Goal: Task Accomplishment & Management: Complete application form

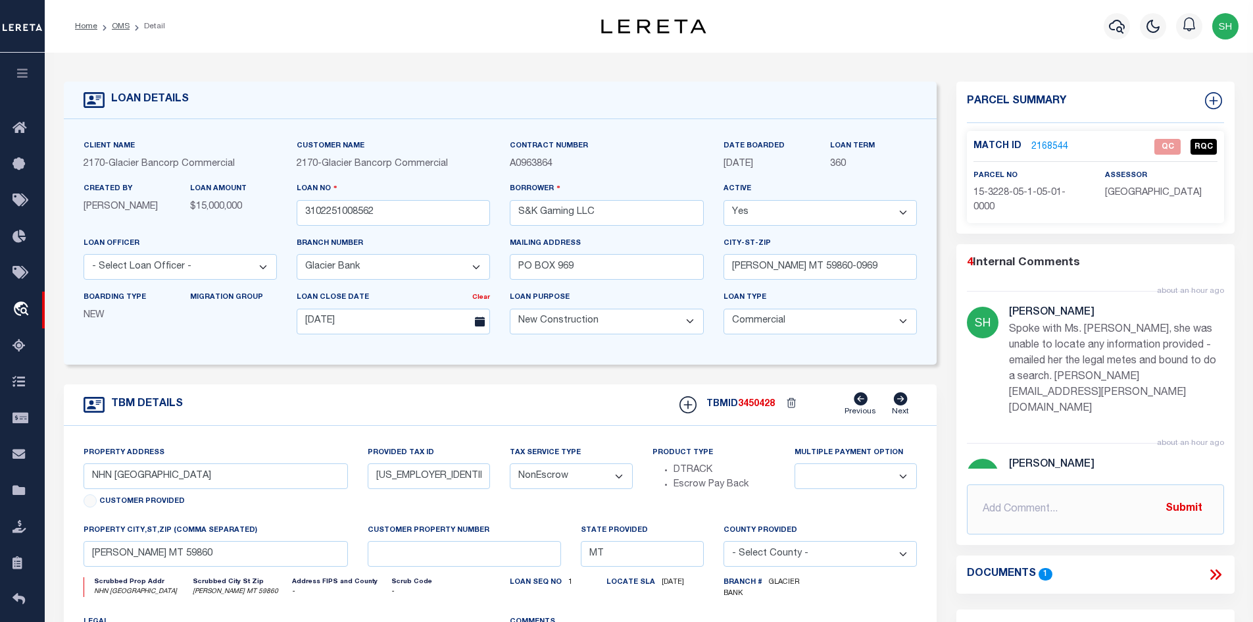
select select "4569"
select select "500"
select select "20"
select select "NonEscrow"
click at [1039, 504] on input "text" at bounding box center [1095, 509] width 257 height 50
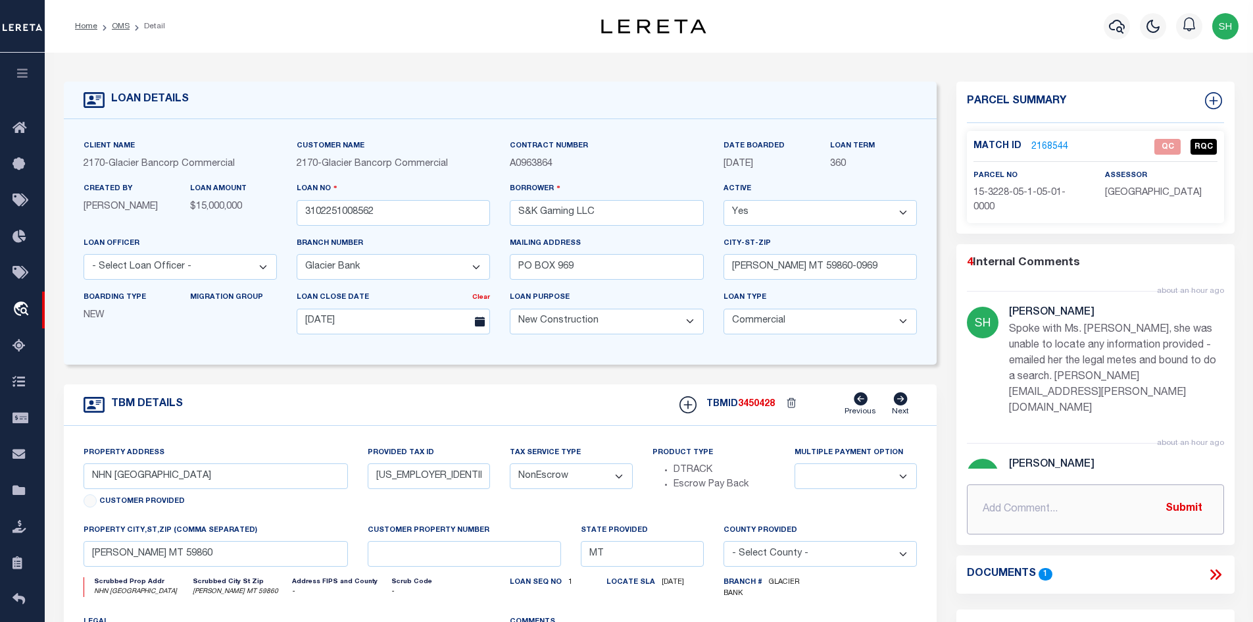
drag, startPoint x: 1037, startPoint y: 503, endPoint x: 982, endPoint y: 498, distance: 54.9
click at [982, 498] on input "text" at bounding box center [1095, 509] width 257 height 50
paste input "The best guess I can give you is that it is for the property where the new Casi…"
type input "Email: The best guess I can give you is that it is for the property where the n…"
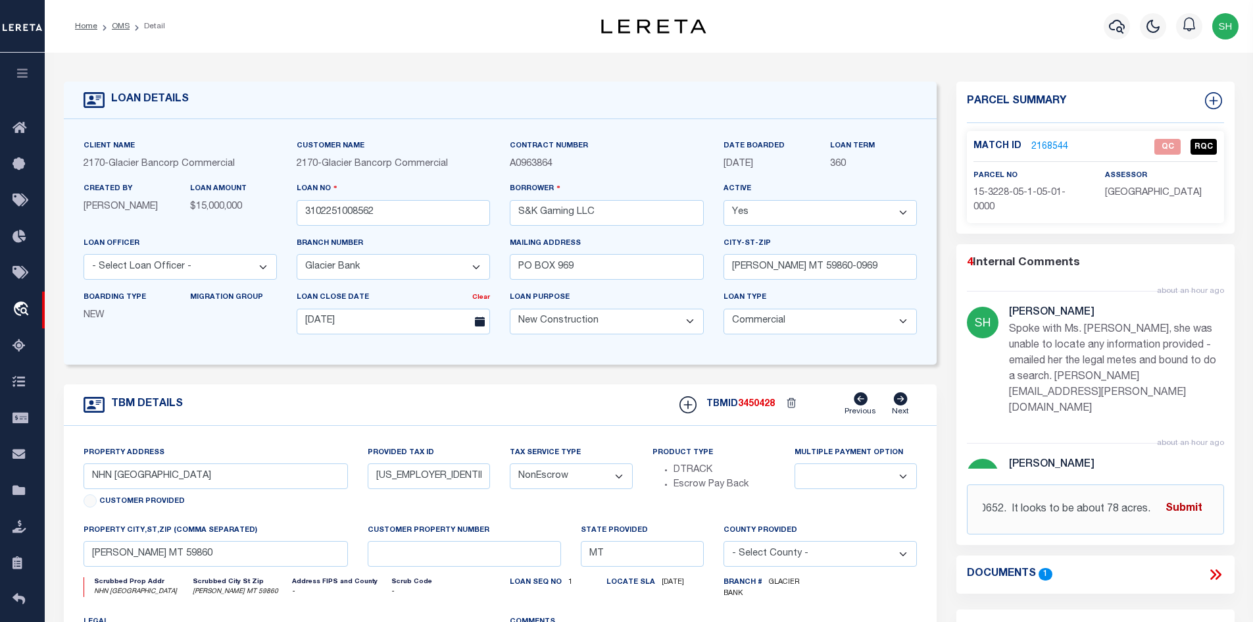
scroll to position [0, 0]
click at [1190, 506] on button "Submit" at bounding box center [1184, 508] width 54 height 27
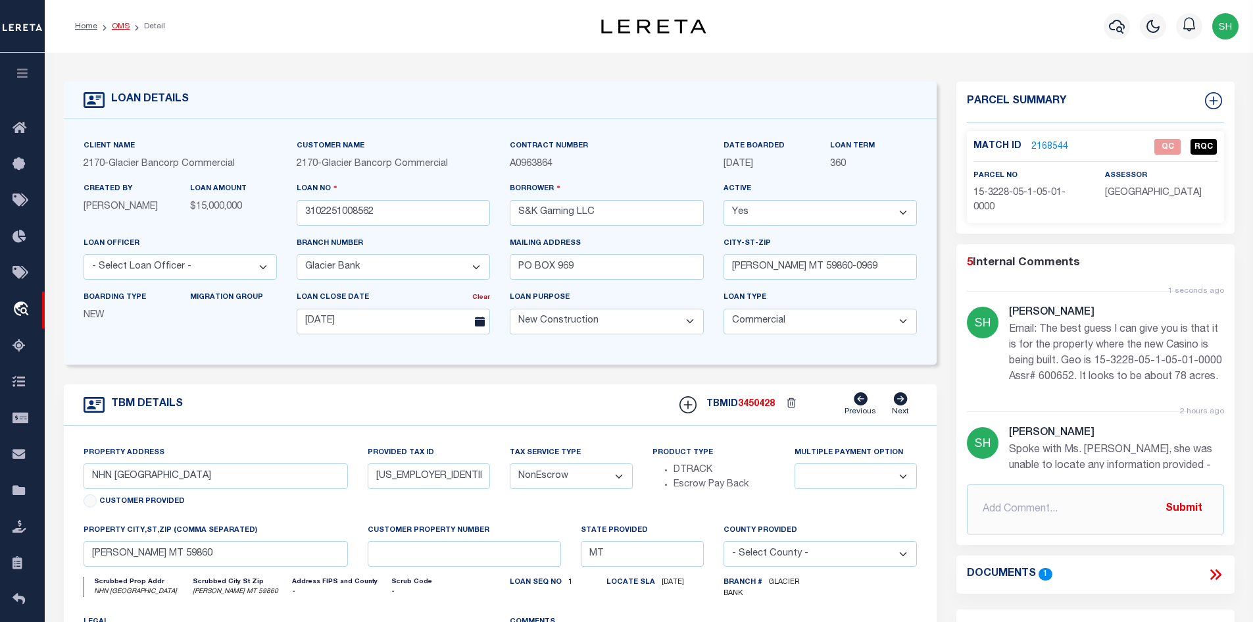
click at [120, 27] on link "OMS" at bounding box center [121, 26] width 18 height 8
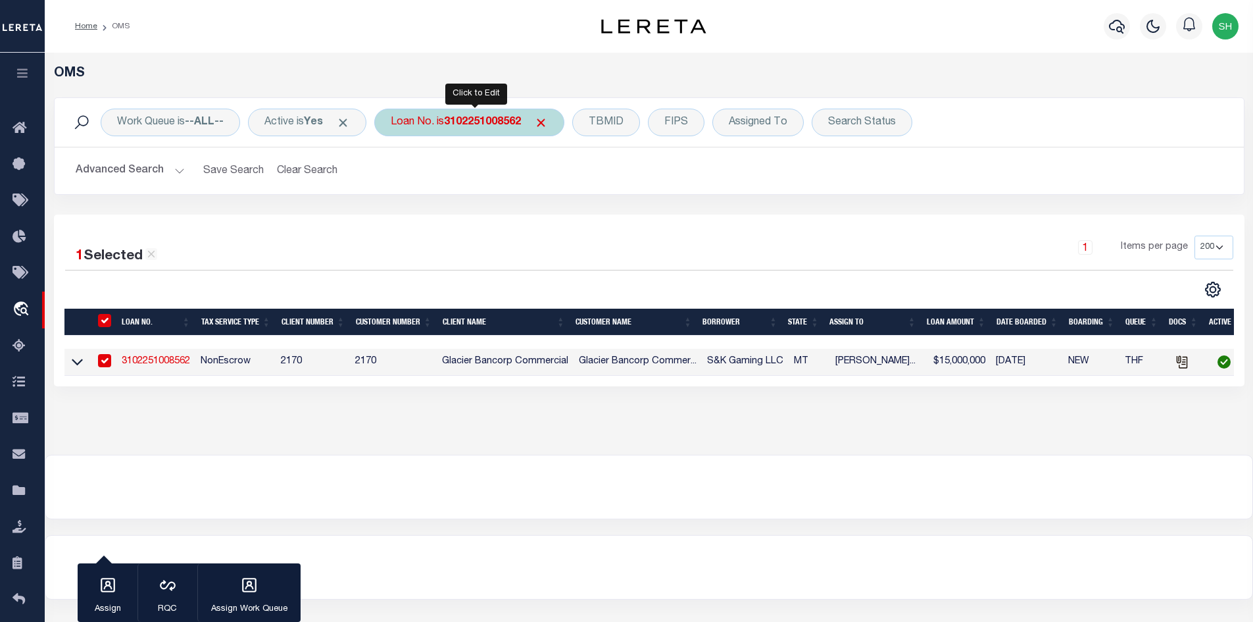
click at [436, 121] on div "Loan No. is 3102251008562" at bounding box center [469, 123] width 190 height 28
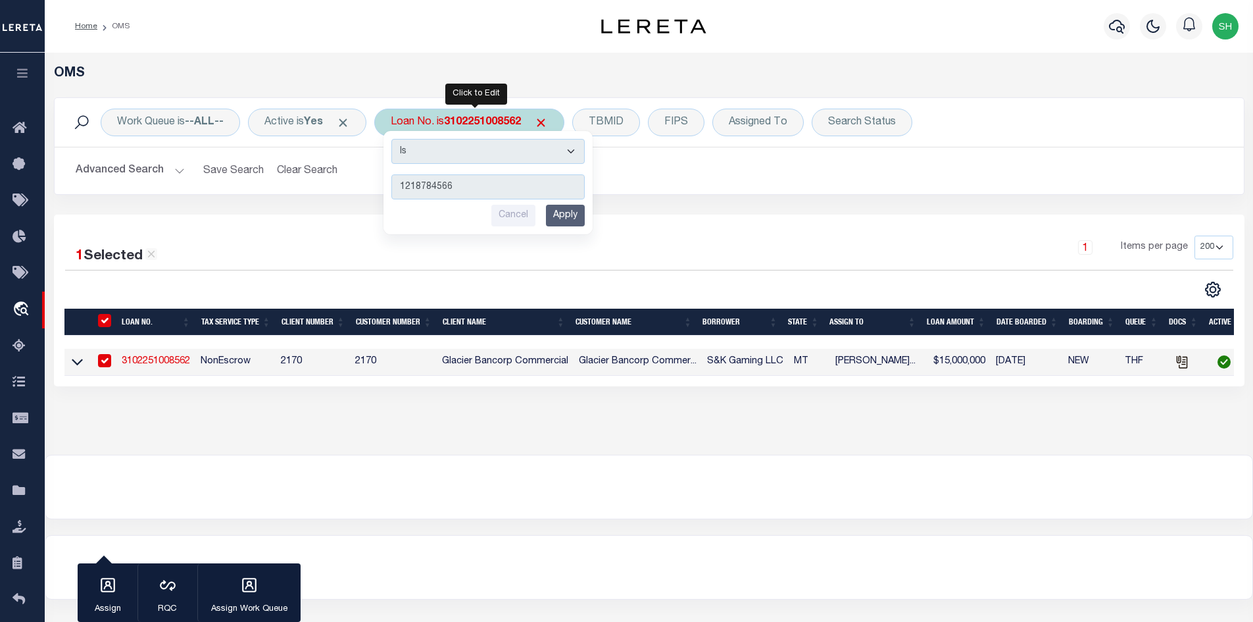
type input "1218784566"
click at [578, 213] on input "Apply" at bounding box center [565, 216] width 39 height 22
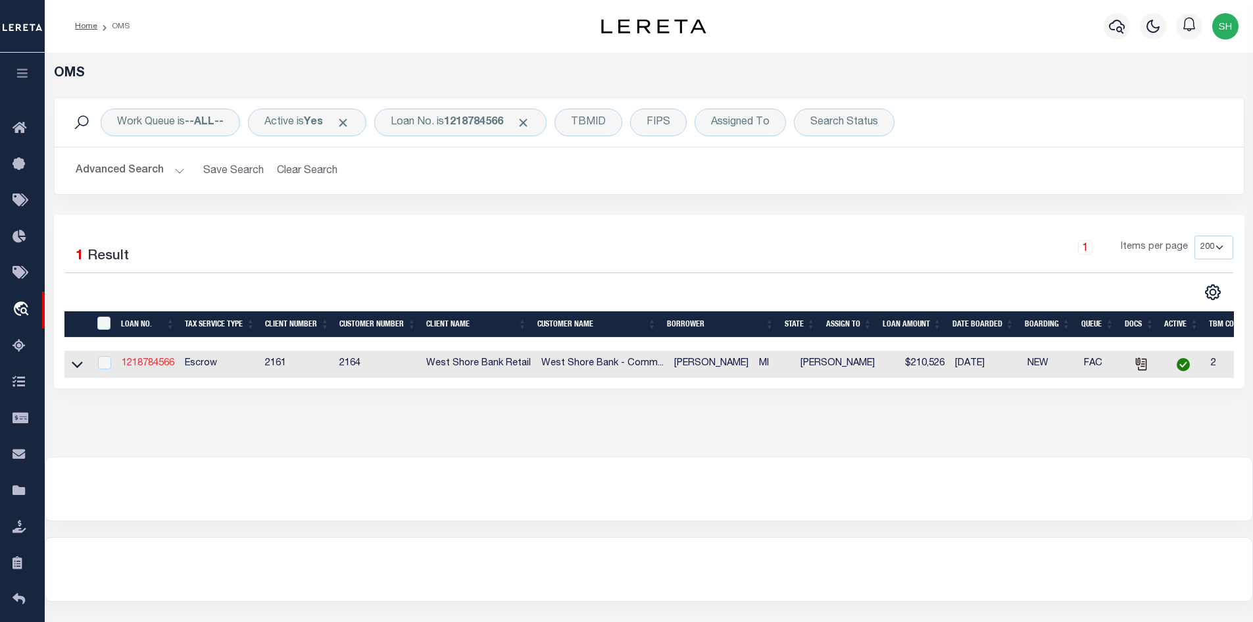
click at [136, 362] on link "1218784566" at bounding box center [148, 363] width 53 height 9
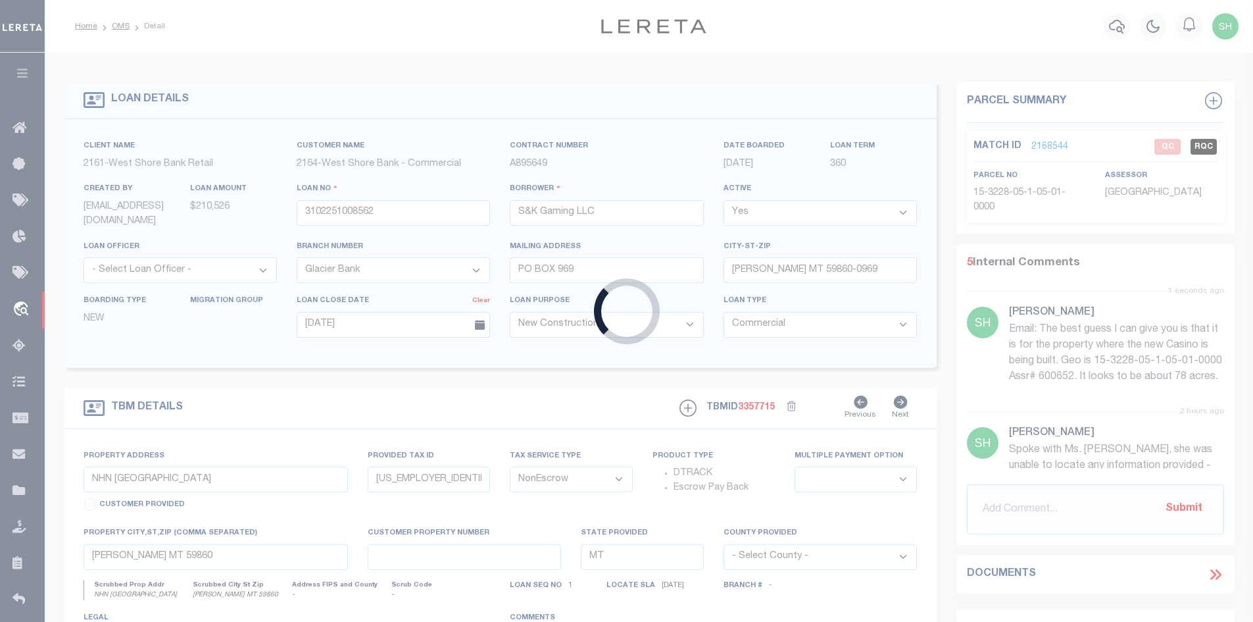
type input "1218784566"
type input "[PERSON_NAME]"
select select
select select "10"
select select
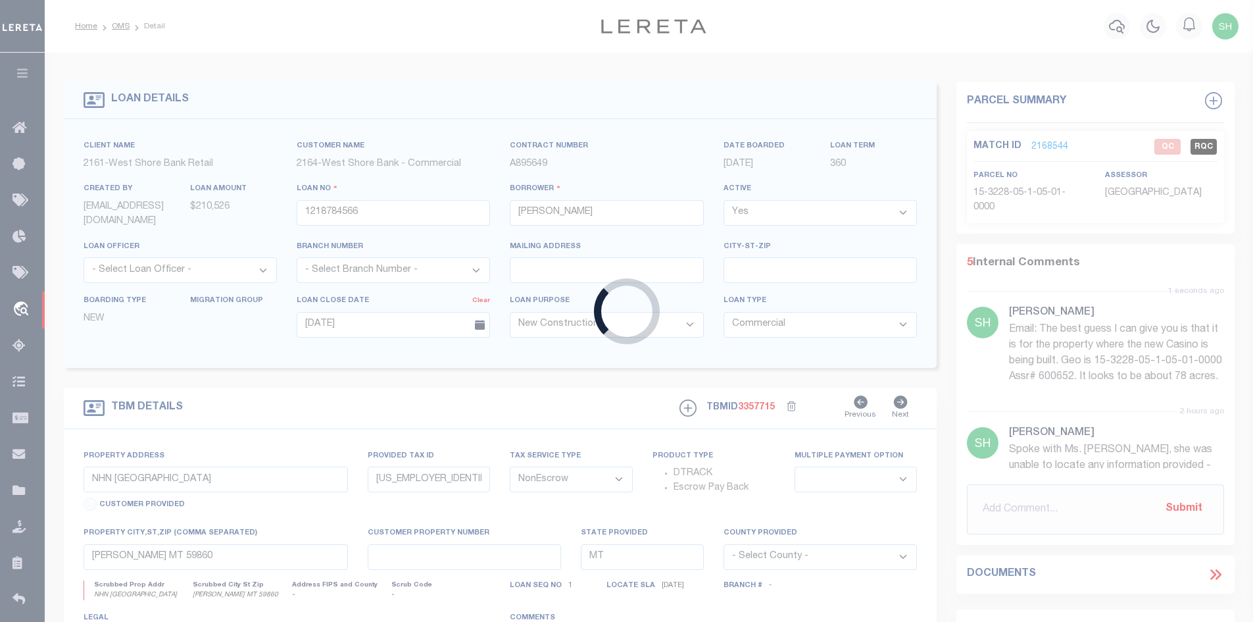
select select "Escrow"
type input "[STREET_ADDRESS]"
type input "51-51-374-741-02"
type input "MANISTEE MI 49660"
type input "MI"
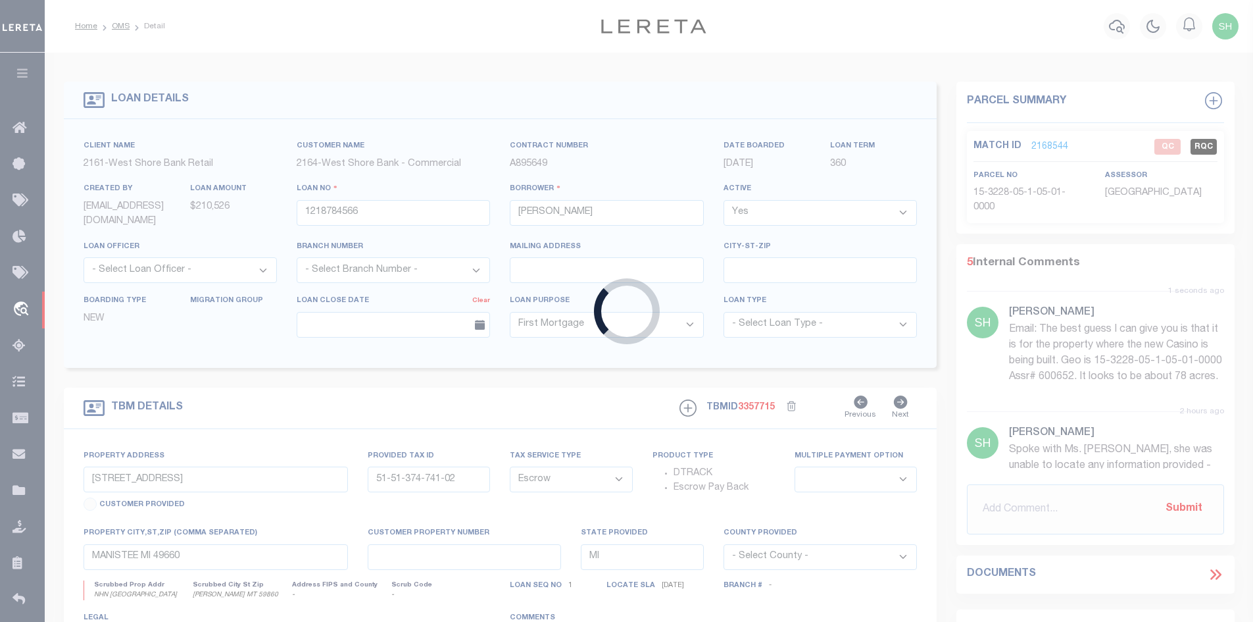
select select
type textarea "PARCEL 1: The West 1/2 of Lot 1, Block 21, AND the South 15 feet of the East 1/…"
select select
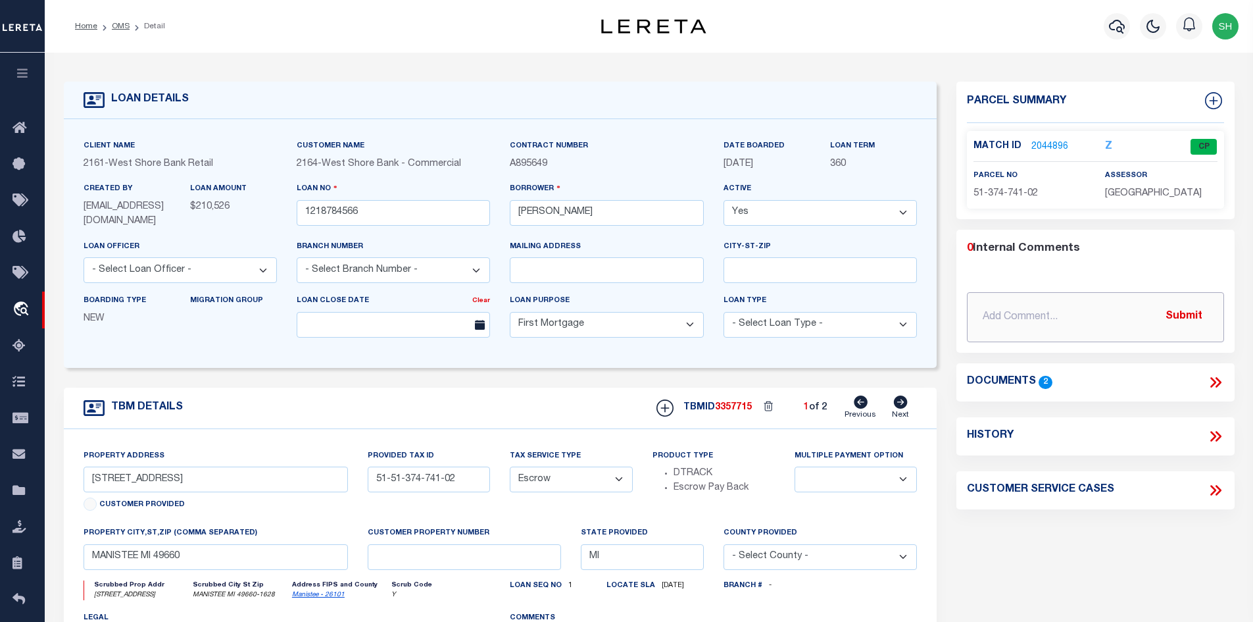
click at [1001, 315] on input "text" at bounding box center [1095, 317] width 257 height 50
paste input "Please review the current parcel on the loan: 51-748-716-09. This is real prope…"
type input "[DATE] Please review the current parcel on the loan: 51-748-716-09. This is rea…"
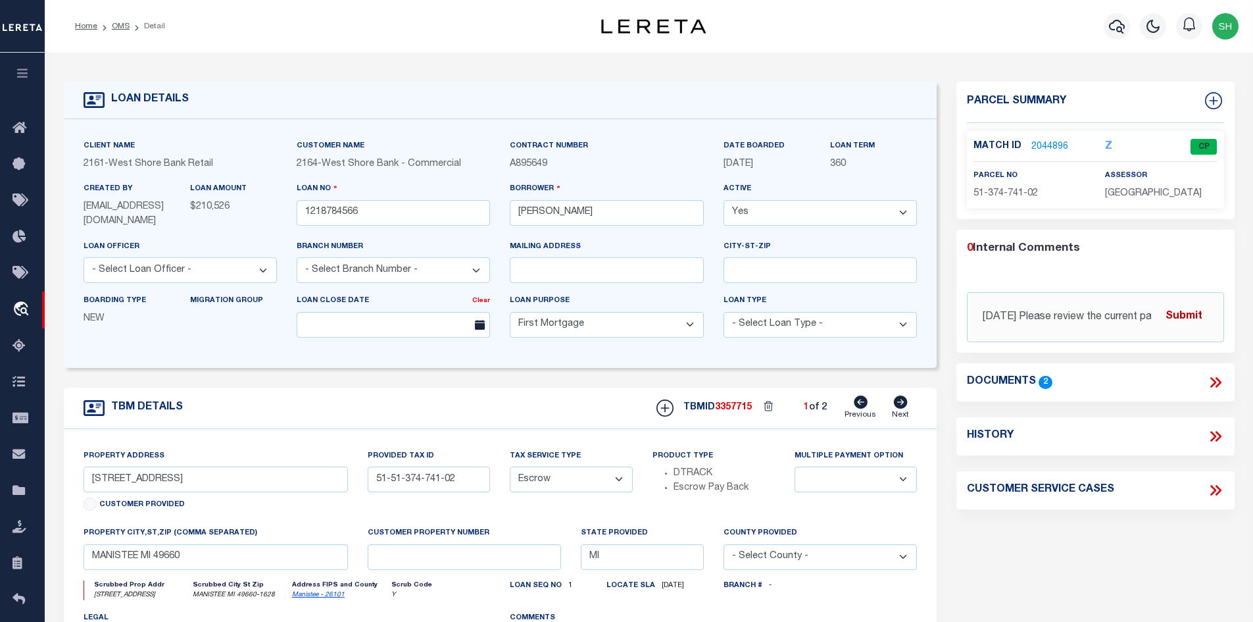
click at [1188, 311] on button "Submit" at bounding box center [1184, 316] width 54 height 27
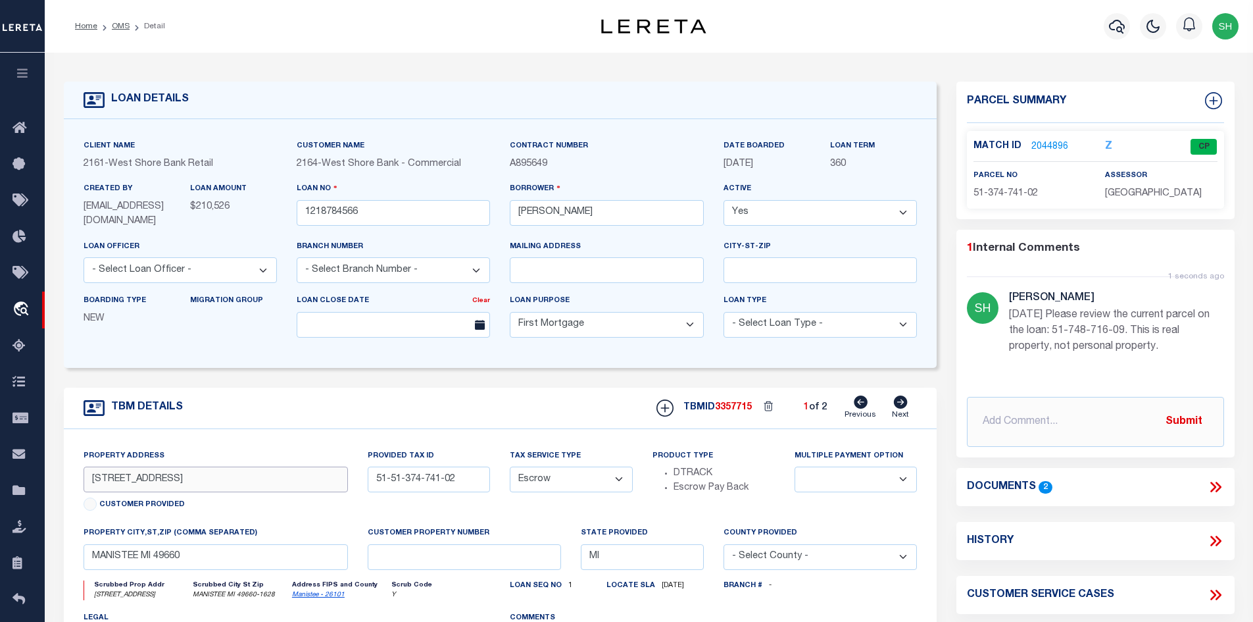
drag, startPoint x: 168, startPoint y: 488, endPoint x: 76, endPoint y: 484, distance: 92.8
click at [76, 484] on div "Property Address [STREET_ADDRESS] Customer Provided" at bounding box center [216, 488] width 285 height 78
drag, startPoint x: 630, startPoint y: 216, endPoint x: 569, endPoint y: 213, distance: 61.3
click at [569, 213] on input "[PERSON_NAME]" at bounding box center [606, 213] width 193 height 26
drag, startPoint x: 558, startPoint y: 214, endPoint x: 506, endPoint y: 215, distance: 52.0
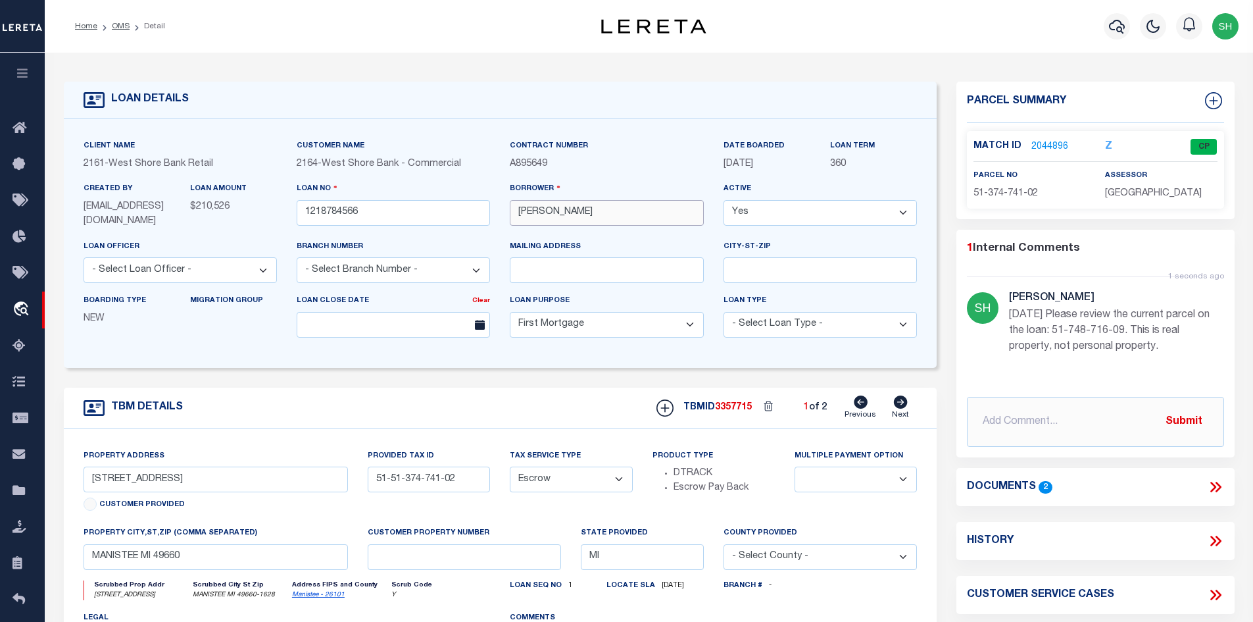
click at [506, 215] on div "Borrower [PERSON_NAME]" at bounding box center [606, 210] width 213 height 57
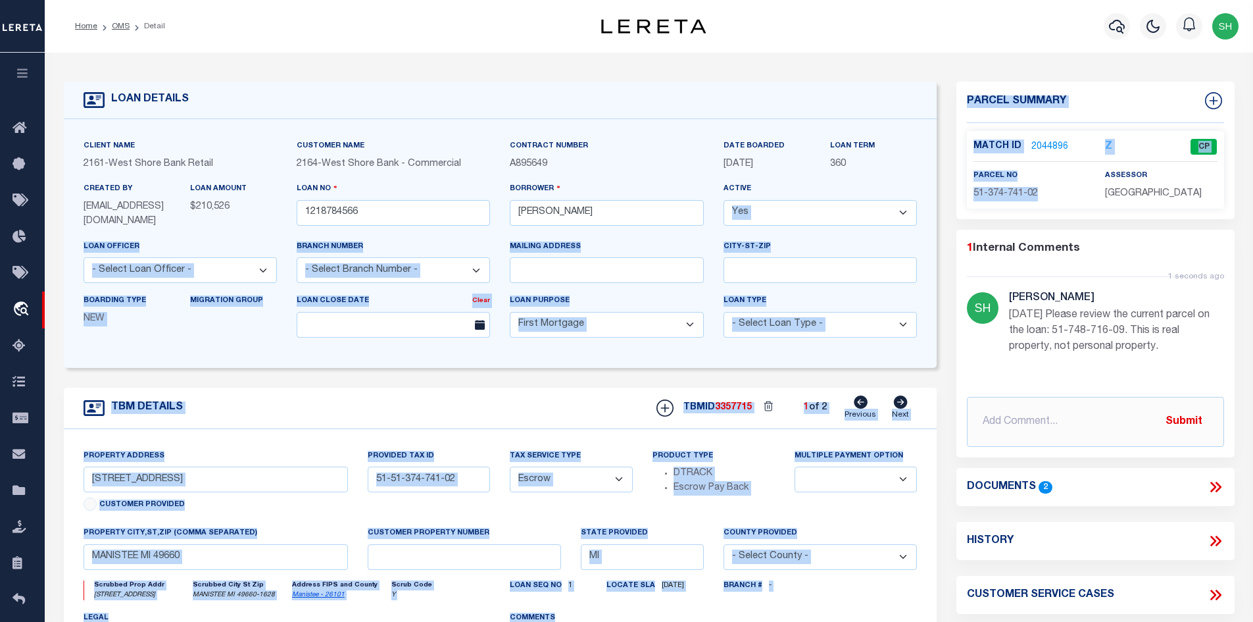
drag, startPoint x: 1047, startPoint y: 191, endPoint x: 945, endPoint y: 192, distance: 102.0
click at [945, 192] on div "LOAN DETAILS Client Name 2161 - [GEOGRAPHIC_DATA] Retail -" at bounding box center [649, 435] width 1191 height 738
click at [1063, 187] on p "51-374-741-02" at bounding box center [1030, 194] width 112 height 14
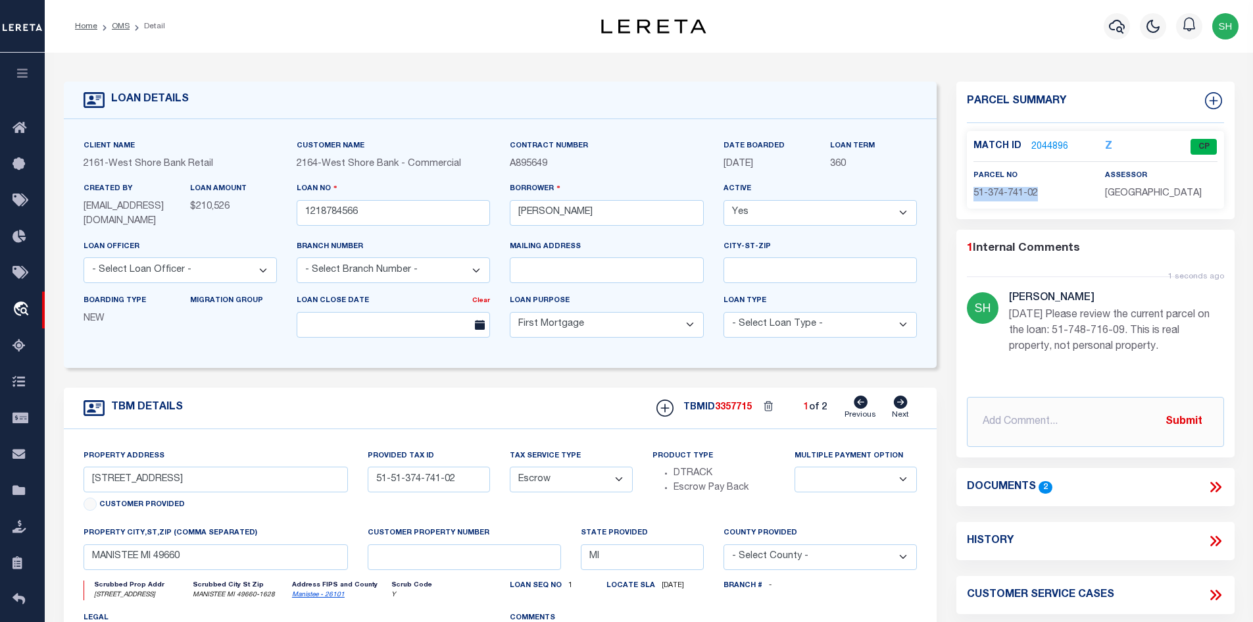
drag, startPoint x: 1040, startPoint y: 190, endPoint x: 981, endPoint y: 195, distance: 59.4
click at [975, 194] on p "51-374-741-02" at bounding box center [1030, 194] width 112 height 14
copy span "51-374-741-02"
click at [904, 405] on icon at bounding box center [901, 401] width 14 height 13
type input "719 [PERSON_NAME] ST"
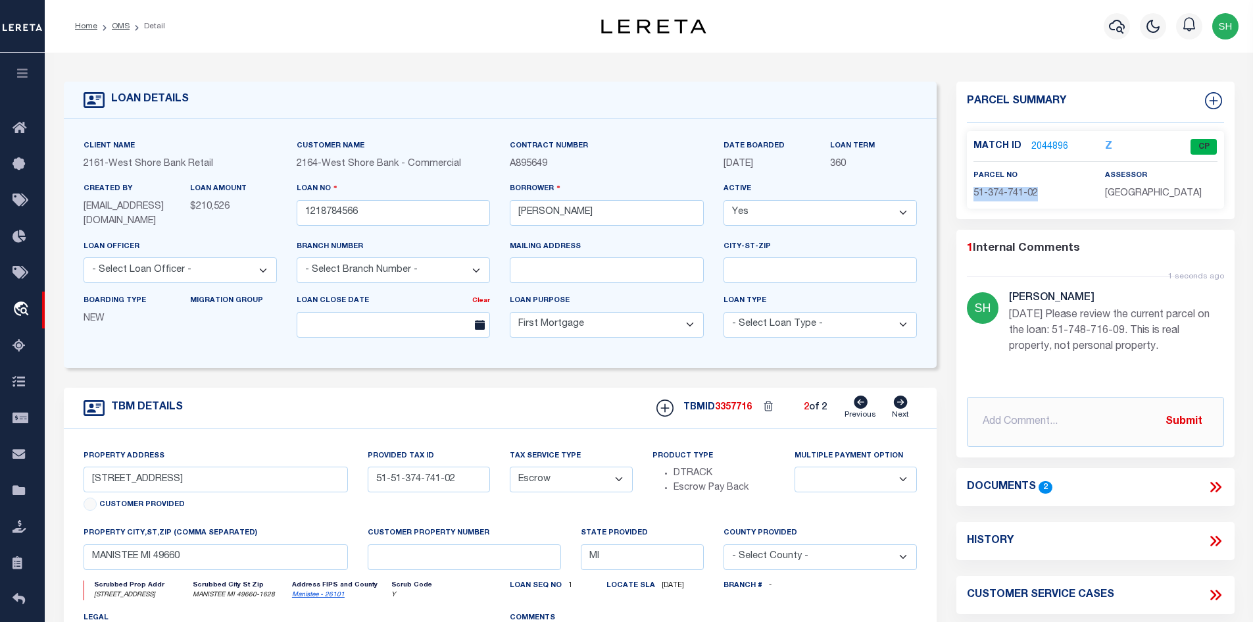
type input "51-51-748-716-09"
select select
type textarea "PARCEL 2: Lot 11, Block 10, The [PERSON_NAME] Addition to the City of [GEOGRAPH…"
select select
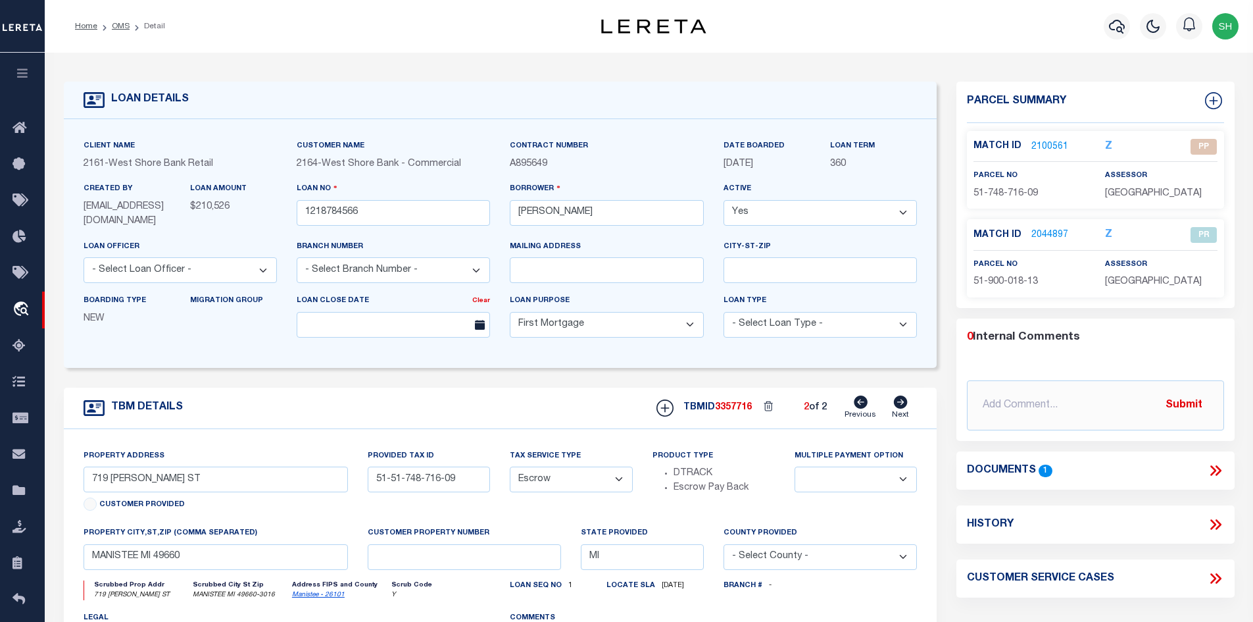
click at [858, 403] on icon at bounding box center [861, 401] width 14 height 13
type input "[STREET_ADDRESS]"
type input "51-51-374-741-02"
select select
type textarea "PARCEL 1: The West 1/2 of Lot 1, Block 21, AND the South 15 feet of the East 1/…"
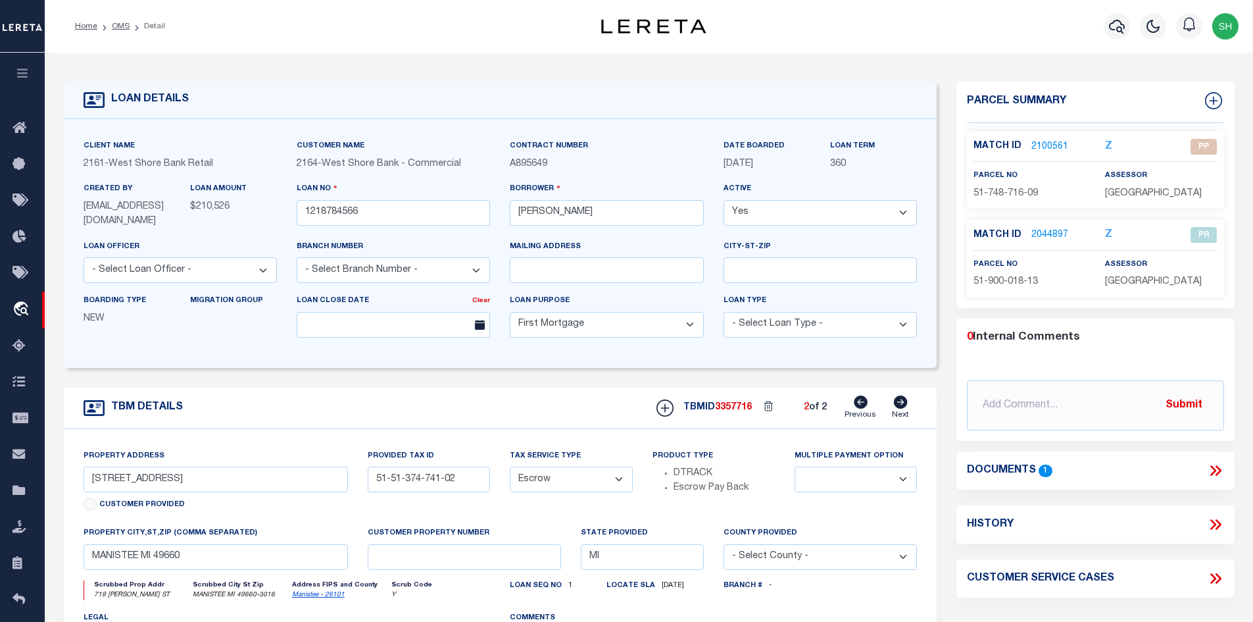
select select
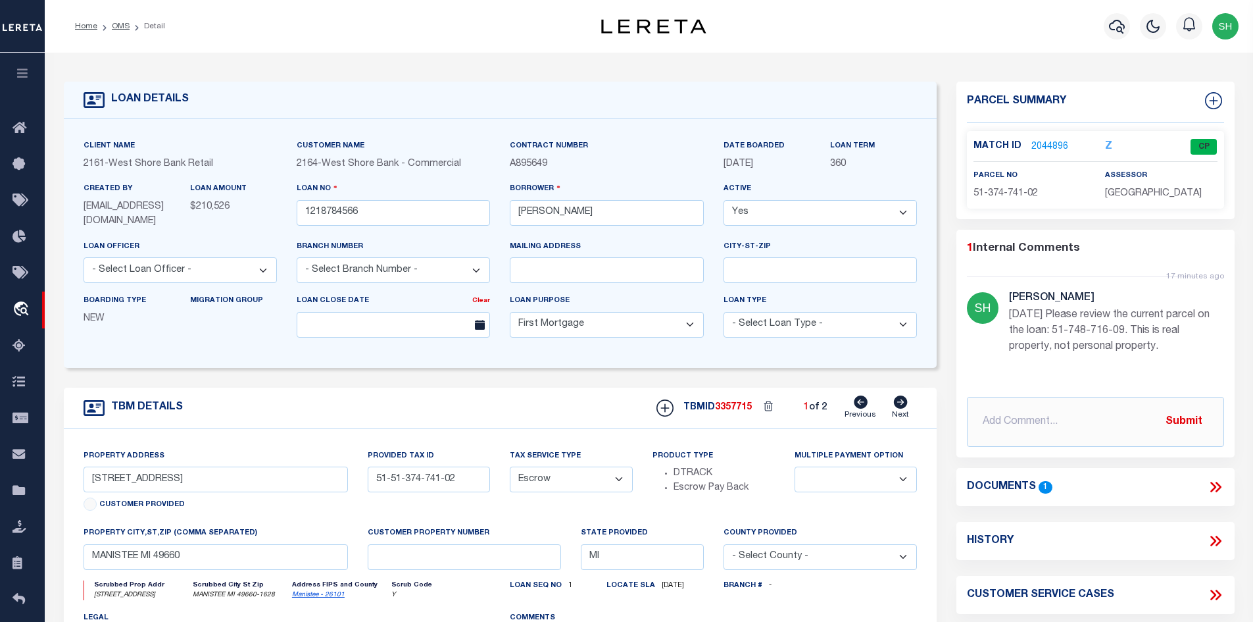
click at [909, 402] on div "TBMID 3357715 1 of 2 Previous Next" at bounding box center [782, 407] width 270 height 25
click at [885, 407] on div "TBMID 3357715 1 of 2 Previous Next" at bounding box center [782, 407] width 270 height 25
click at [893, 403] on link "Next" at bounding box center [900, 407] width 17 height 25
type input "719 [PERSON_NAME] ST"
type input "51-51-748-716-09"
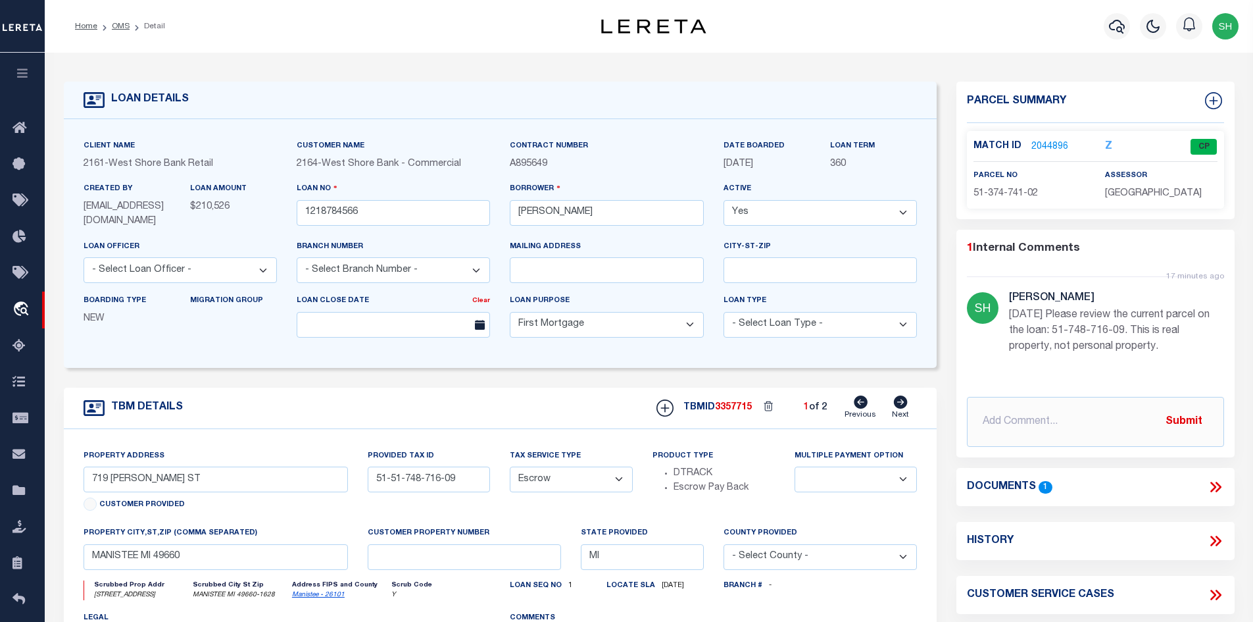
select select
type textarea "PARCEL 2: Lot 11, Block 10, The [PERSON_NAME] Addition to the City of [GEOGRAPH…"
select select
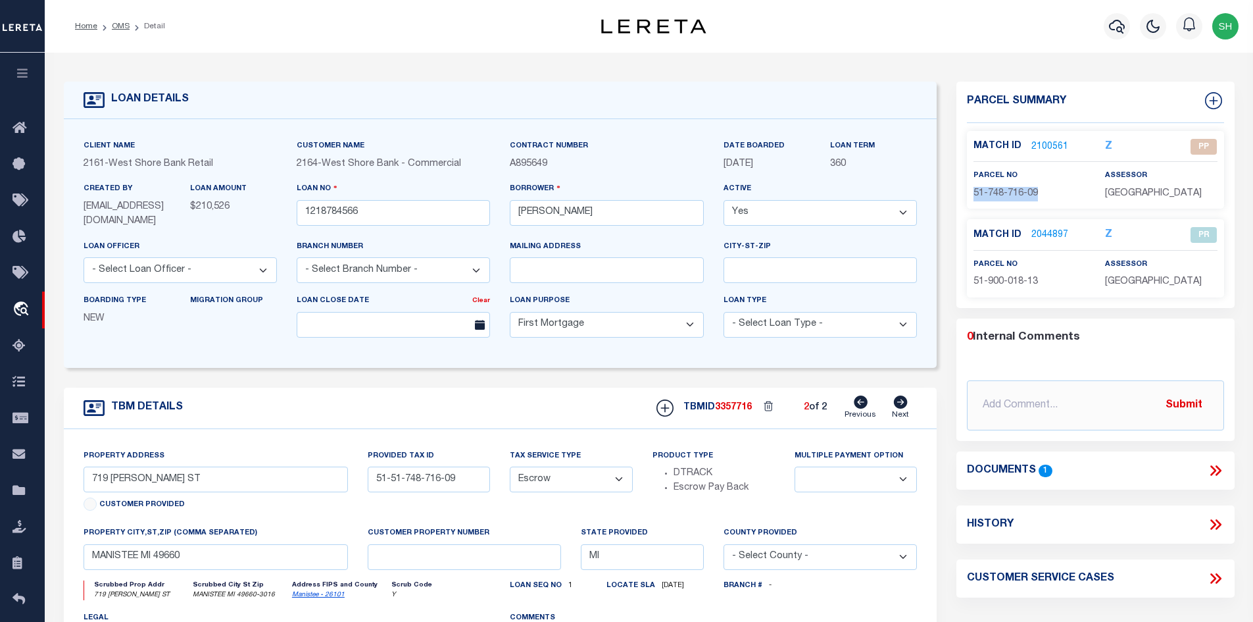
drag, startPoint x: 1053, startPoint y: 196, endPoint x: 975, endPoint y: 193, distance: 78.4
click at [975, 193] on p "51-748-716-09" at bounding box center [1030, 194] width 112 height 14
copy span "51-748-716-09"
paste input "Please review the current parcel on the loan: 51-748-716-09. This is real prope…"
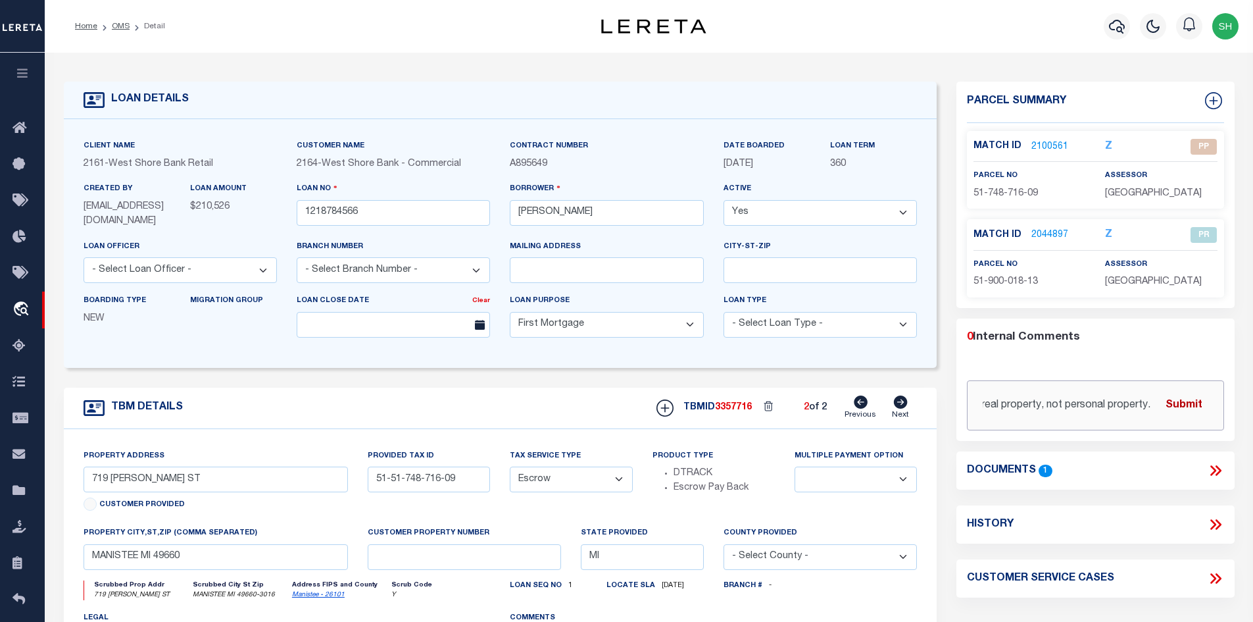
type input "Please review the current parcel on the loan: 51-748-716-09. This is real prope…"
click at [1186, 399] on button "Submit" at bounding box center [1184, 404] width 54 height 27
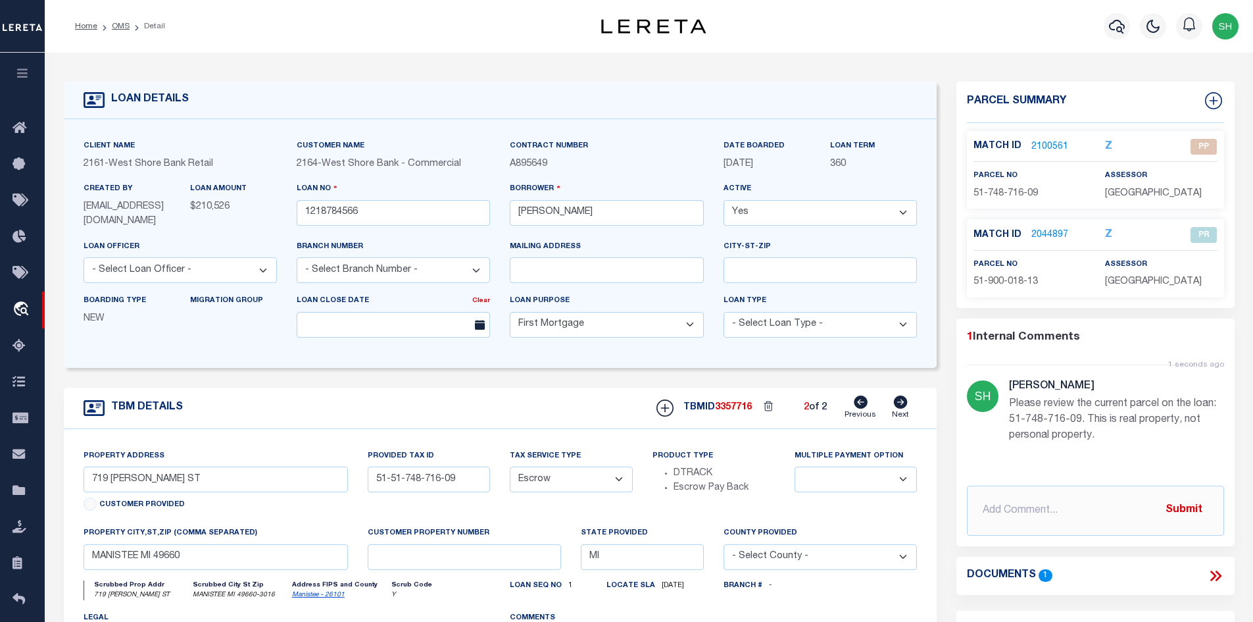
scroll to position [66, 0]
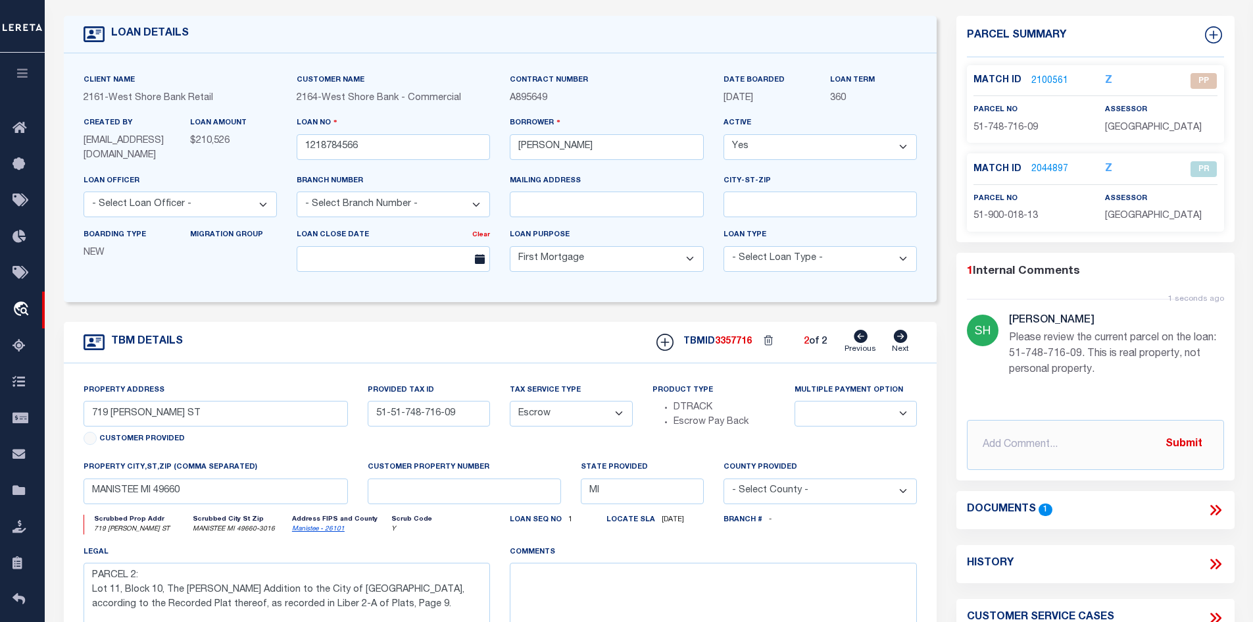
click at [1057, 74] on link "2100561" at bounding box center [1050, 81] width 37 height 14
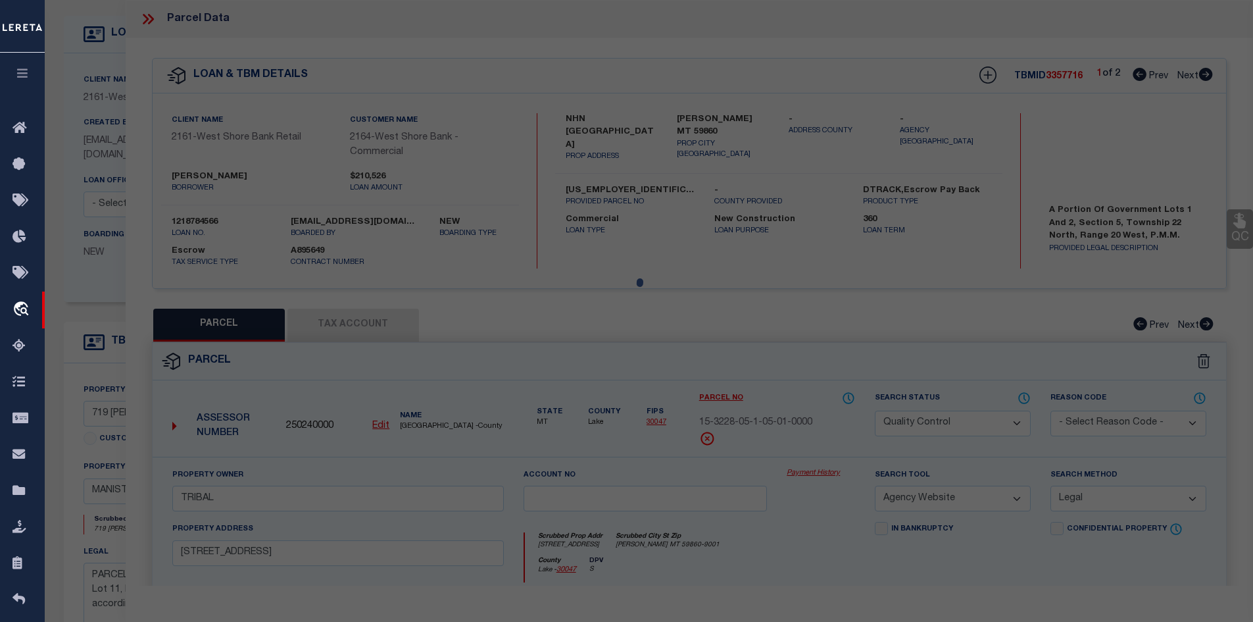
select select "AS"
select select
checkbox input "false"
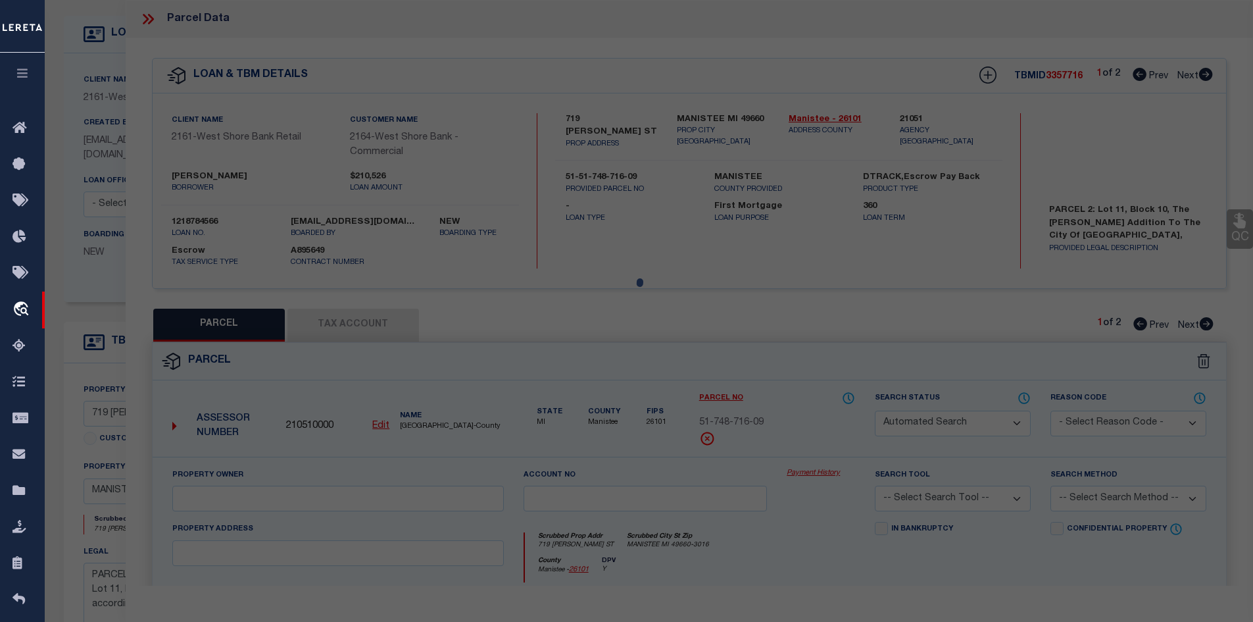
select select "PP"
type input "CVAN LLC"
select select
type input "719 [PERSON_NAME] ST"
type textarea "[PERSON_NAME] LOT 11 BLOCK 10 _____P.ADDR: [STREET_ADDRESS]"
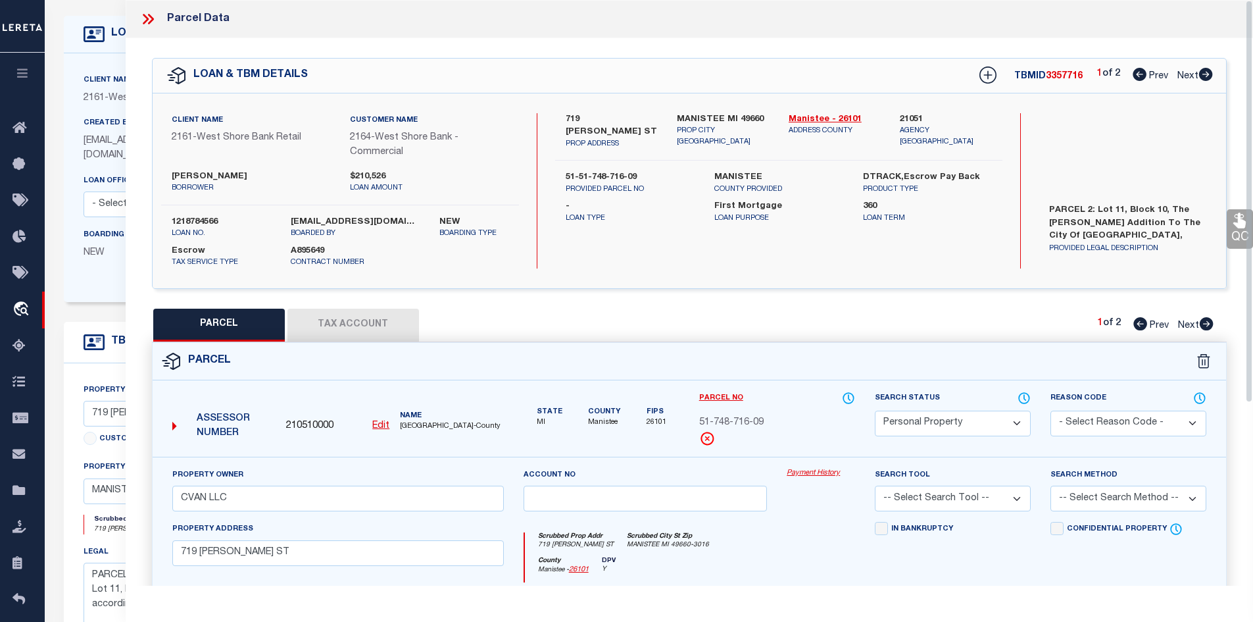
click at [386, 322] on button "Tax Account" at bounding box center [354, 325] width 132 height 33
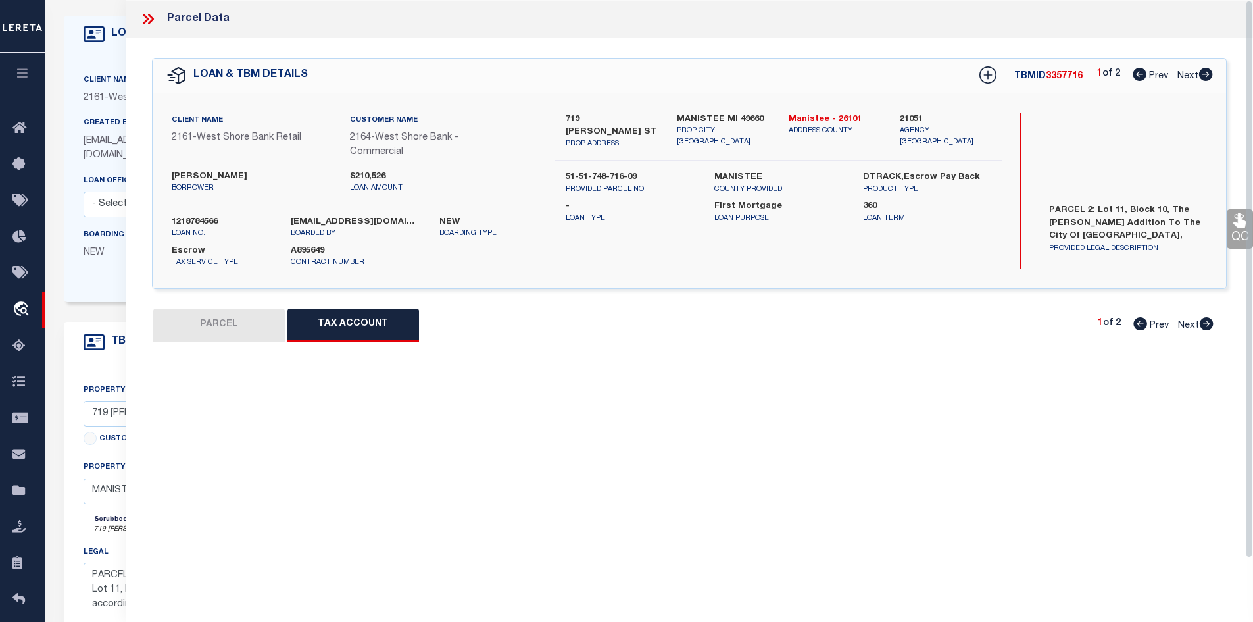
select select "100"
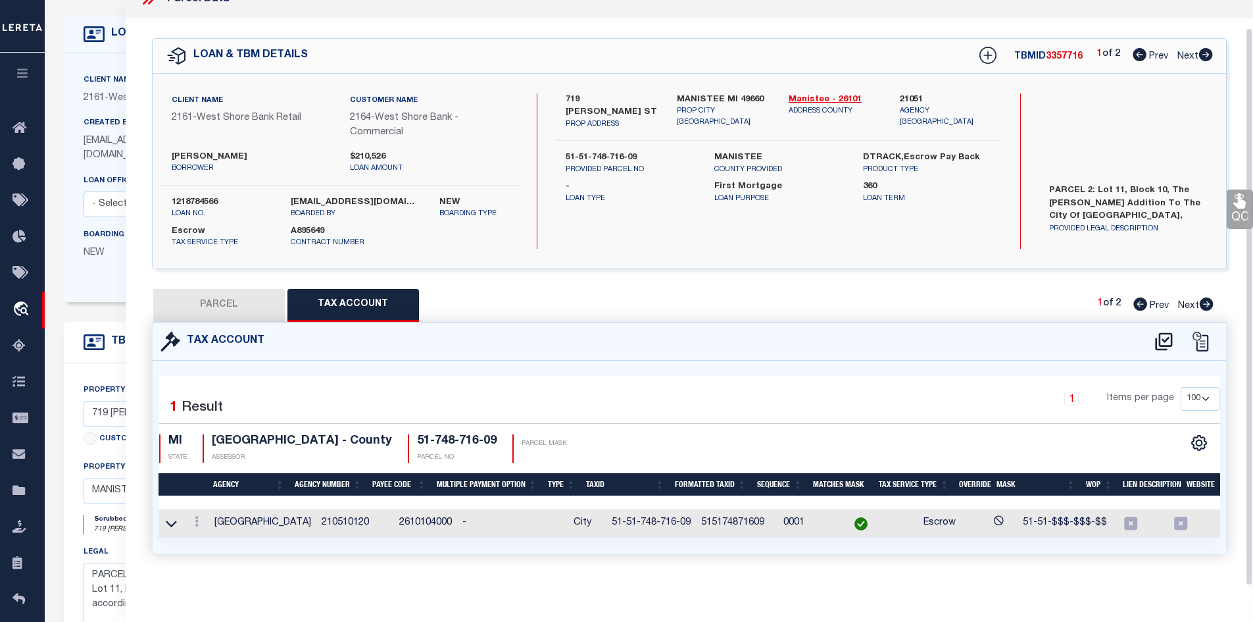
scroll to position [28, 0]
click at [213, 295] on button "PARCEL" at bounding box center [219, 305] width 132 height 33
select select "AS"
checkbox input "false"
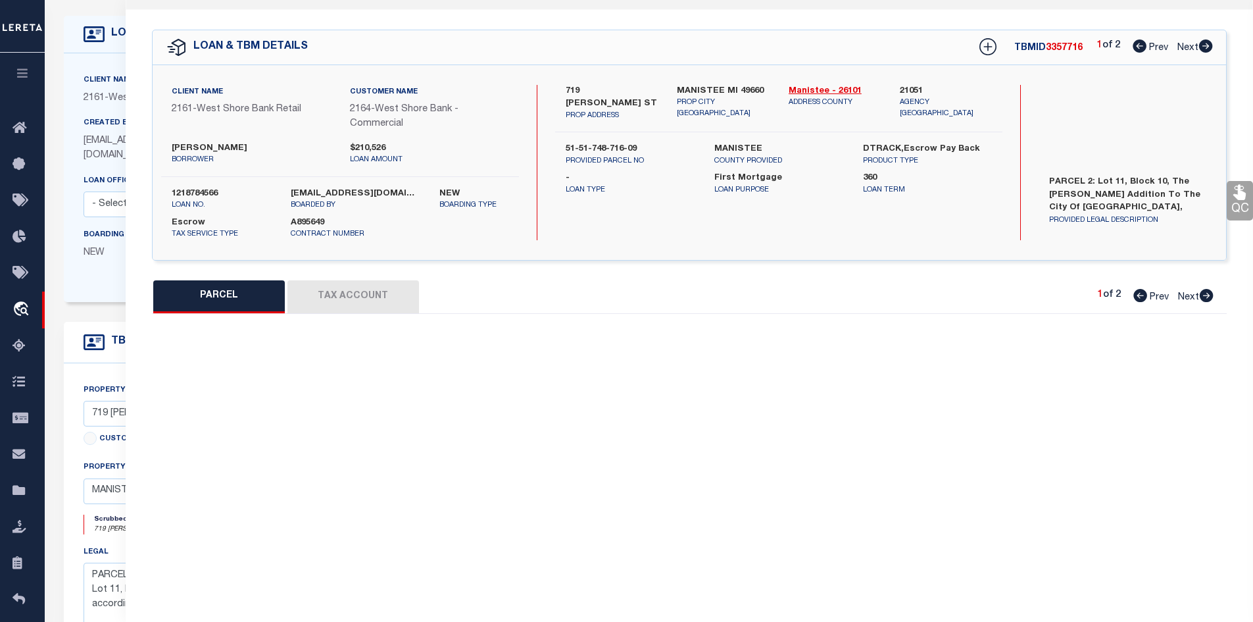
select select "PP"
type input "CVAN LLC"
select select
type input "719 [PERSON_NAME] ST"
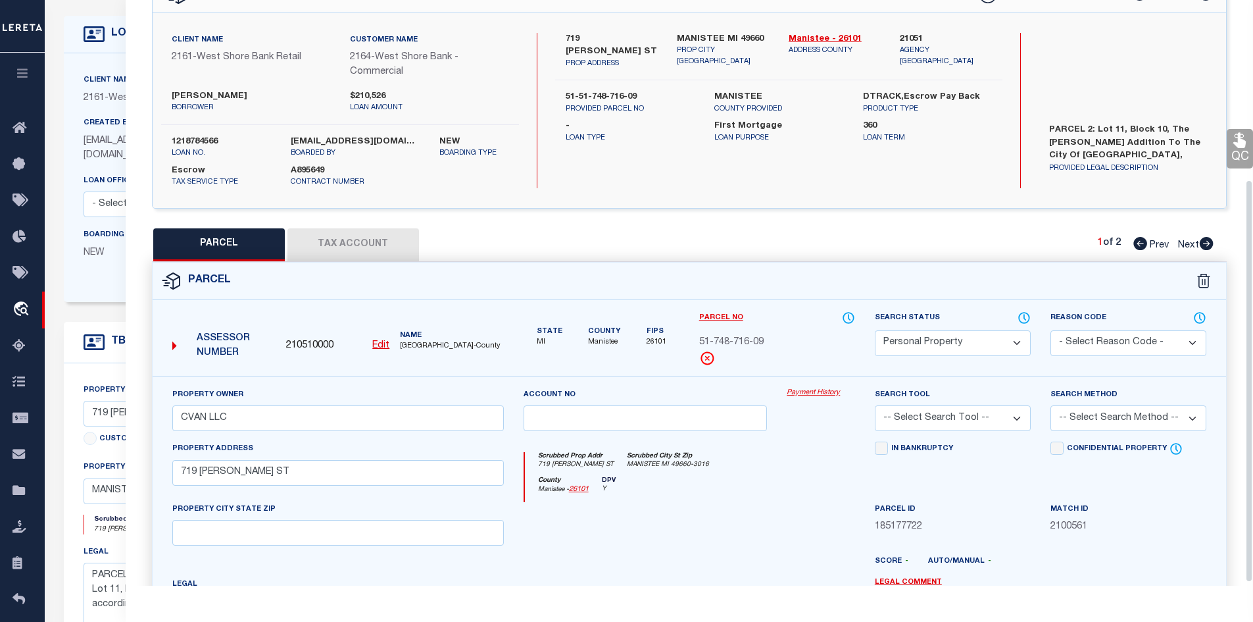
scroll to position [265, 0]
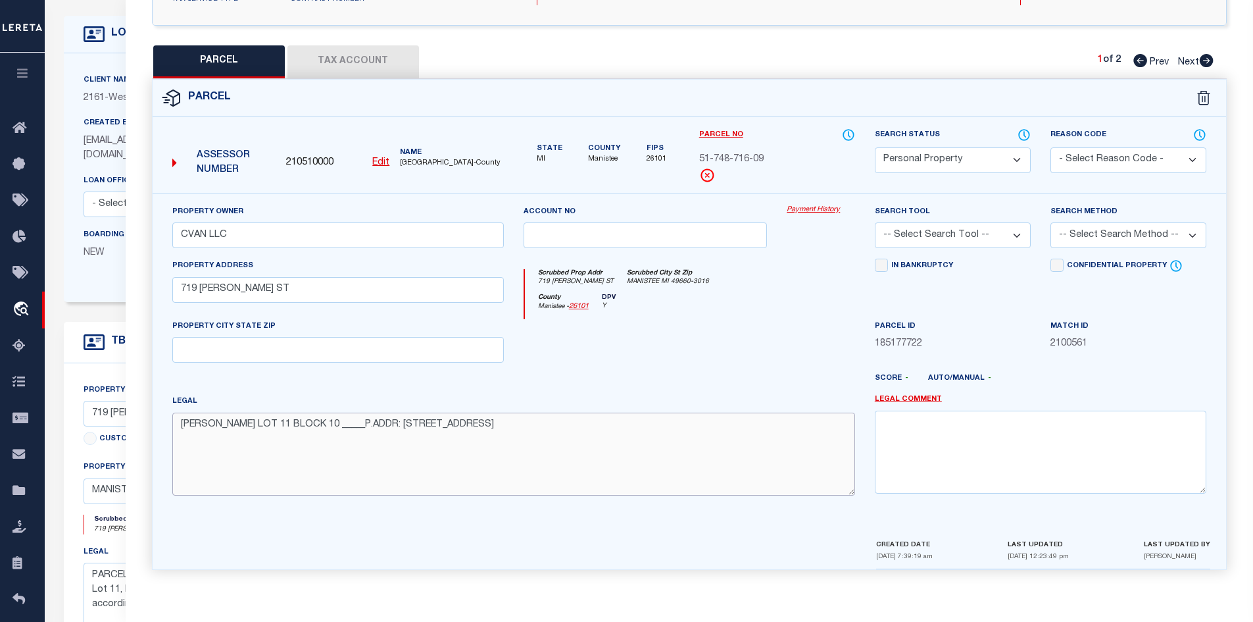
click at [180, 428] on textarea "[PERSON_NAME] LOT 11 BLOCK 10 _____P.ADDR: [STREET_ADDRESS]" at bounding box center [513, 454] width 683 height 83
paste textarea "[PERSON_NAME] LOT 11 BLOCK 10 _____P.ADDR [STREET_ADDRESS] [[SALE(77) 130 1354 …"
type textarea "[PERSON_NAME] LOT 11 BLOCK 10 _____P.ADDR [STREET_ADDRESS] [[SALE(77) 130 1354 …"
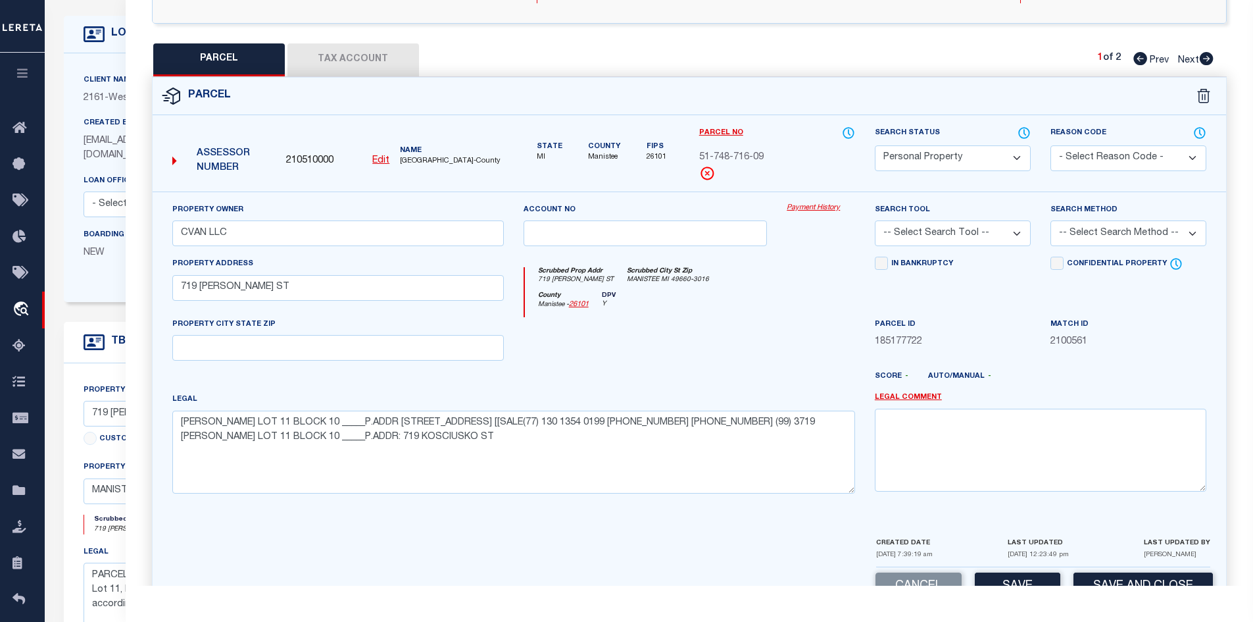
click at [941, 157] on select "Automated Search Bad Parcel Complete Duplicate Parcel High Dollar Reporting In …" at bounding box center [953, 158] width 156 height 26
select select "PC"
click at [875, 145] on select "Automated Search Bad Parcel Complete Duplicate Parcel High Dollar Reporting In …" at bounding box center [953, 158] width 156 height 26
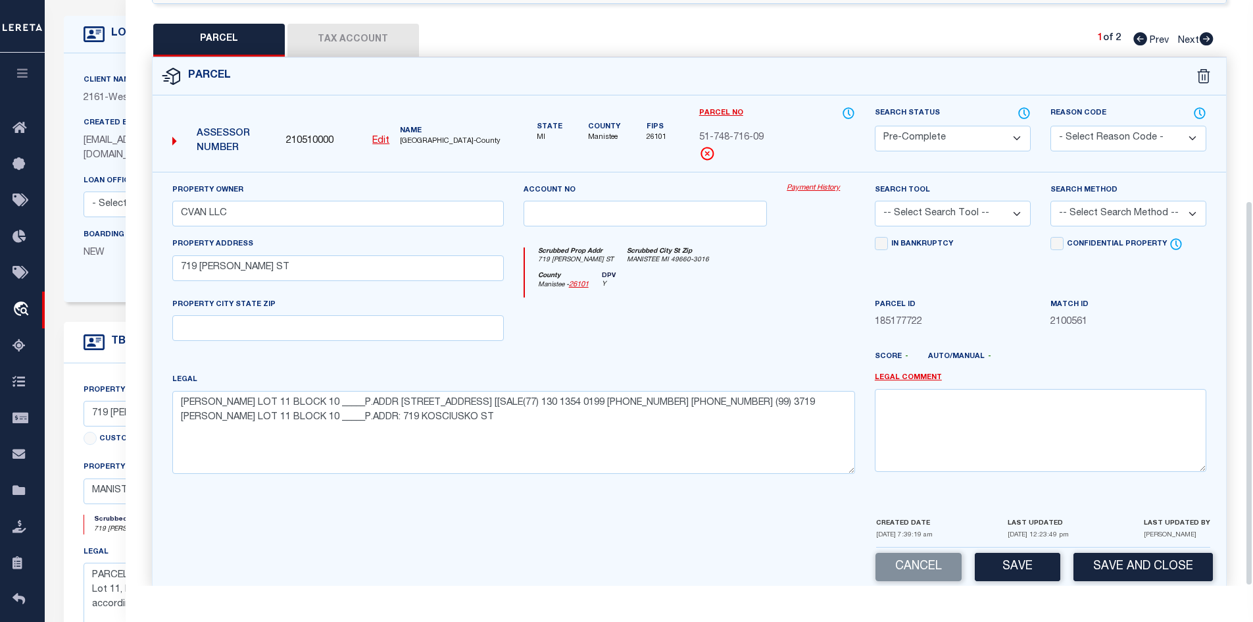
scroll to position [304, 0]
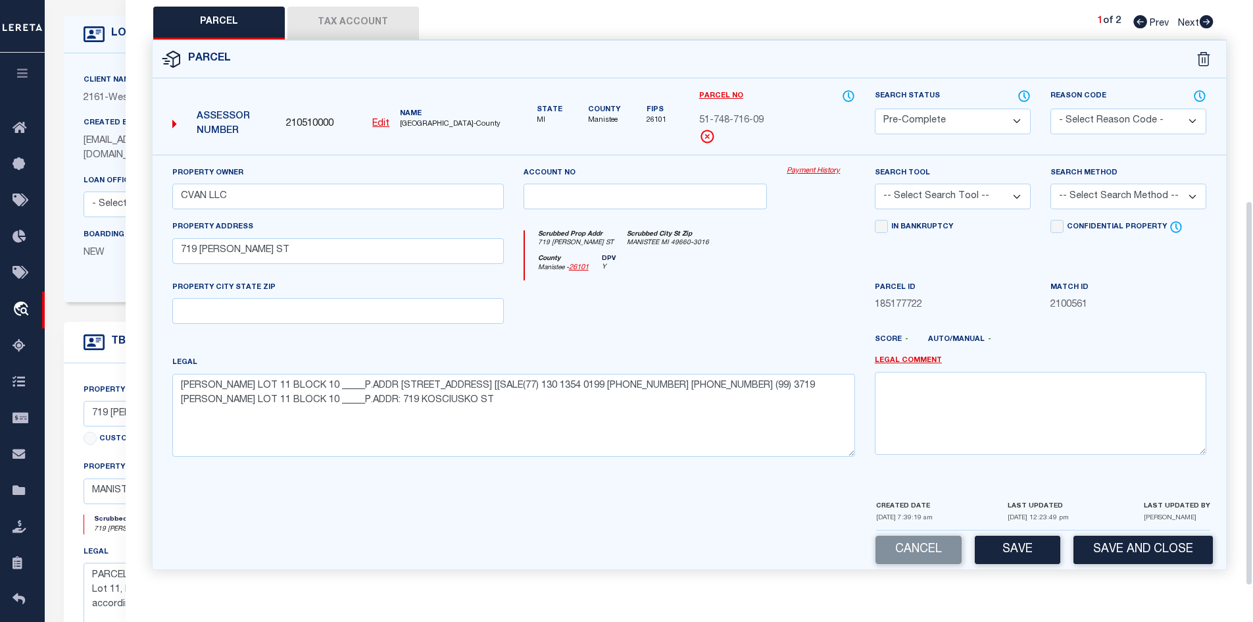
click at [920, 195] on select "-- Select Search Tool -- 3rd Party Website Agency File Agency Website ATLS CNV-…" at bounding box center [953, 197] width 156 height 26
select select "AGW"
click at [875, 184] on select "-- Select Search Tool -- 3rd Party Website Agency File Agency Website ATLS CNV-…" at bounding box center [953, 197] width 156 height 26
click at [1063, 205] on select "-- Select Search Method -- Property Address Legal Liability Info Provided" at bounding box center [1129, 197] width 156 height 26
select select "ADD"
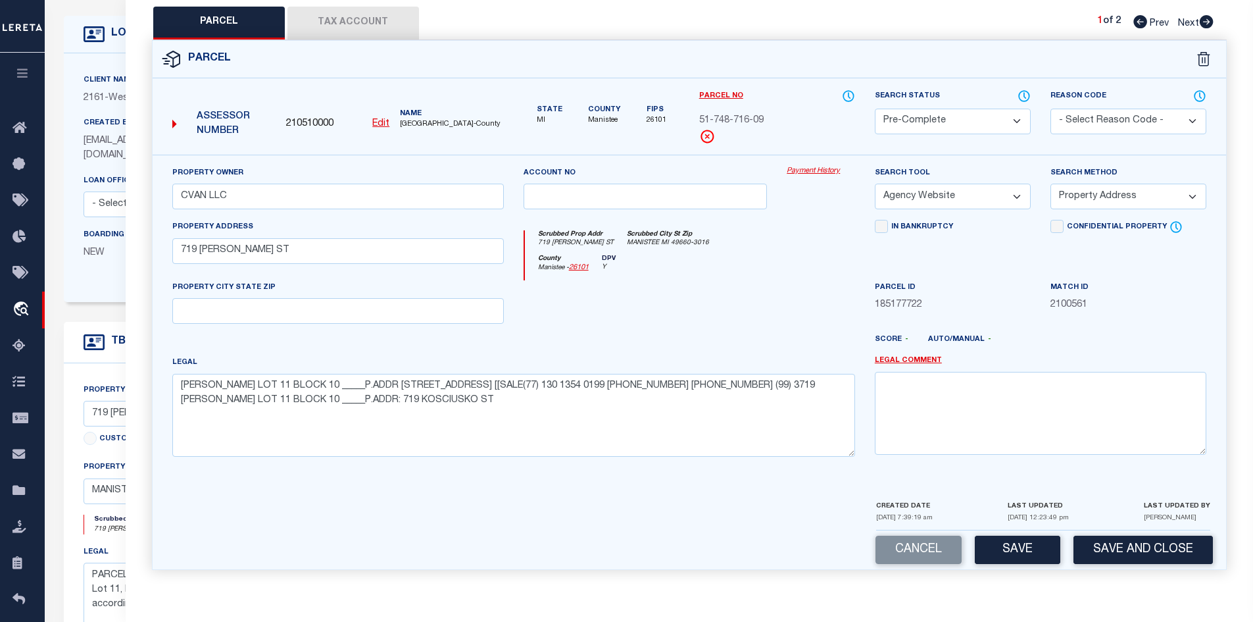
click at [1051, 184] on select "-- Select Search Method -- Property Address Legal Liability Info Provided" at bounding box center [1129, 197] width 156 height 26
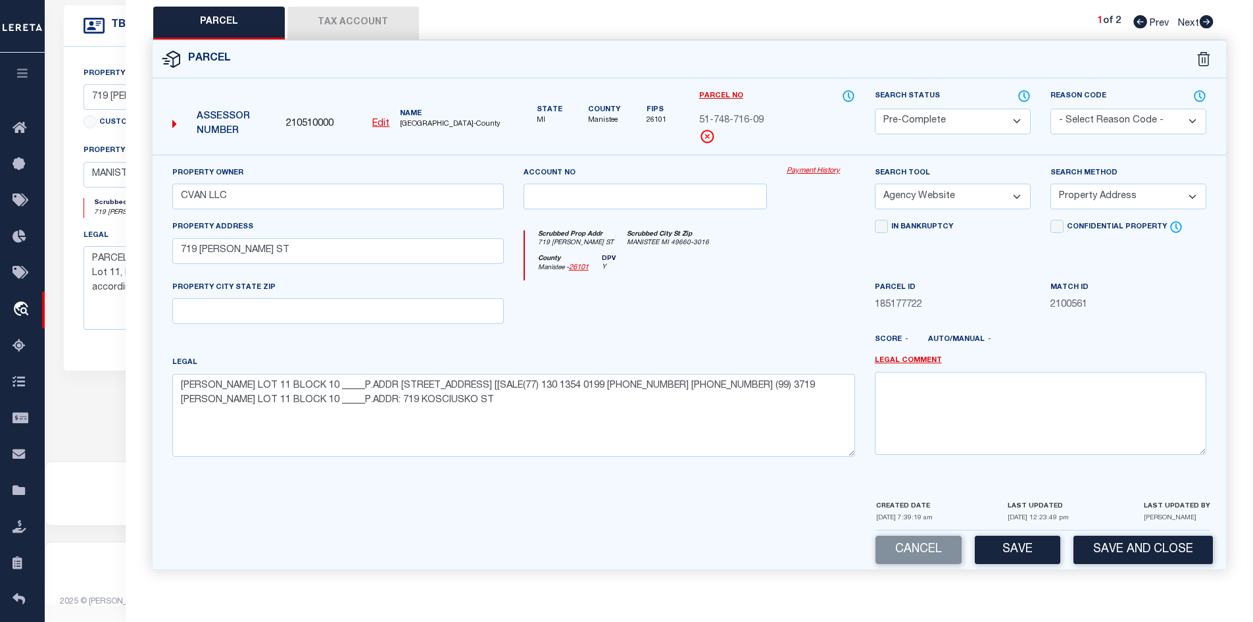
drag, startPoint x: 1013, startPoint y: 559, endPoint x: 1014, endPoint y: 551, distance: 7.9
click at [1014, 557] on button "Save" at bounding box center [1018, 550] width 86 height 28
select select "AS"
select select
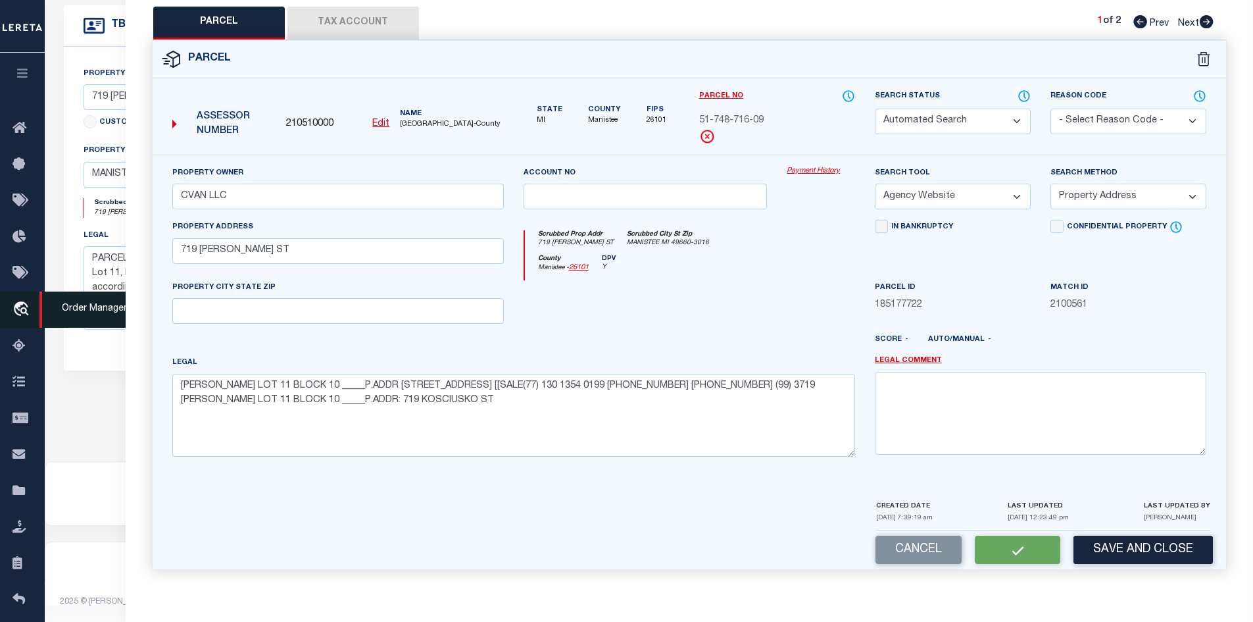
checkbox input "false"
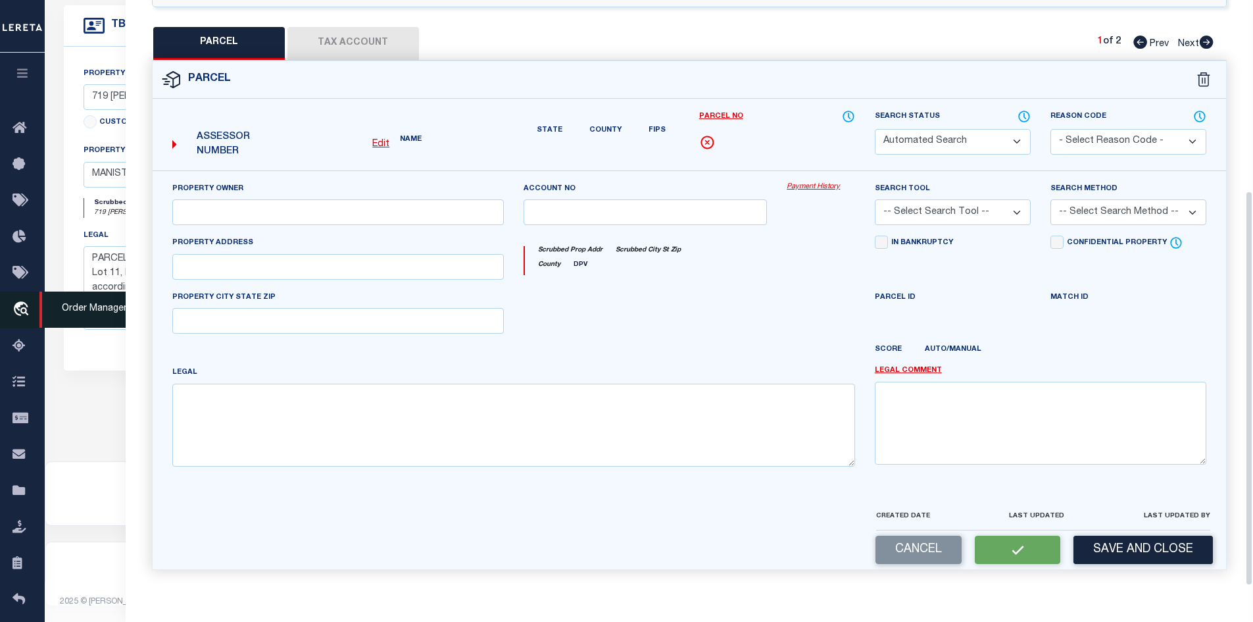
select select "PC"
type input "CVAN LLC"
select select "AGW"
select select "ADD"
type input "719 [PERSON_NAME] ST"
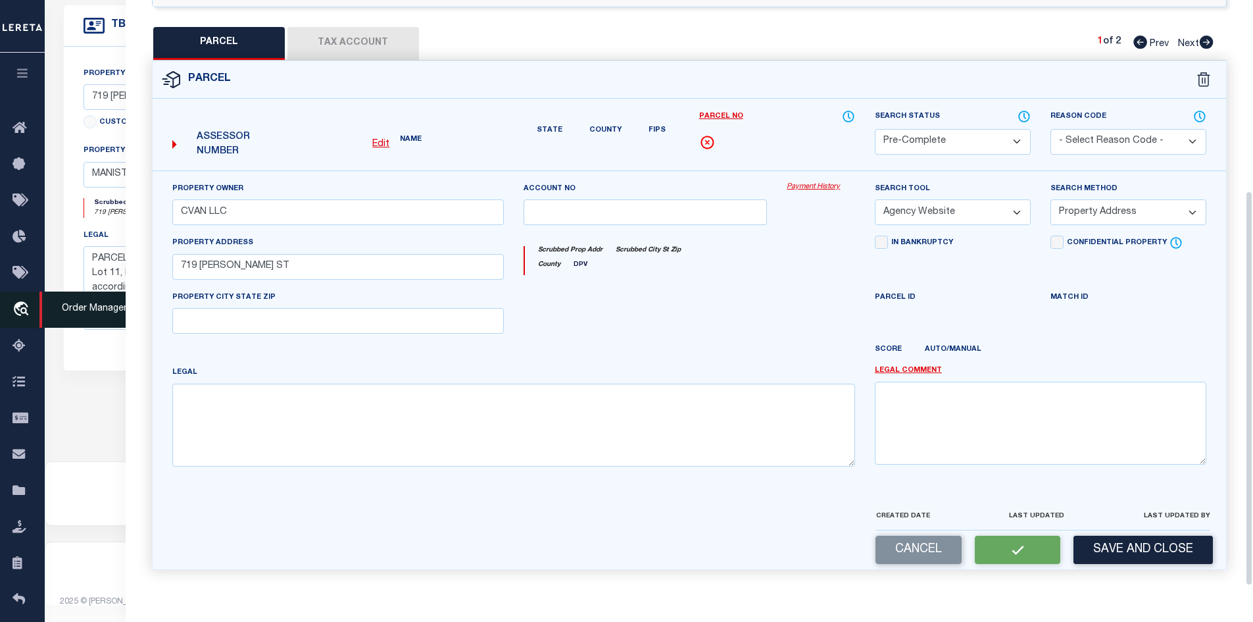
type textarea "[PERSON_NAME] LOT 11 BLOCK 10 _____P.ADDR [STREET_ADDRESS] [[SALE(77) 130 1354 …"
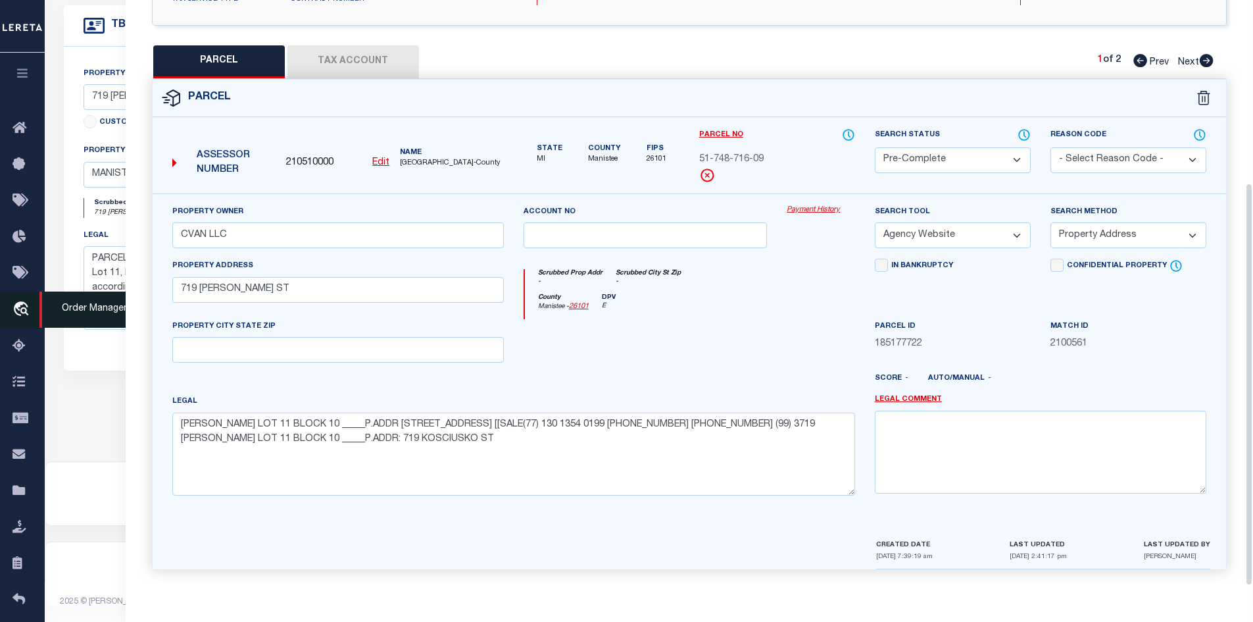
scroll to position [265, 0]
click at [357, 66] on button "Tax Account" at bounding box center [354, 61] width 132 height 33
select select "100"
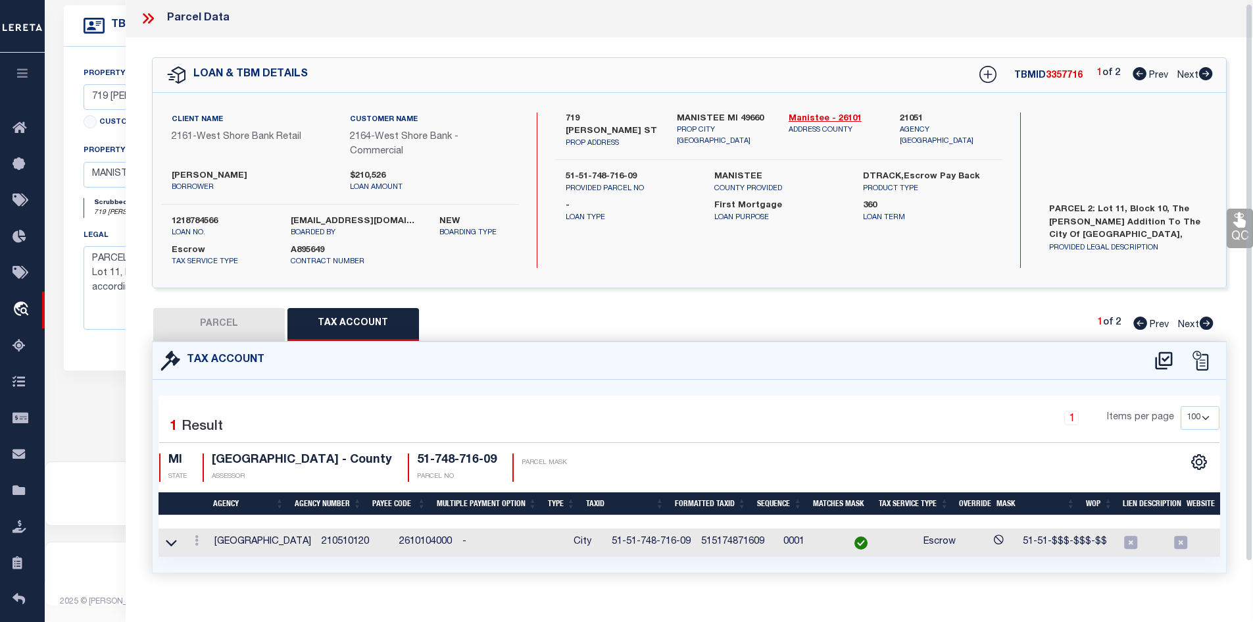
scroll to position [0, 0]
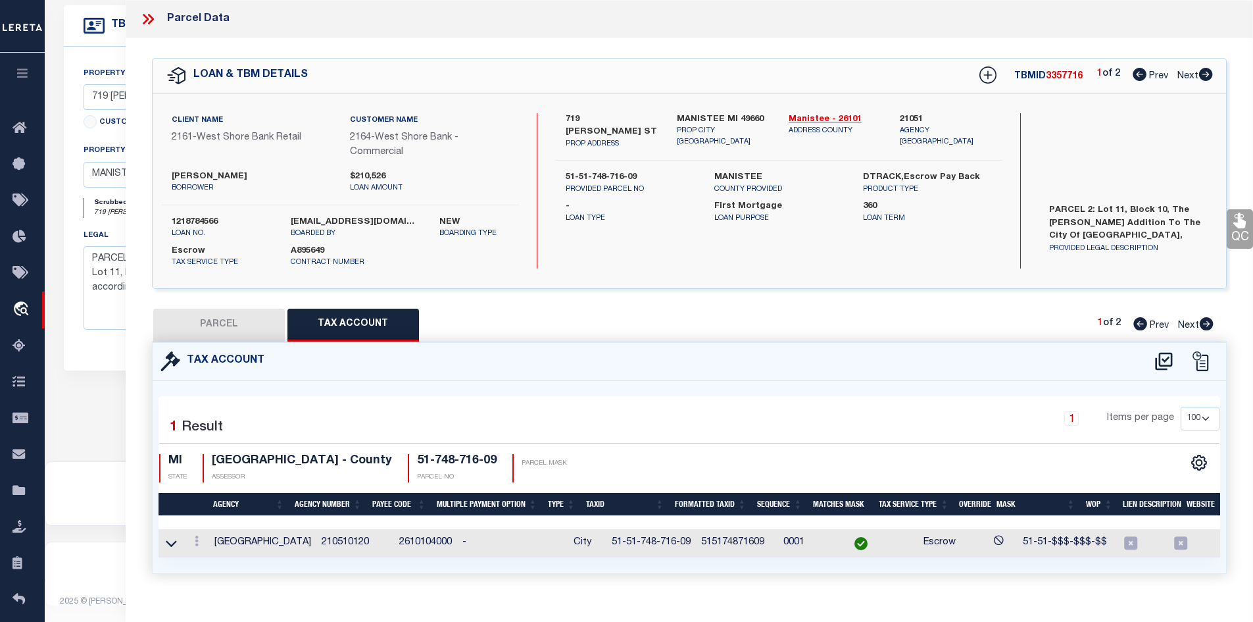
click at [256, 330] on button "PARCEL" at bounding box center [219, 325] width 132 height 33
select select "AS"
select select
checkbox input "false"
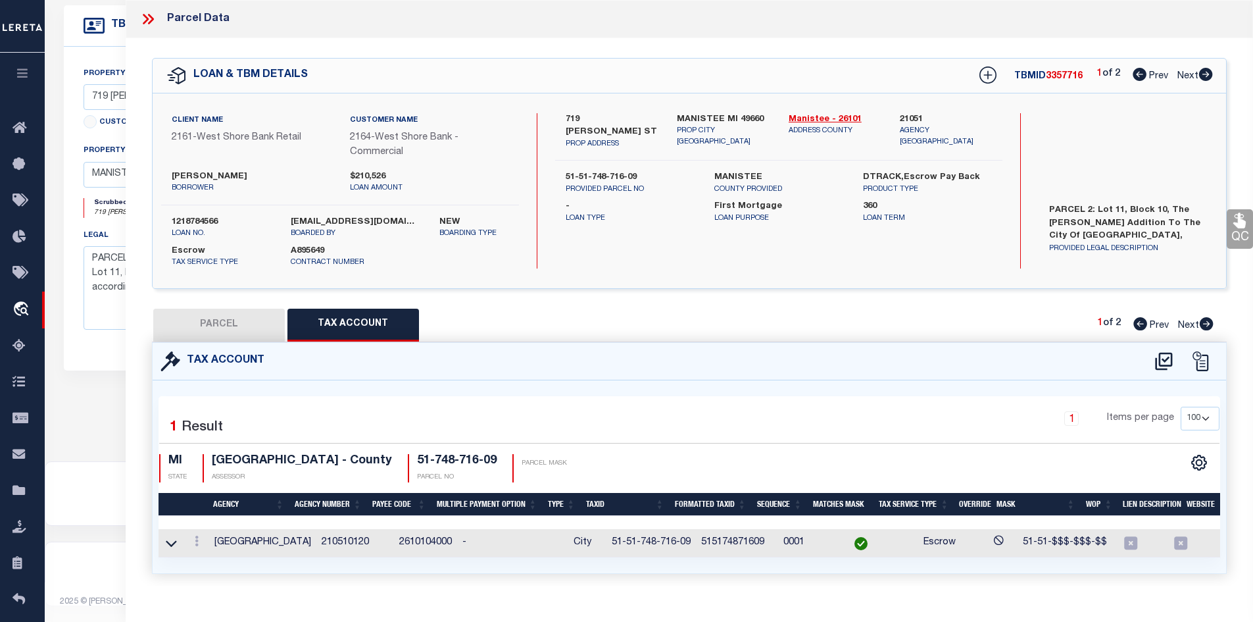
checkbox input "false"
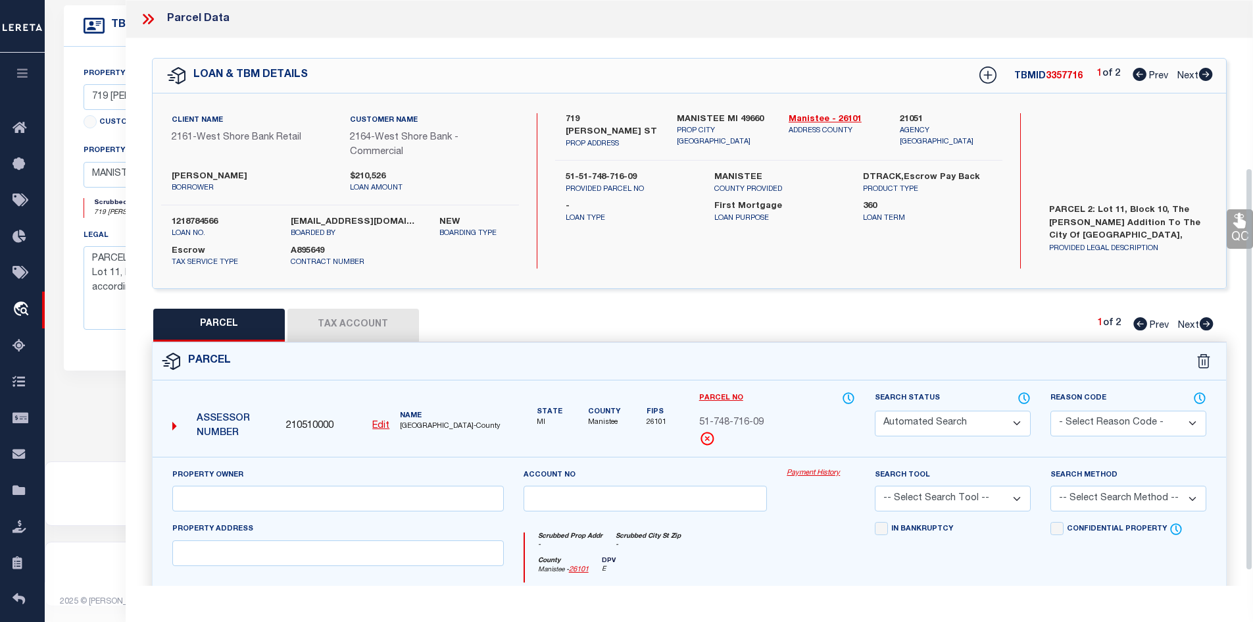
select select "CP"
type input "CVAN LLC"
select select "AGW"
select select "ADD"
type input "719 [PERSON_NAME] ST"
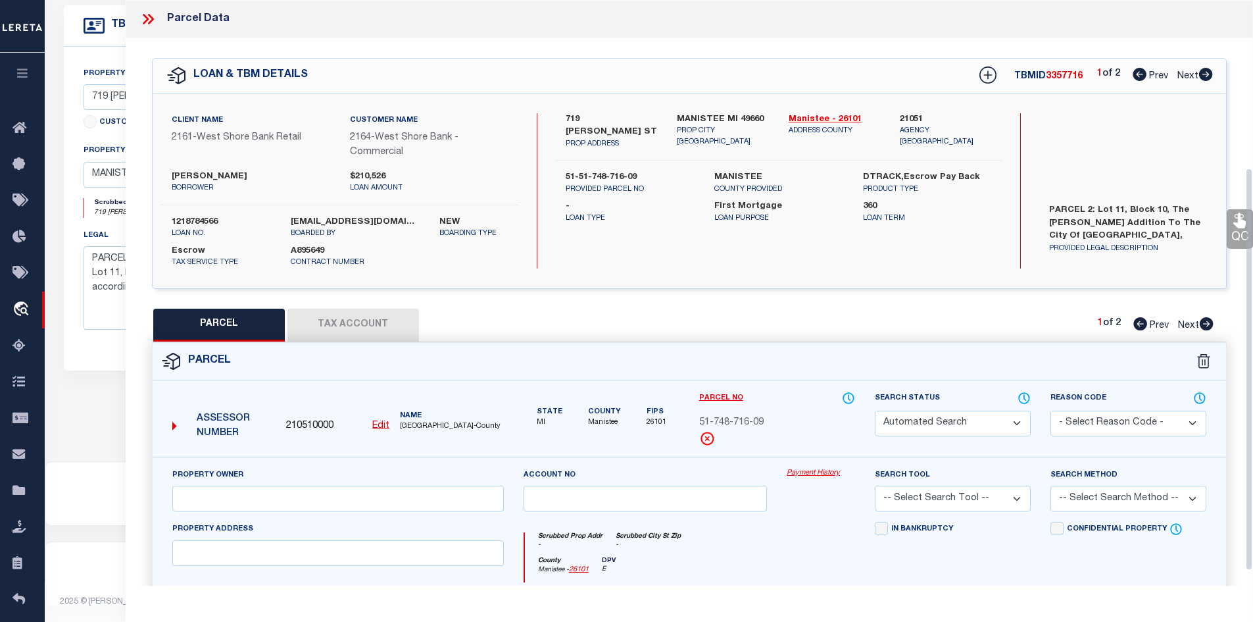
type textarea "[PERSON_NAME] LOT 11 BLOCK 10 _____P.ADDR [STREET_ADDRESS] [[SALE(77) 130 1354 …"
click at [371, 320] on button "Tax Account" at bounding box center [354, 325] width 132 height 33
select select "100"
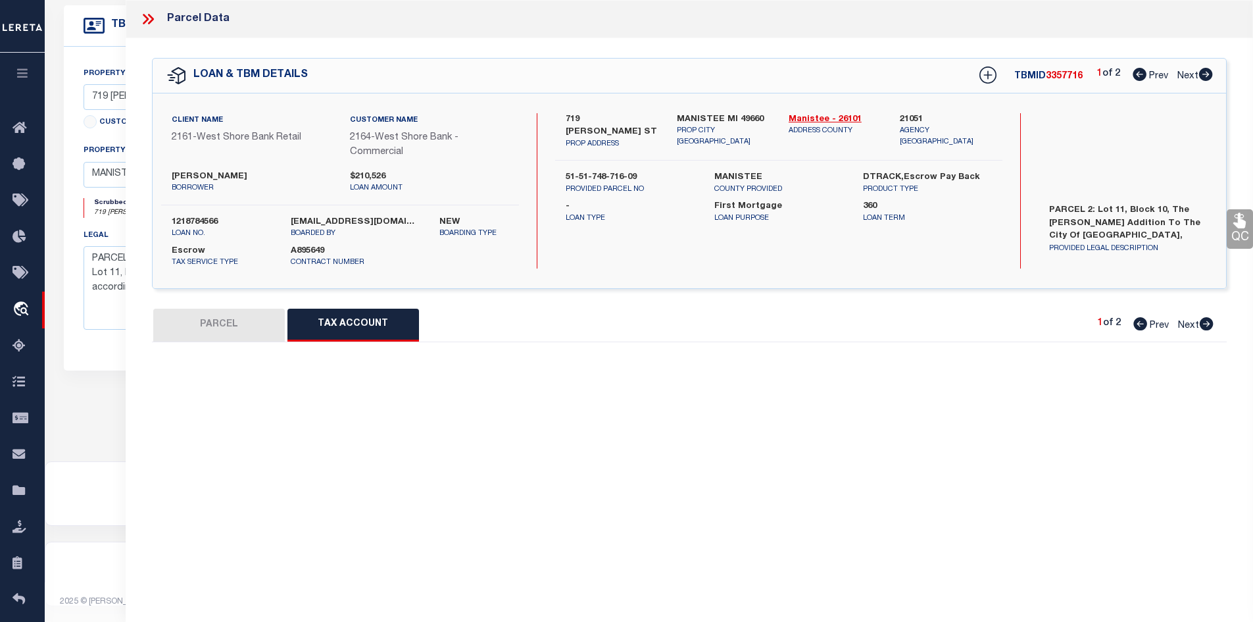
select select "100"
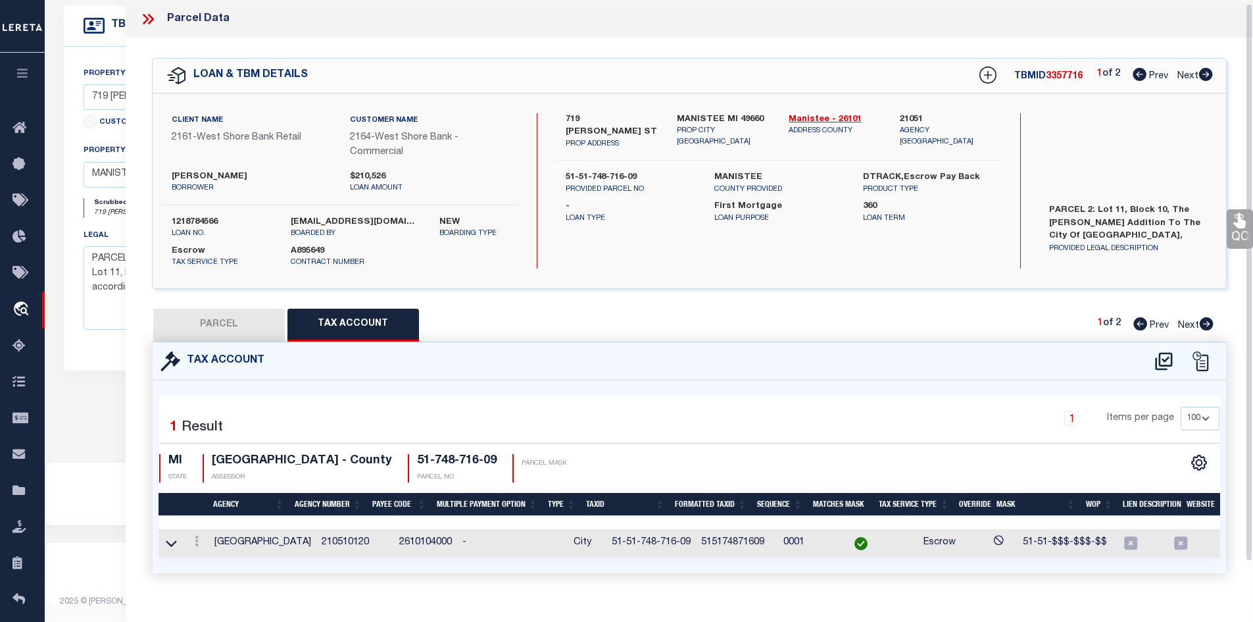
scroll to position [4, 0]
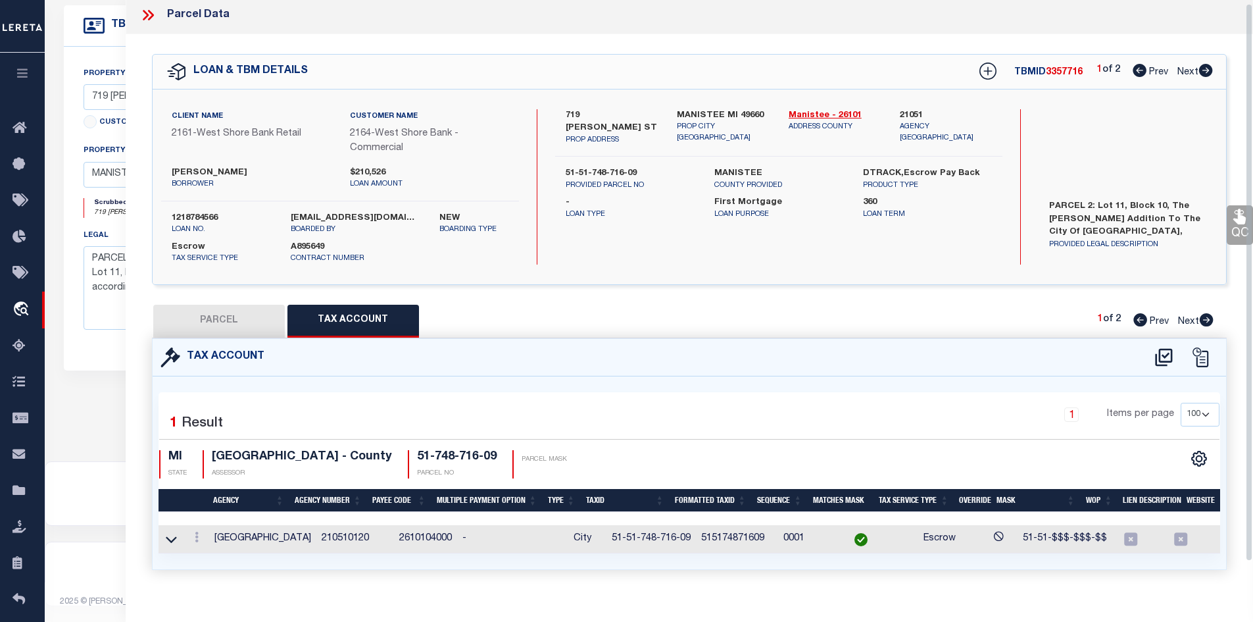
click at [146, 13] on icon at bounding box center [147, 15] width 17 height 17
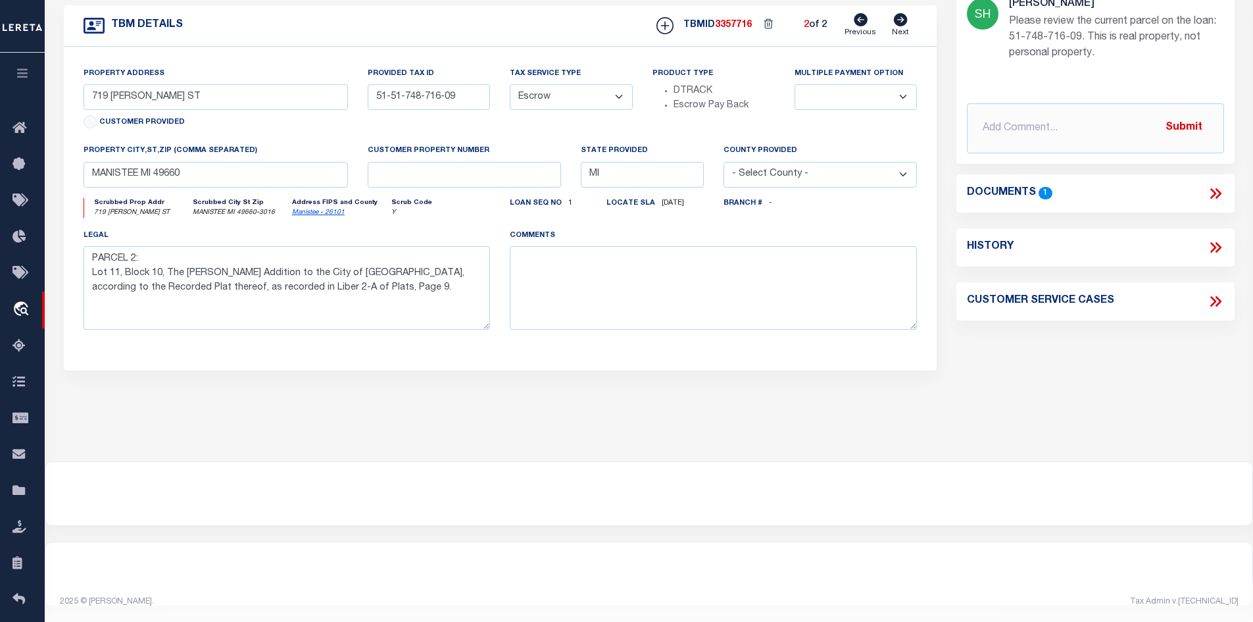
scroll to position [124, 0]
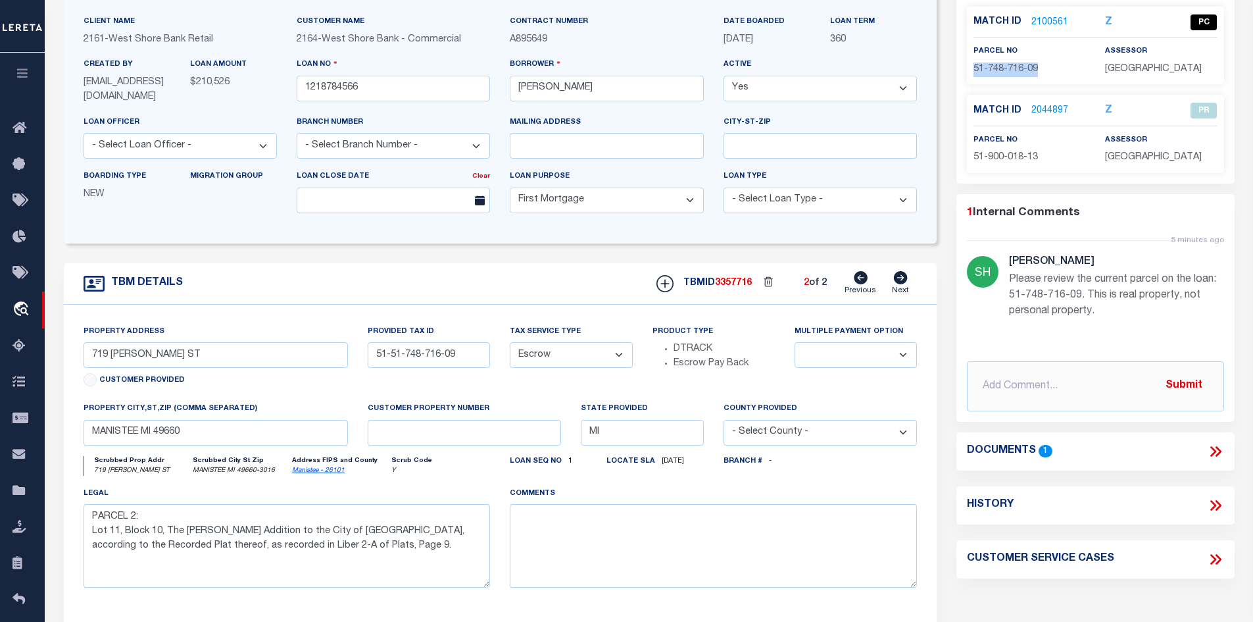
drag, startPoint x: 1057, startPoint y: 72, endPoint x: 961, endPoint y: 68, distance: 96.8
click at [961, 68] on div "Match ID 2100561 Z PC" at bounding box center [1096, 90] width 278 height 166
copy span "51-748-716-09"
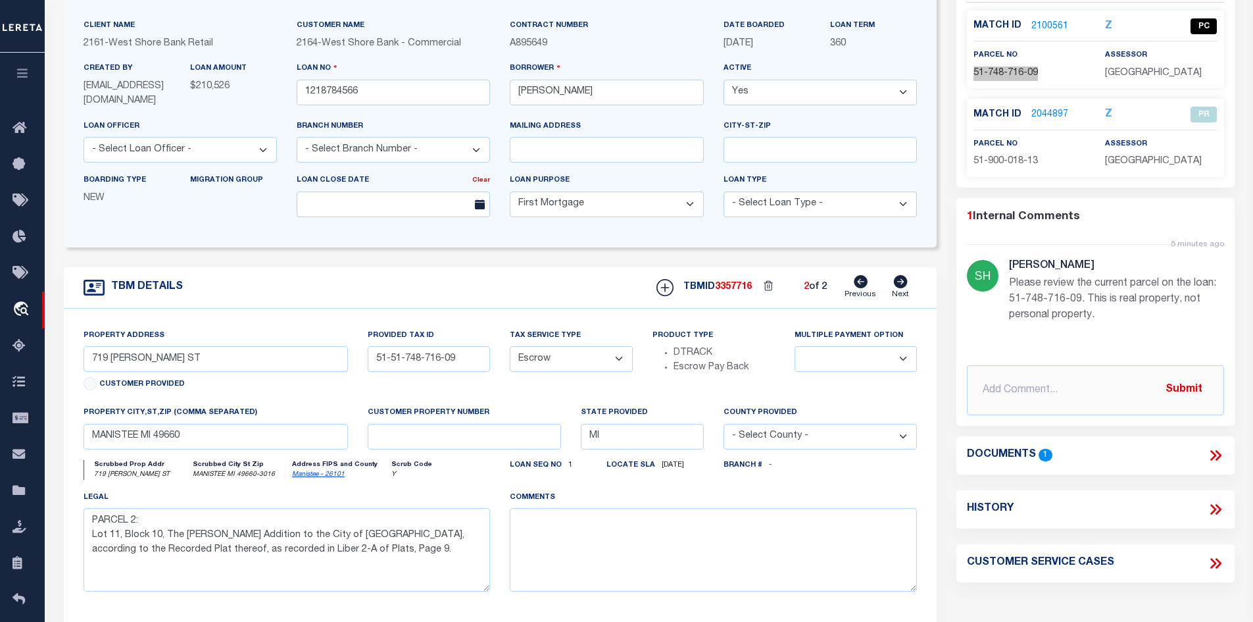
scroll to position [0, 0]
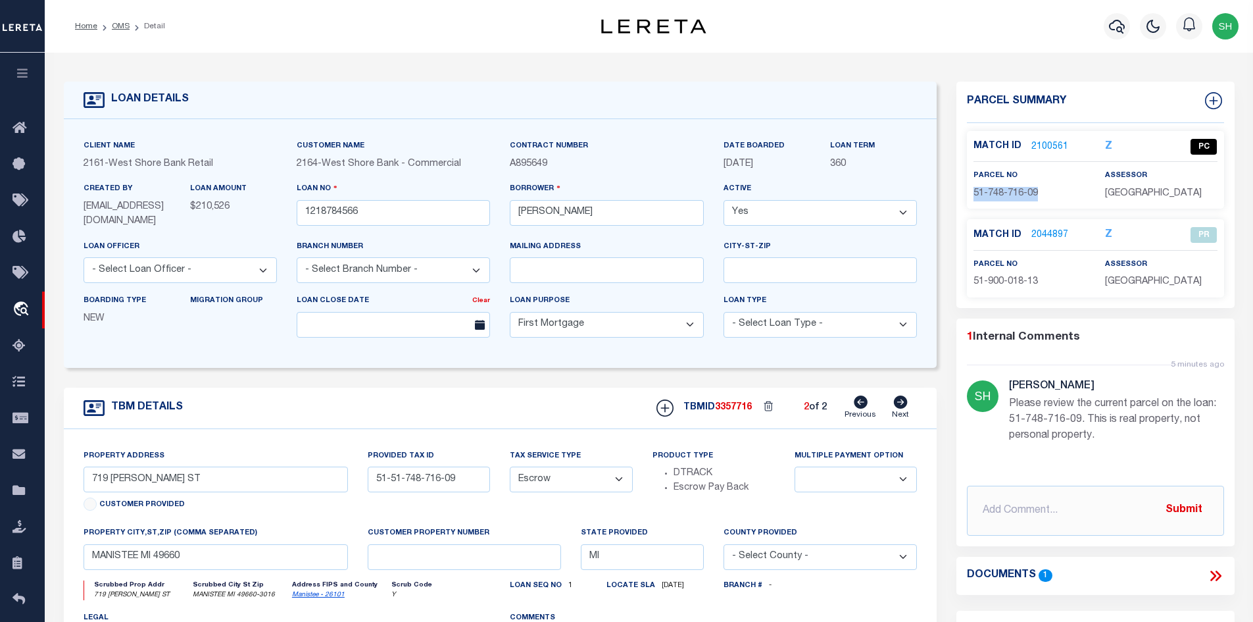
drag, startPoint x: 126, startPoint y: 25, endPoint x: 138, endPoint y: 42, distance: 21.2
click at [126, 25] on link "OMS" at bounding box center [121, 26] width 18 height 8
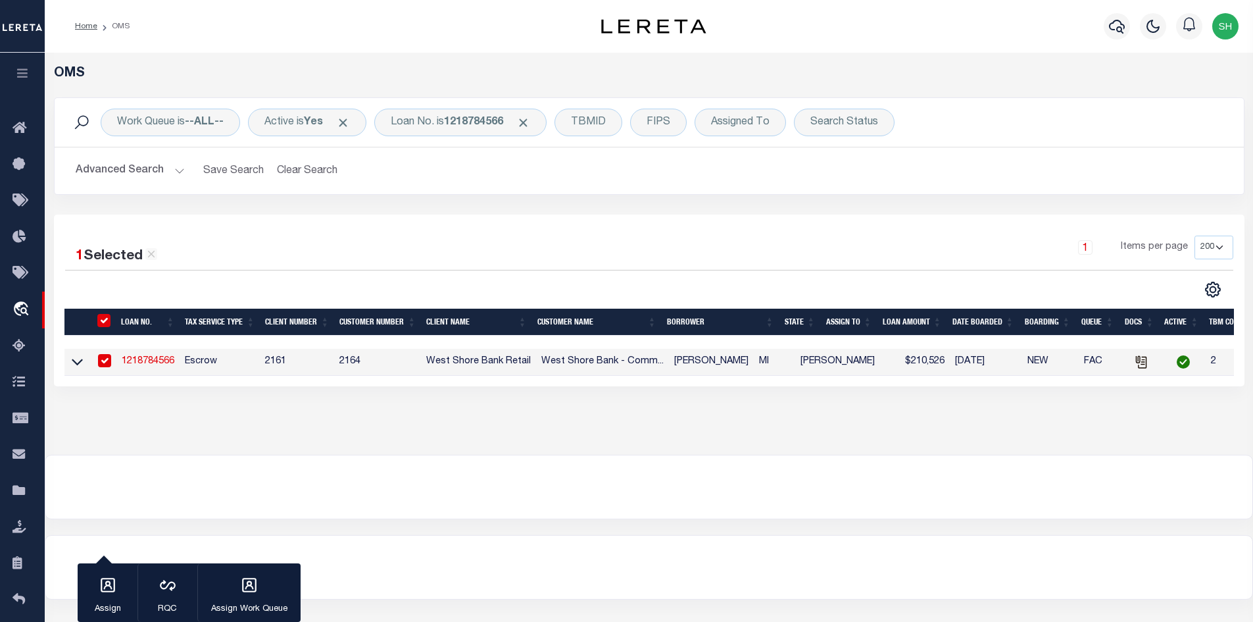
click at [146, 359] on link "1218784566" at bounding box center [148, 361] width 53 height 9
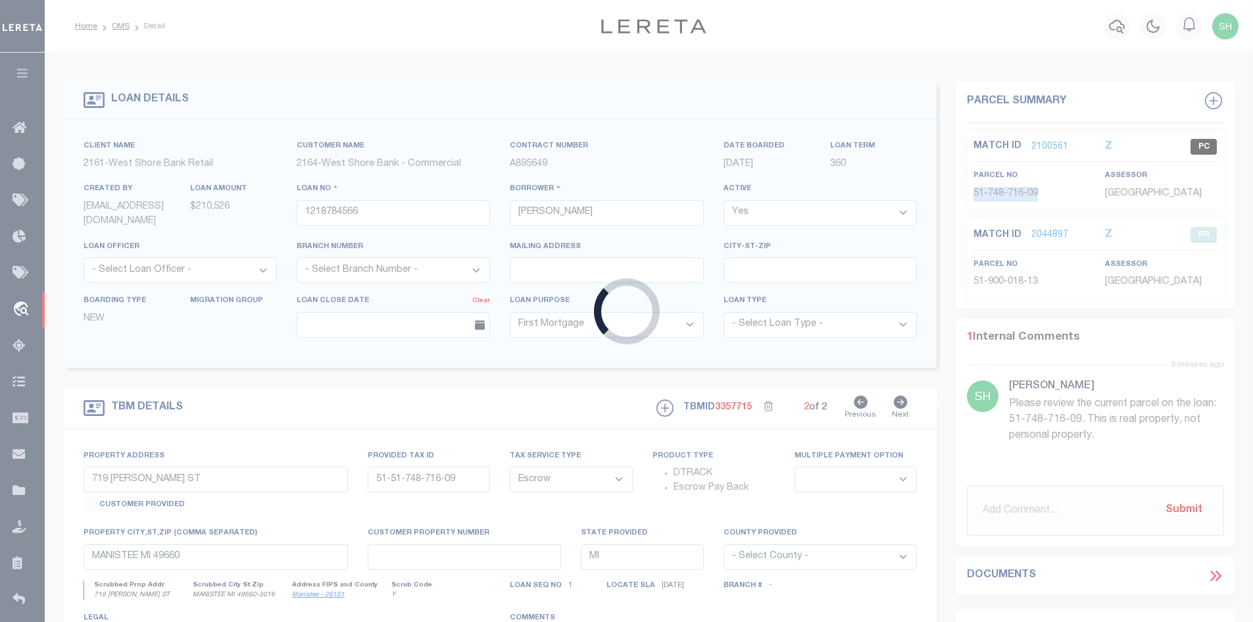
type input "[STREET_ADDRESS]"
type input "51-51-374-741-02"
select select
type textarea "PARCEL 1: The West 1/2 of Lot 1, Block 21, AND the South 15 feet of the East 1/…"
select select
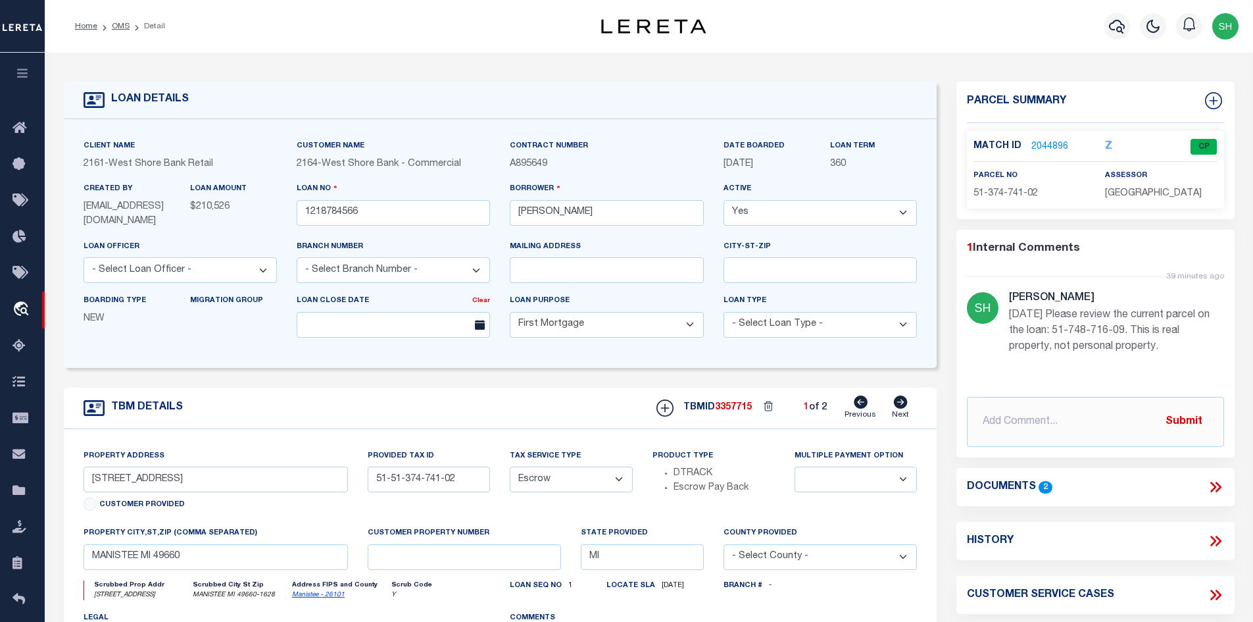
click at [903, 399] on icon at bounding box center [901, 401] width 14 height 13
type input "719 [PERSON_NAME] ST"
type input "51-51-748-716-09"
select select
type textarea "PARCEL 2: Lot 11, Block 10, The [PERSON_NAME] Addition to the City of [GEOGRAPH…"
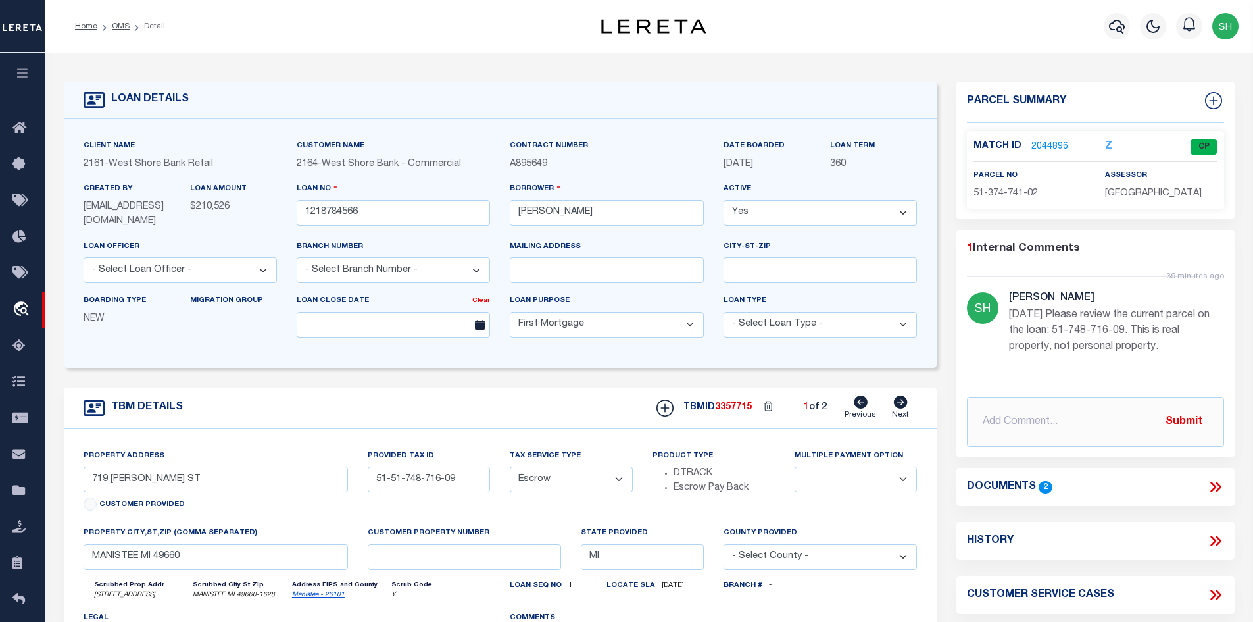
select select
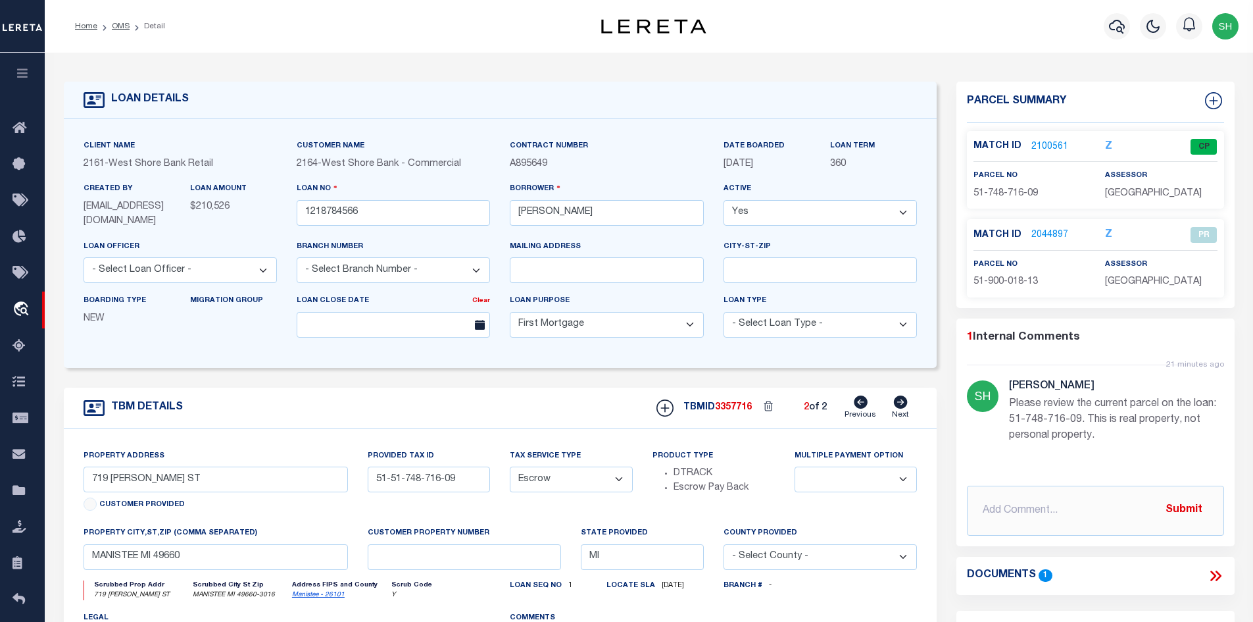
click at [1042, 143] on link "2100561" at bounding box center [1050, 147] width 37 height 14
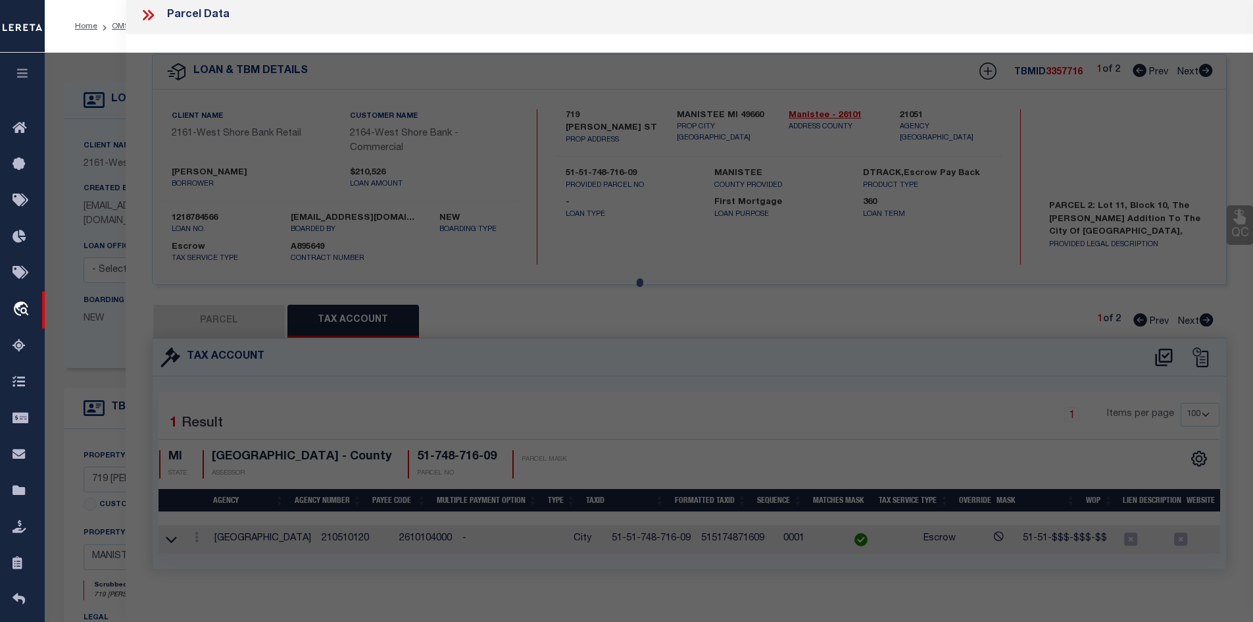
select select "AS"
select select
checkbox input "false"
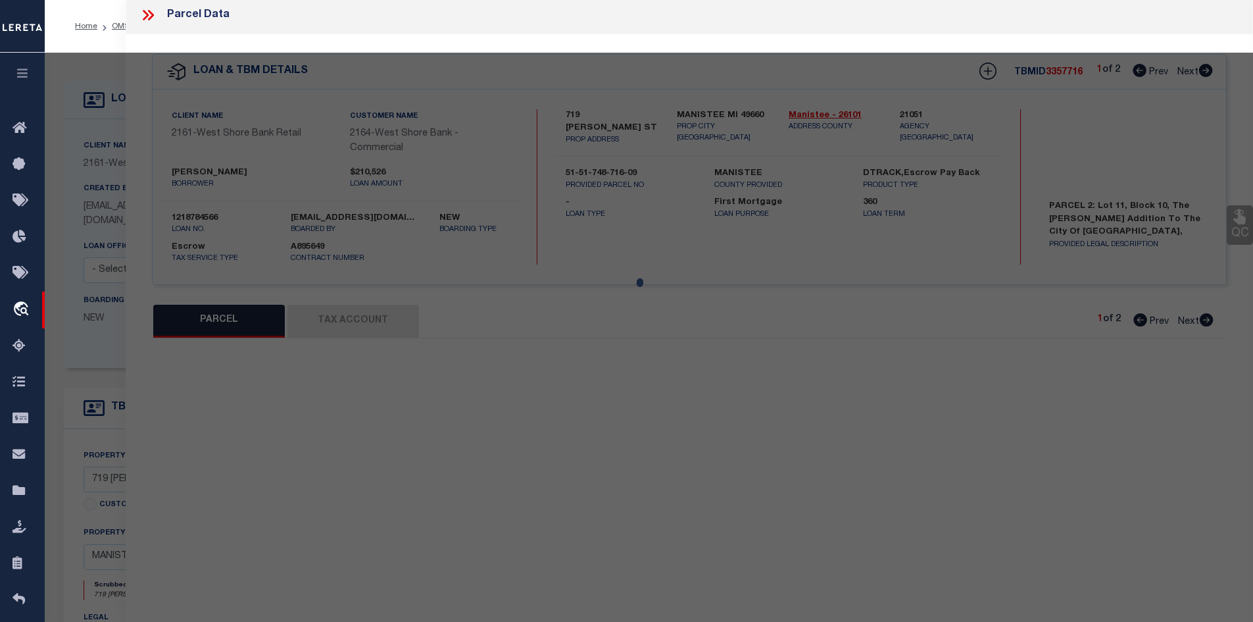
select select "CP"
type input "CVAN LLC"
select select "AGW"
select select "ADD"
type input "719 [PERSON_NAME] ST"
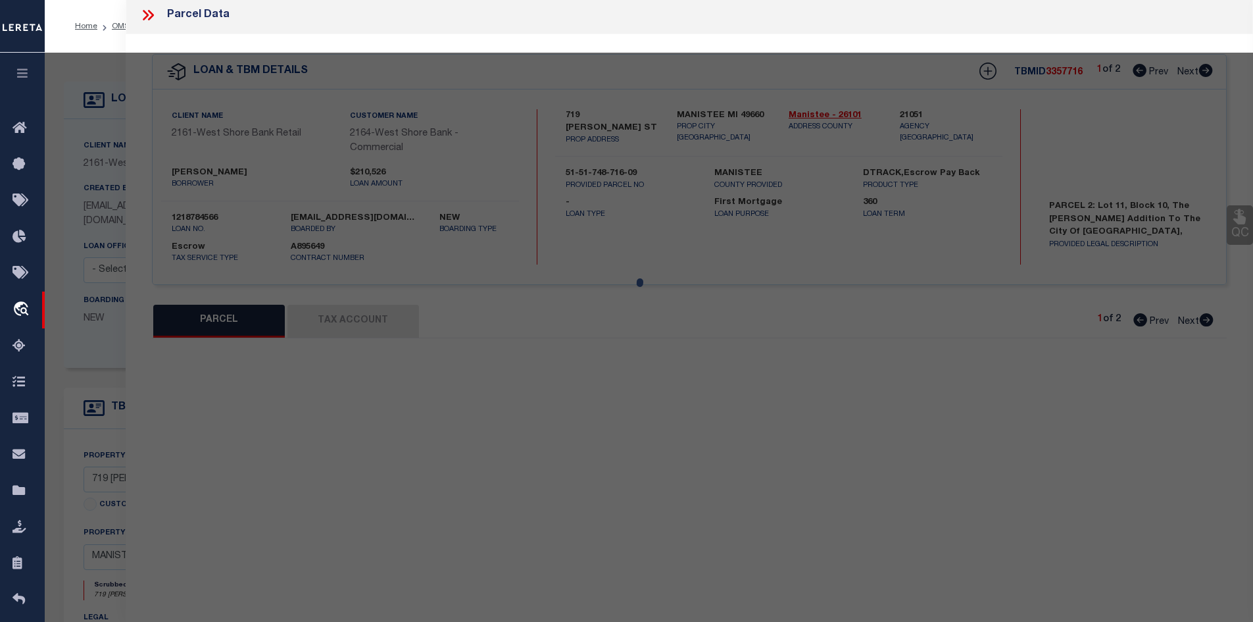
type textarea "[PERSON_NAME] LOT 11 BLOCK 10 _____P.ADDR [STREET_ADDRESS] [[SALE(77) 130 1354 …"
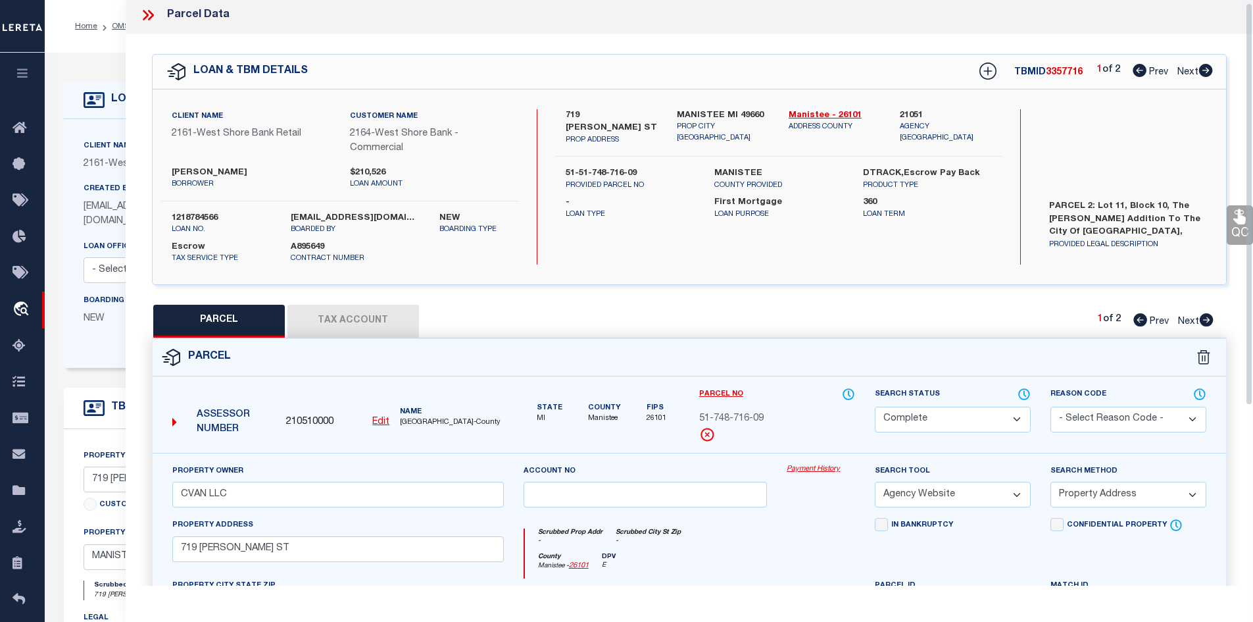
click at [377, 314] on button "Tax Account" at bounding box center [354, 321] width 132 height 33
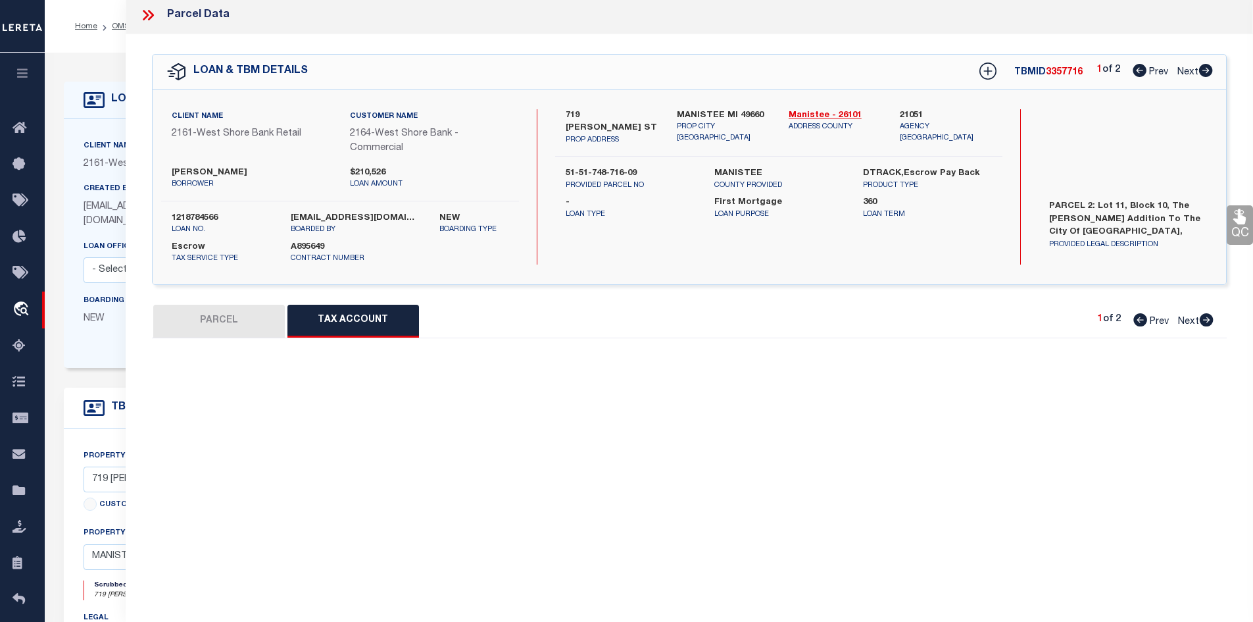
scroll to position [388, 0]
select select "100"
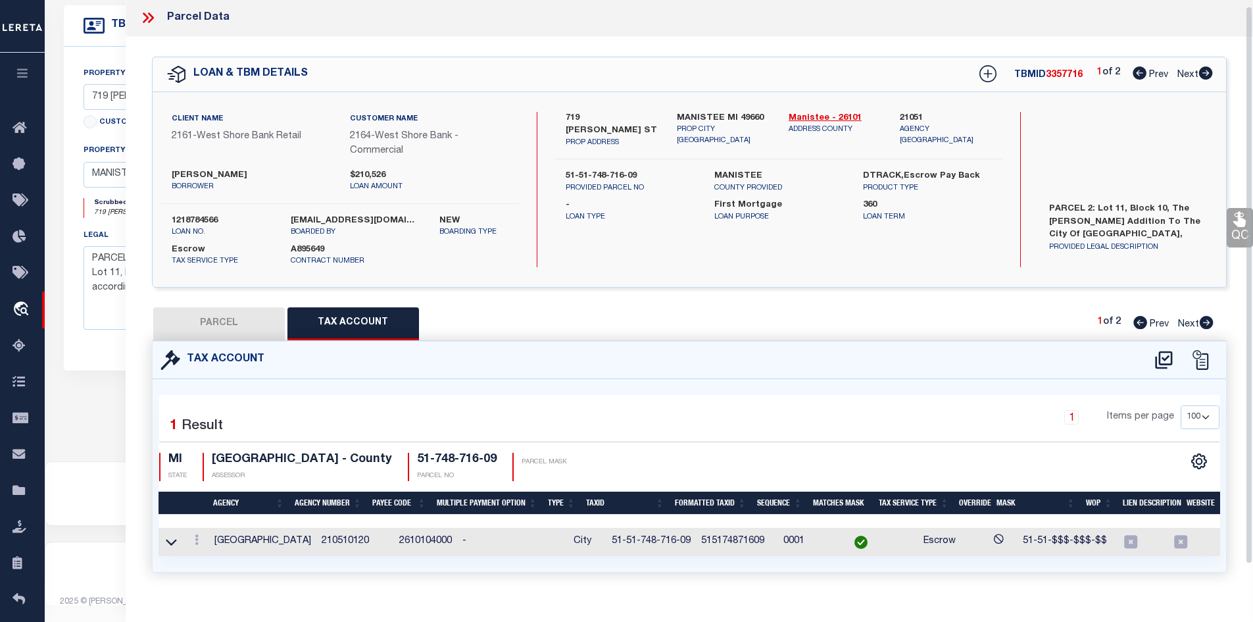
scroll to position [0, 0]
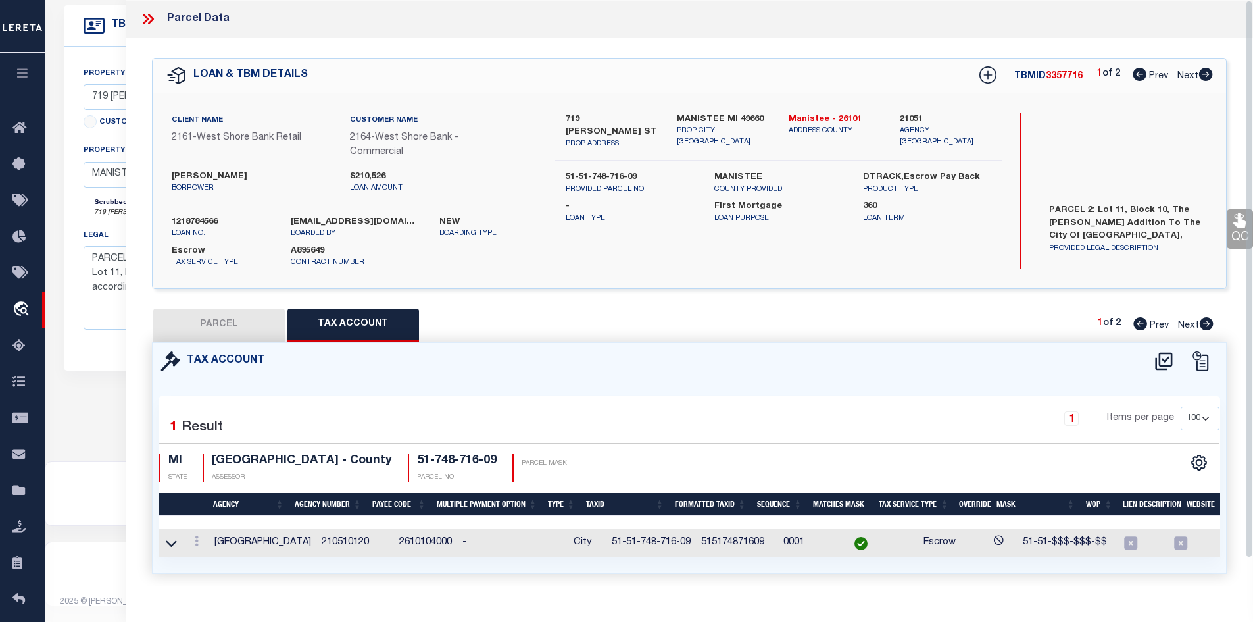
click at [149, 17] on icon at bounding box center [147, 19] width 17 height 17
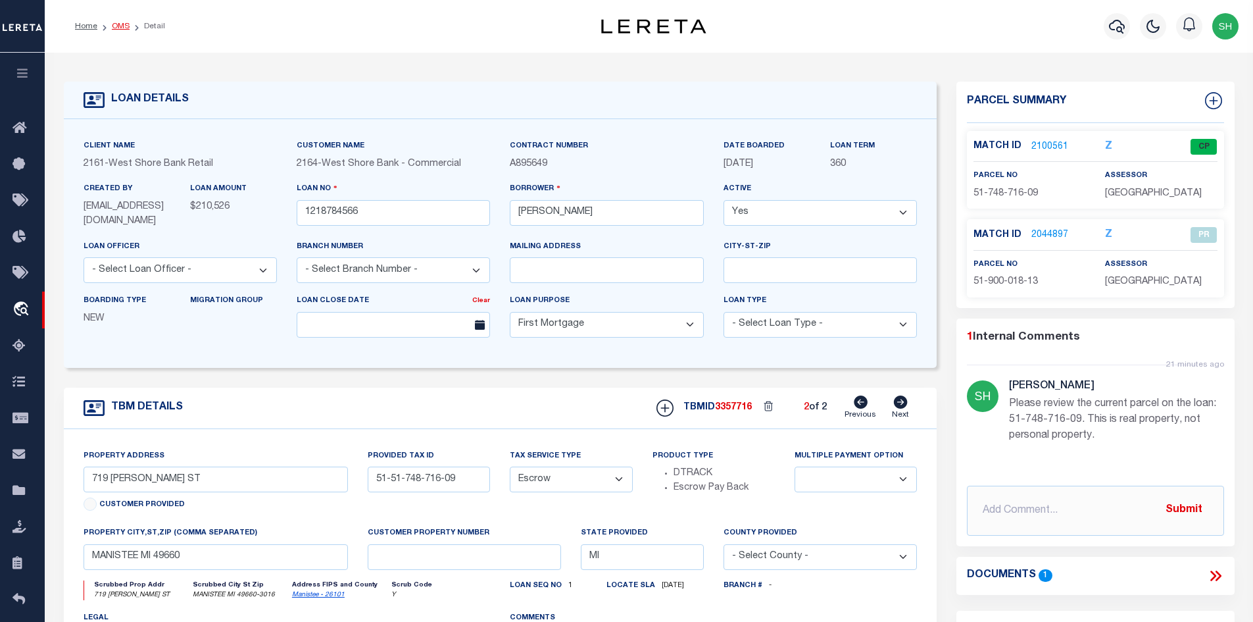
click at [122, 22] on link "OMS" at bounding box center [121, 26] width 18 height 8
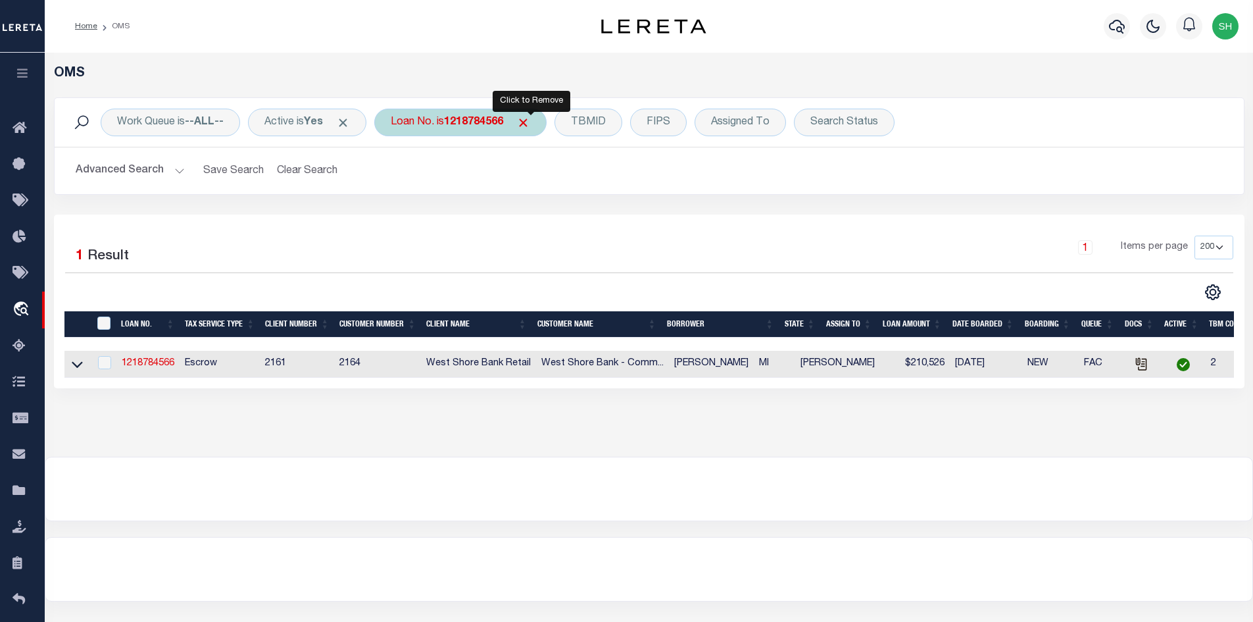
click at [530, 123] on span "Click to Remove" at bounding box center [523, 123] width 14 height 14
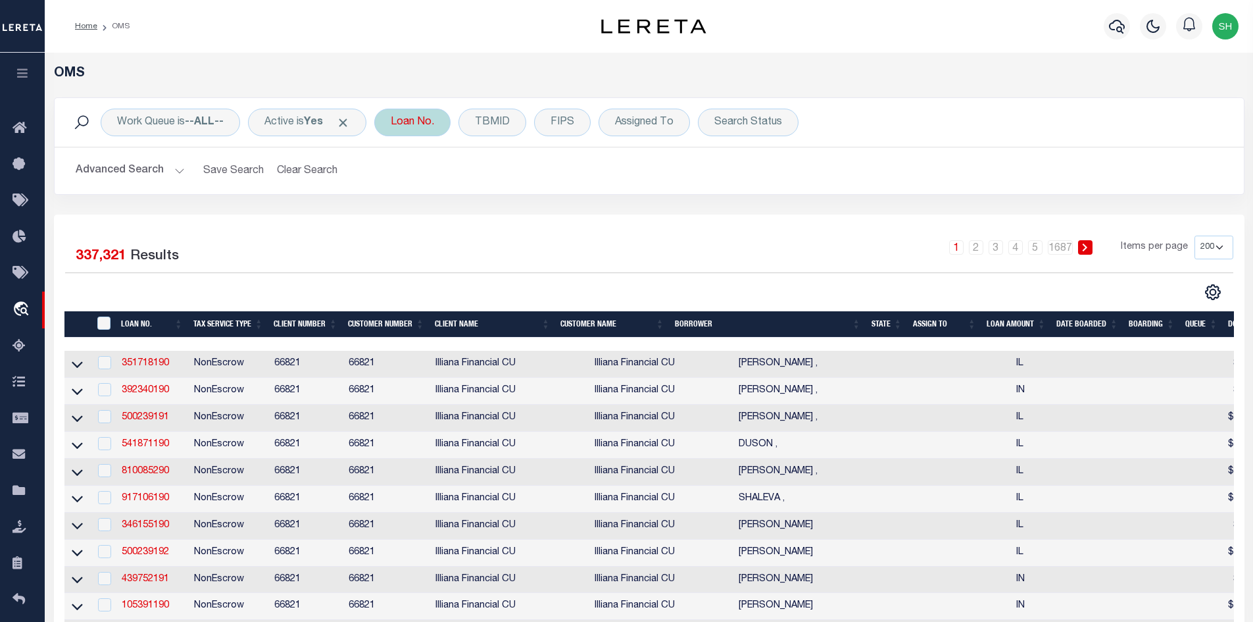
drag, startPoint x: 416, startPoint y: 125, endPoint x: 419, endPoint y: 132, distance: 7.9
click at [416, 125] on div "Loan No." at bounding box center [412, 123] width 76 height 28
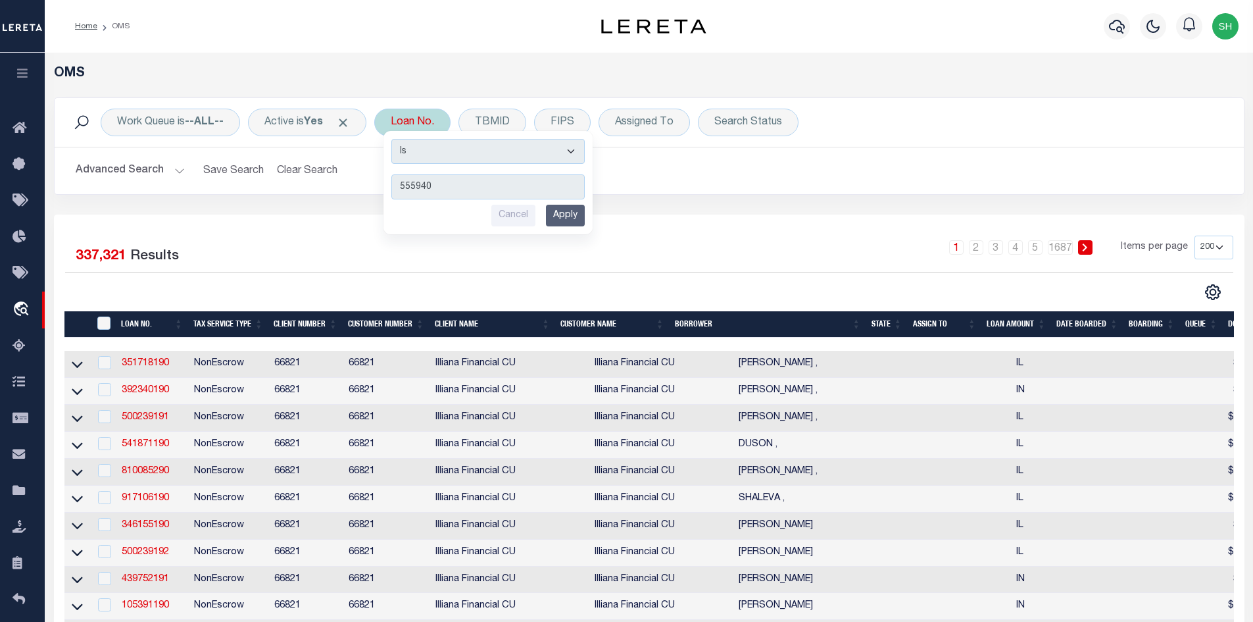
type input "555940"
click at [574, 213] on input "Apply" at bounding box center [565, 216] width 39 height 22
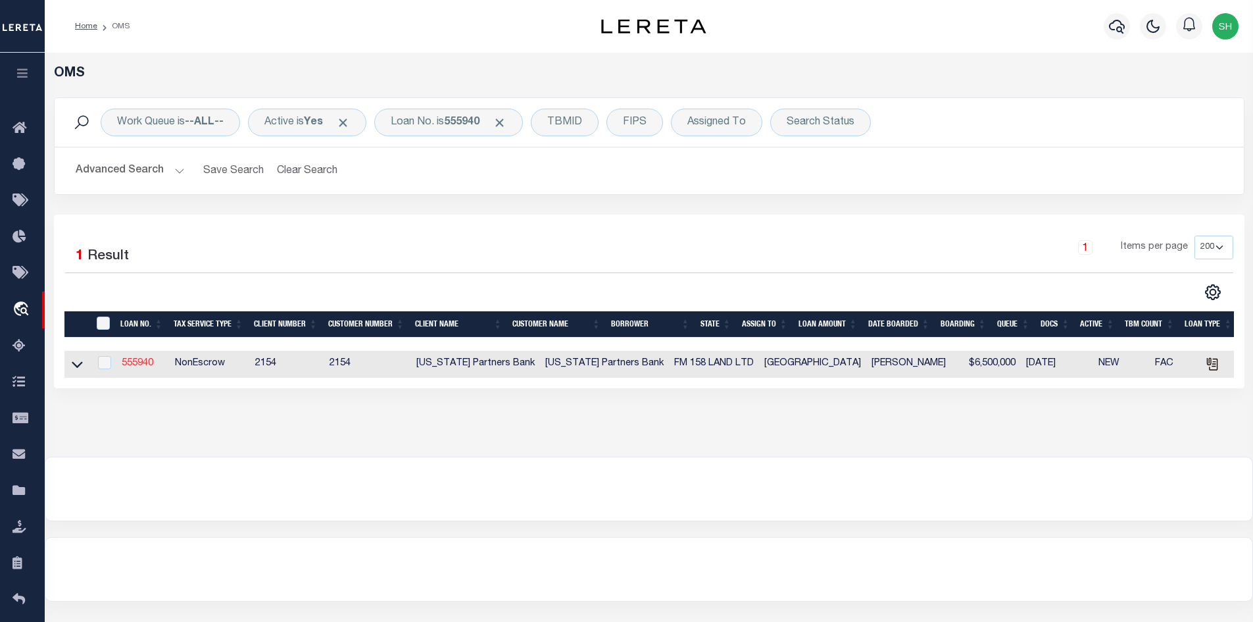
click at [141, 364] on link "555940" at bounding box center [138, 363] width 32 height 9
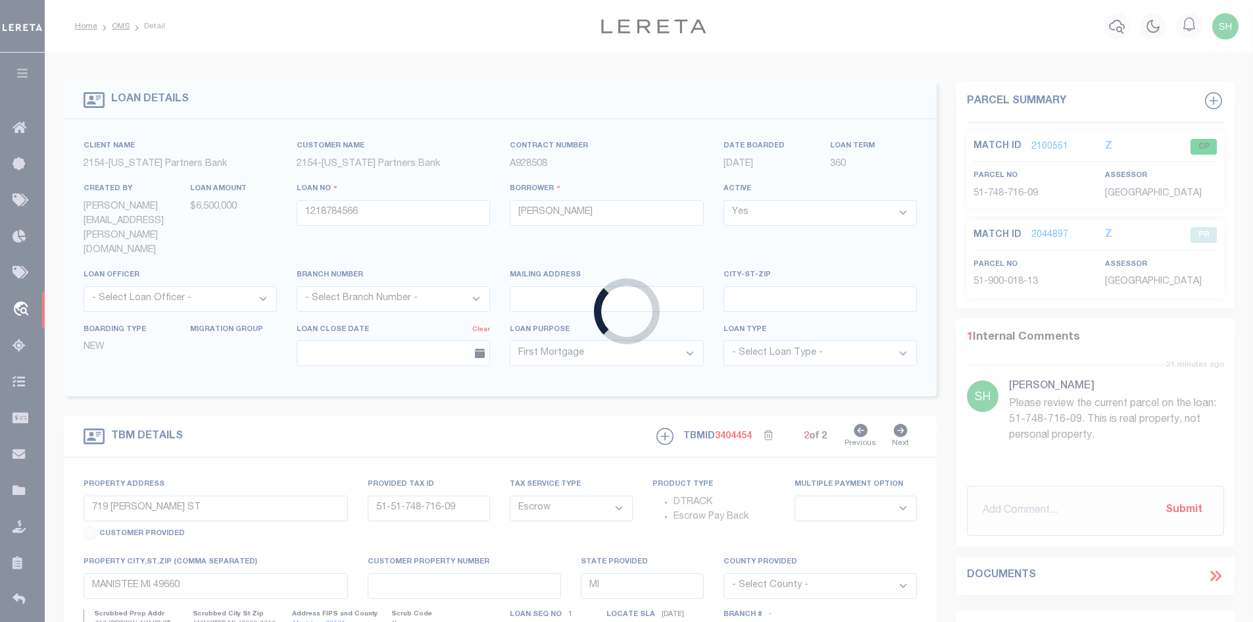
type input "555940"
type input "FM 158 LAND LTD"
select select
select select "NonEscrow"
type input "QUAIL RUN RD"
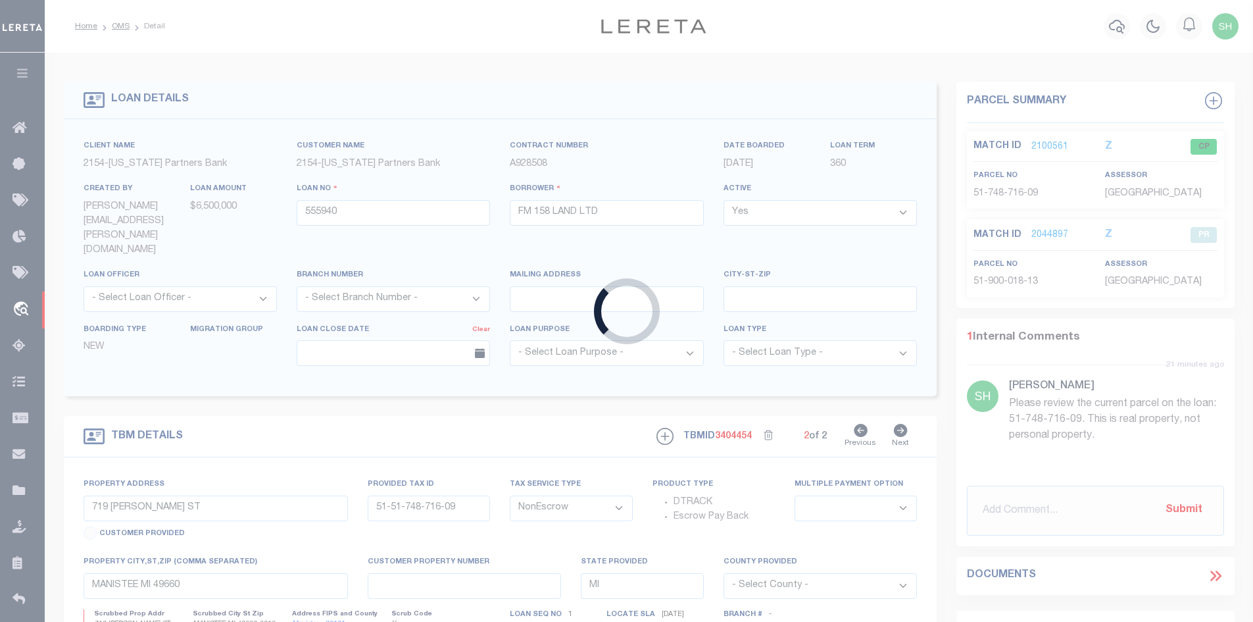
select select
type input "[GEOGRAPHIC_DATA]"
type textarea "[GEOGRAPHIC_DATA][PERSON_NAME] 169.601 acre tract of land"
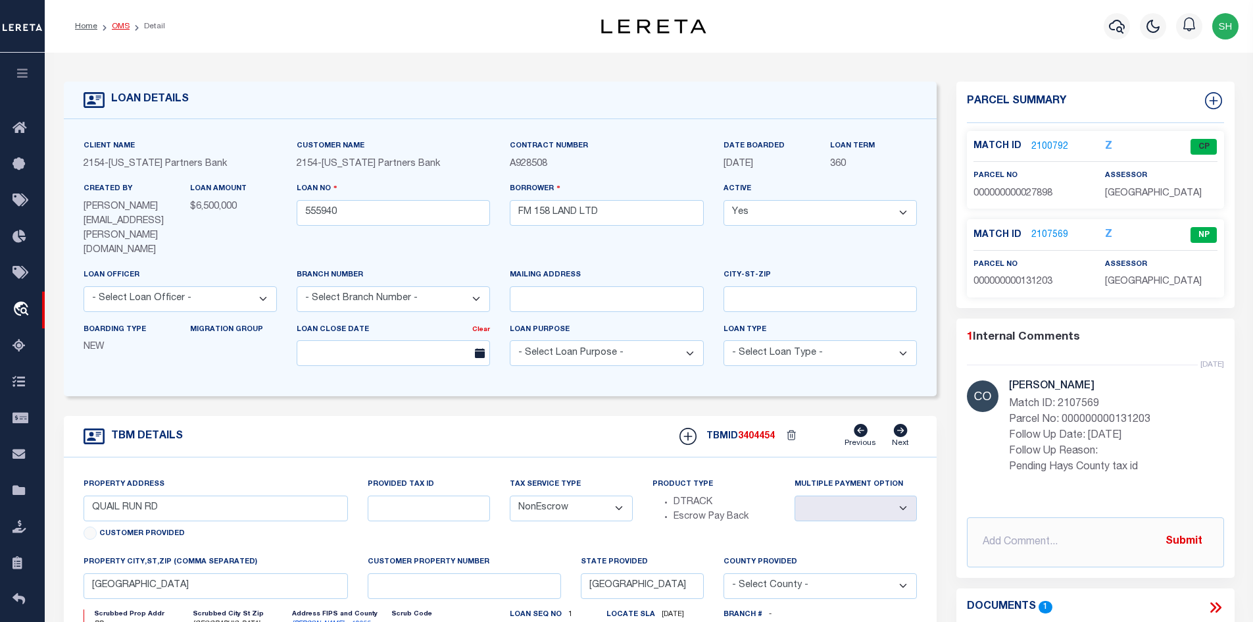
click at [124, 20] on li "OMS" at bounding box center [113, 26] width 32 height 12
click at [122, 23] on link "OMS" at bounding box center [121, 26] width 18 height 8
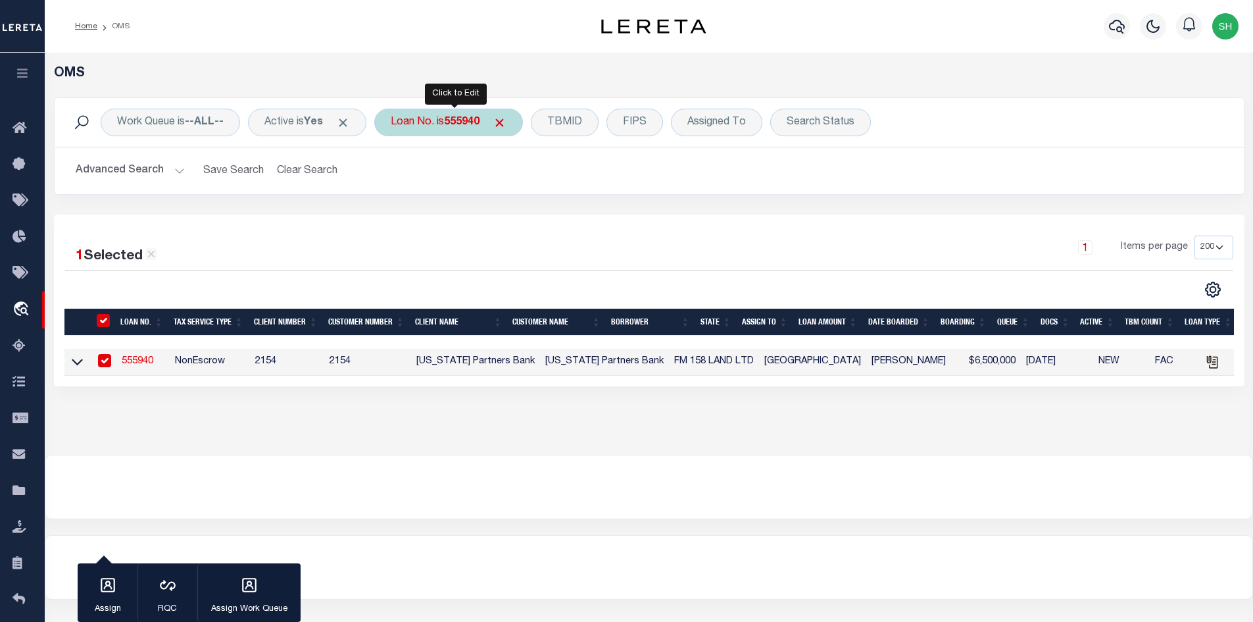
click at [438, 124] on div "Loan No. is 555940" at bounding box center [448, 123] width 149 height 28
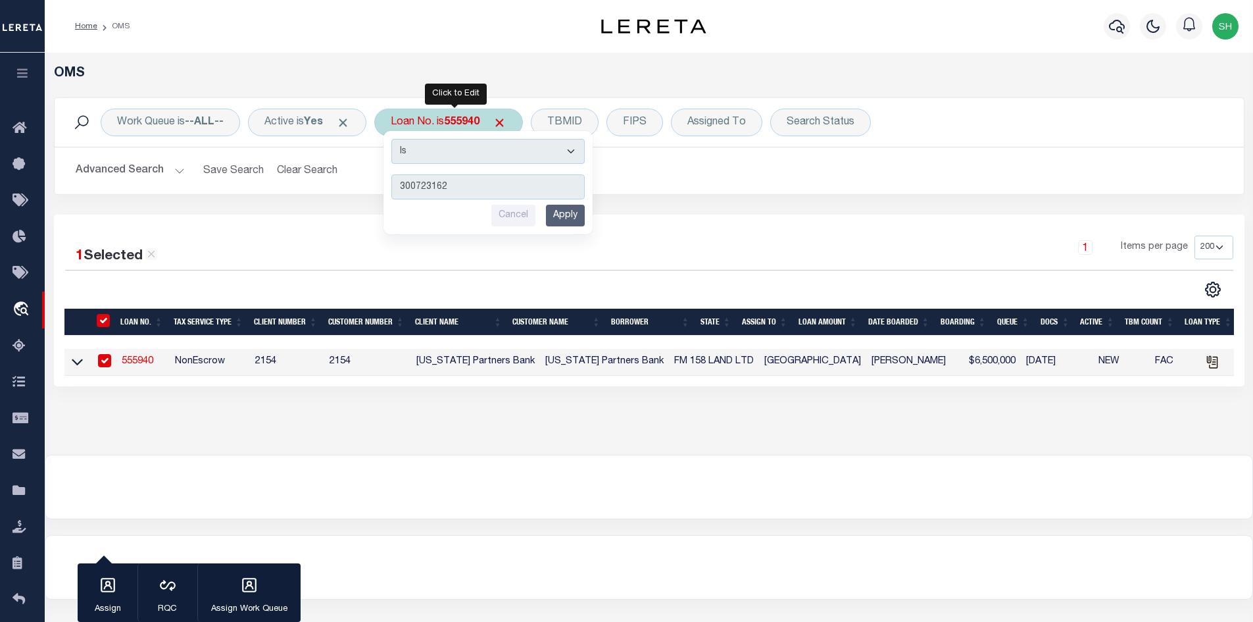
type input "300723162"
click at [553, 223] on input "Apply" at bounding box center [565, 216] width 39 height 22
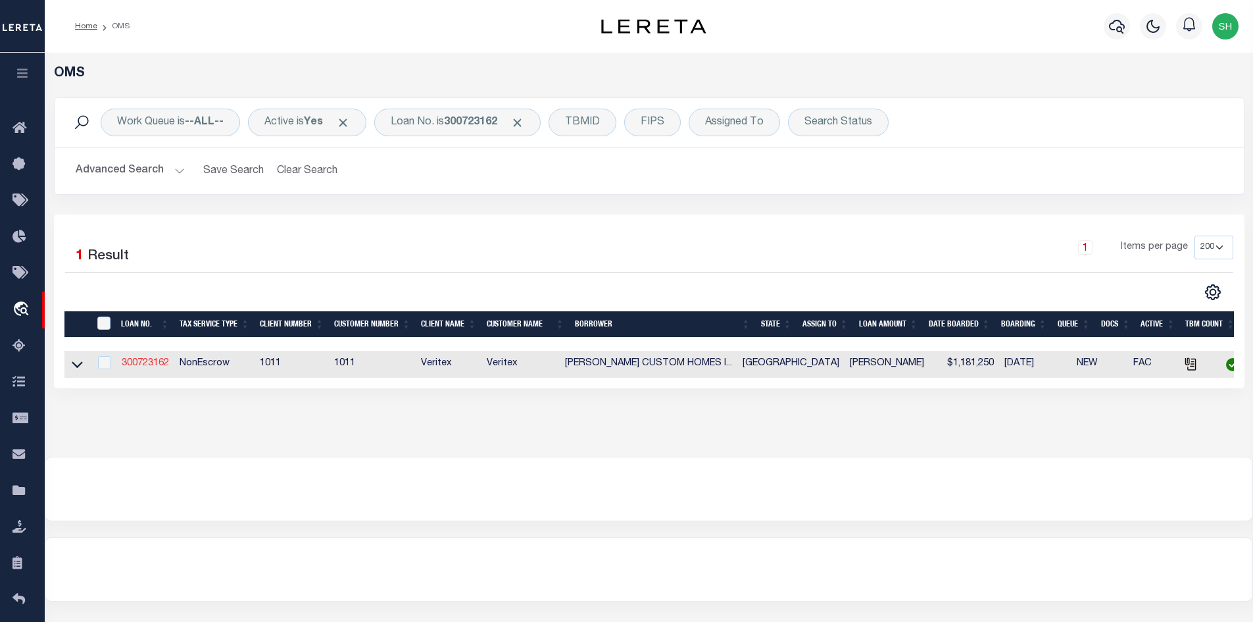
click at [134, 364] on link "300723162" at bounding box center [145, 363] width 47 height 9
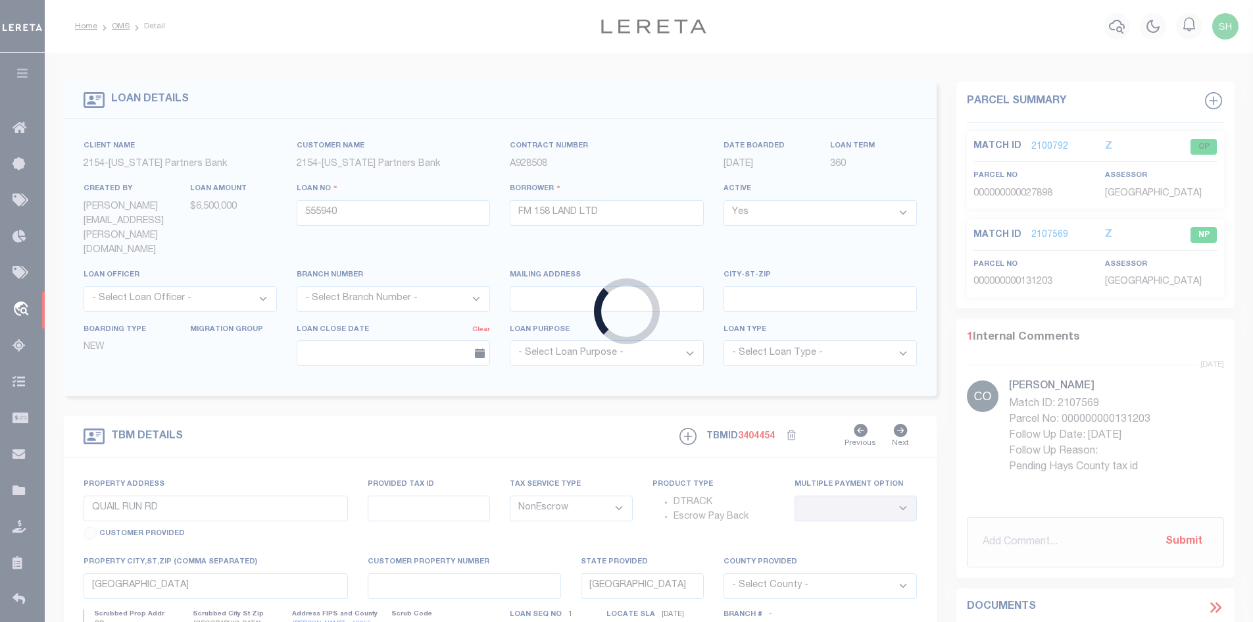
type input "300723162"
type input "[PERSON_NAME] CUSTOM HOMES INC"
select select
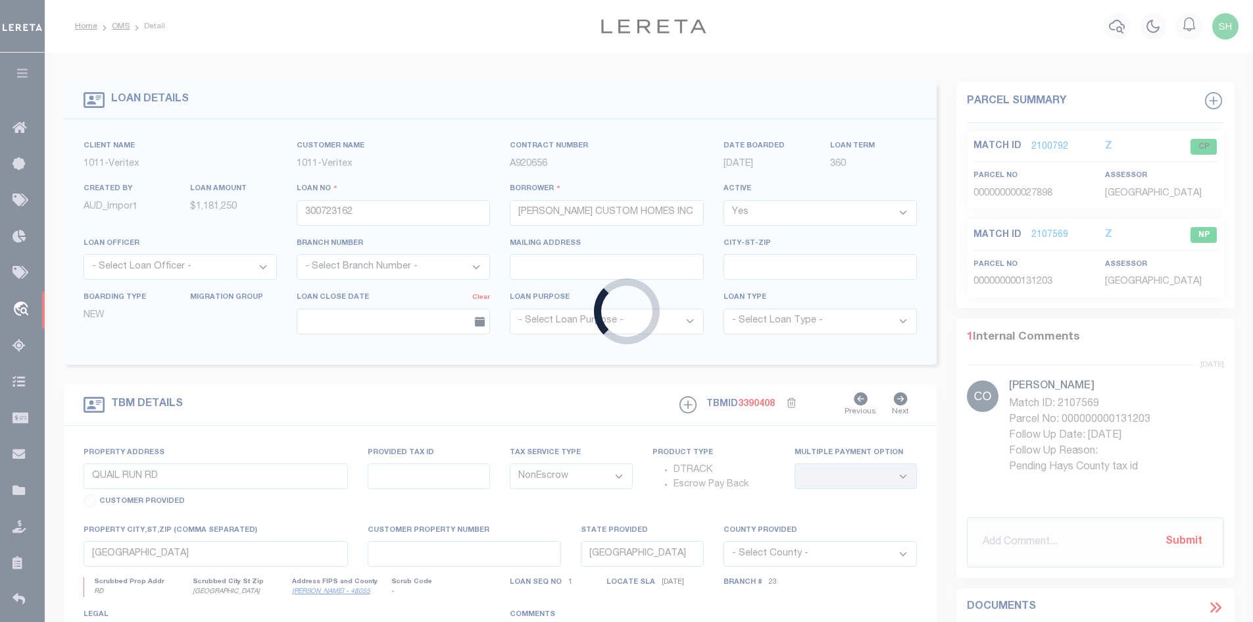
type input "[STREET_ADDRESS][PERSON_NAME][PERSON_NAME]"
select select
type input "[GEOGRAPHIC_DATA], [GEOGRAPHIC_DATA], 75033"
select select
type textarea "LOT 2, BLK S THE PRESERVE PH 2 [PERSON_NAME] CTY"
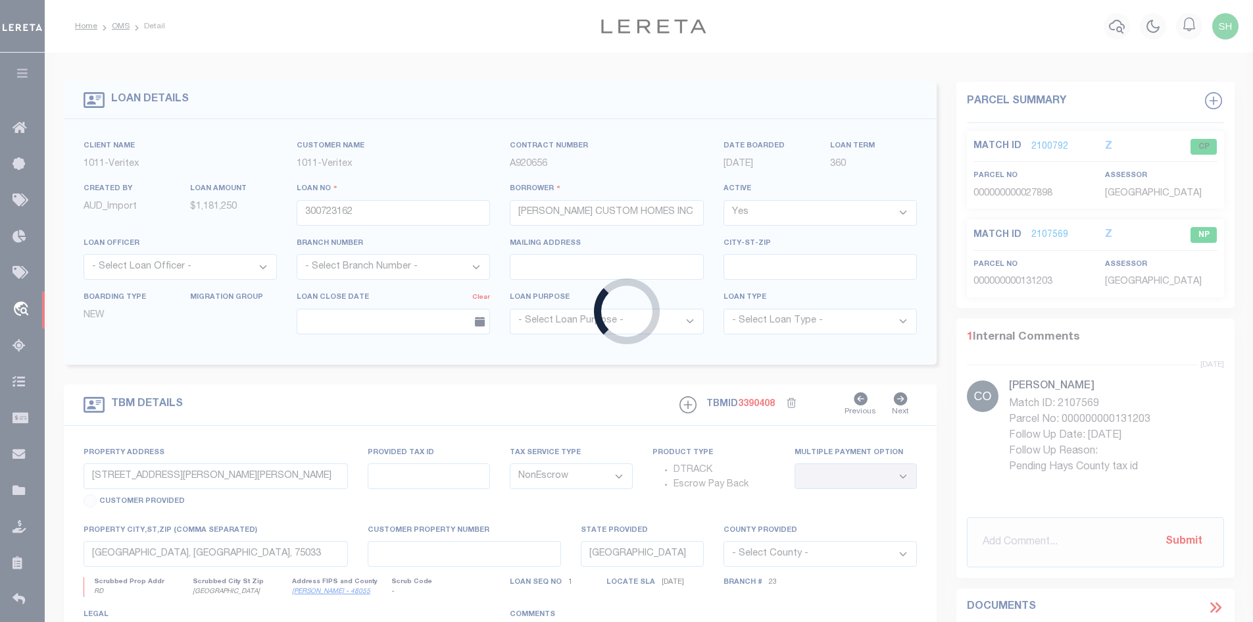
select select "7439"
select select "65"
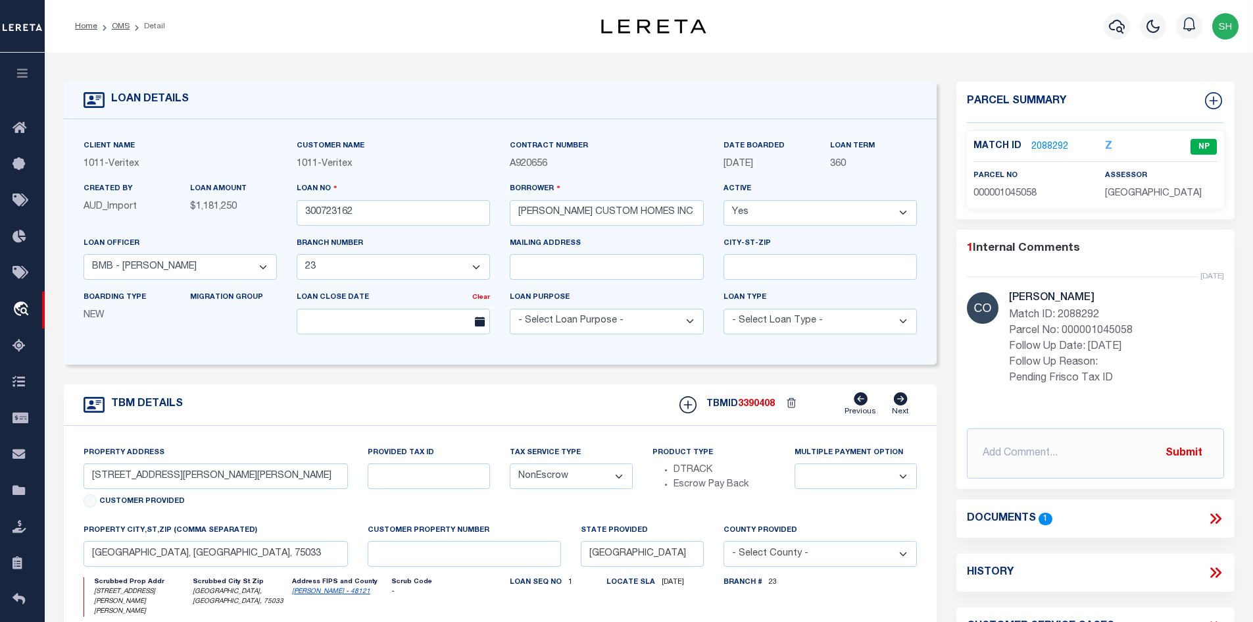
scroll to position [132, 0]
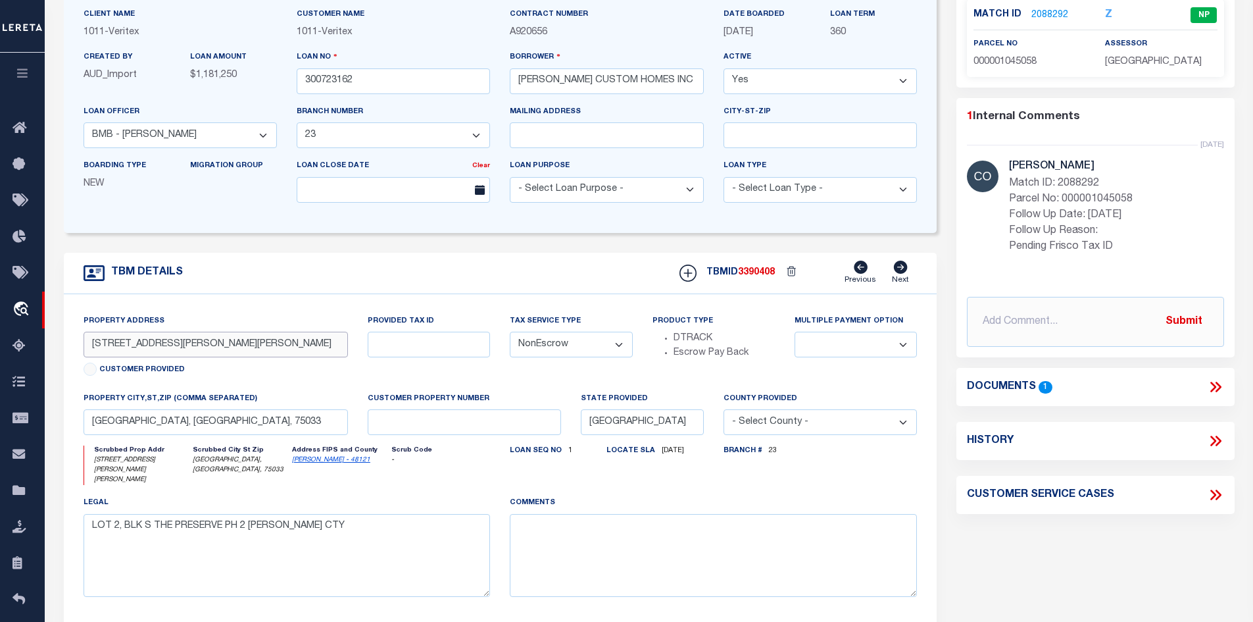
drag, startPoint x: 159, startPoint y: 347, endPoint x: 77, endPoint y: 350, distance: 81.6
click at [77, 350] on div "Property Address [STREET_ADDRESS][PERSON_NAME][PERSON_NAME] Customer Provided" at bounding box center [216, 353] width 285 height 78
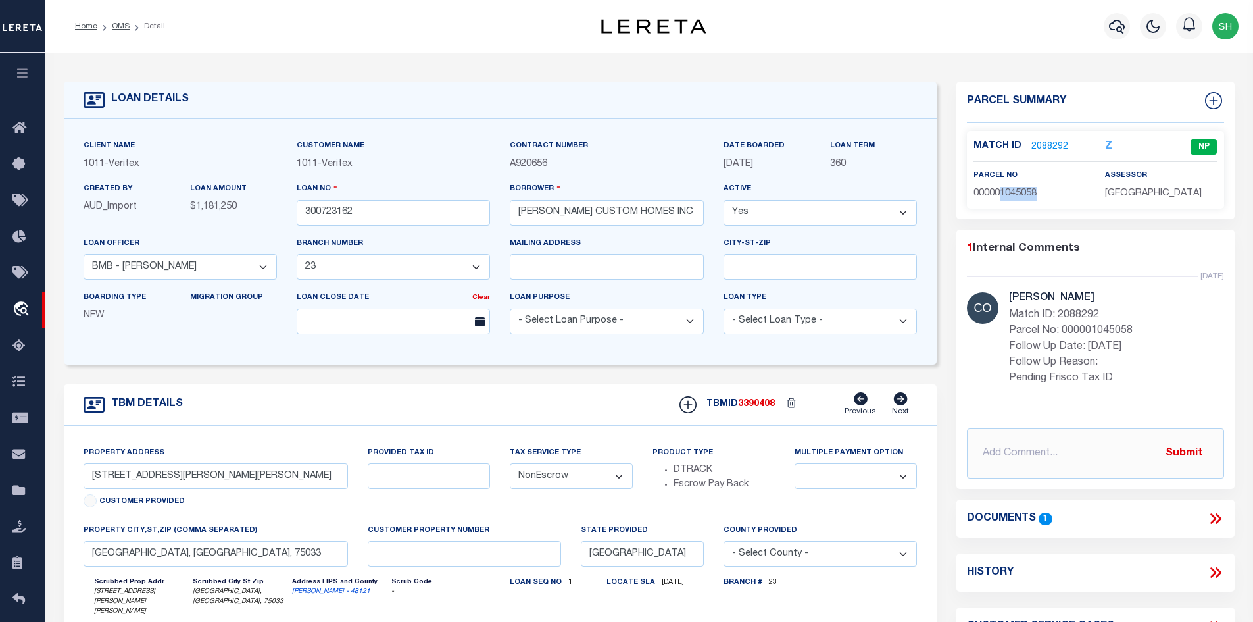
drag, startPoint x: 1043, startPoint y: 189, endPoint x: 1002, endPoint y: 193, distance: 41.0
click at [1002, 193] on p "000001045058" at bounding box center [1030, 194] width 112 height 14
copy span "1045058"
click at [238, 397] on div "TBM DETAILS TBMID 3390408 Previous Next" at bounding box center [501, 404] width 874 height 41
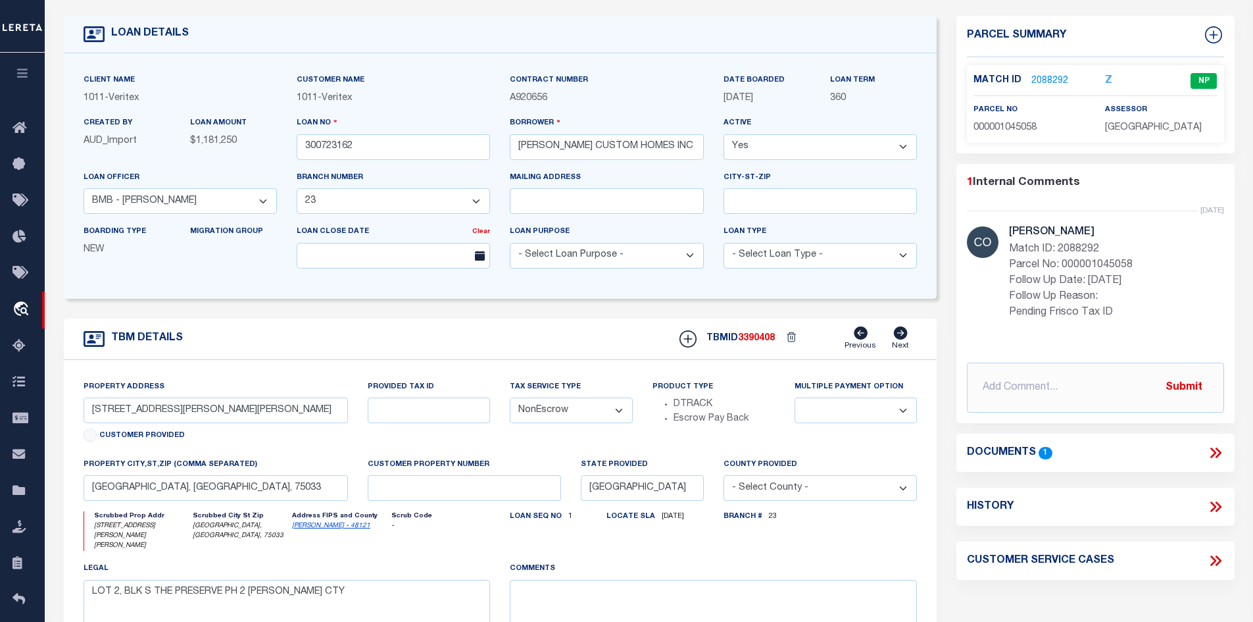
scroll to position [132, 0]
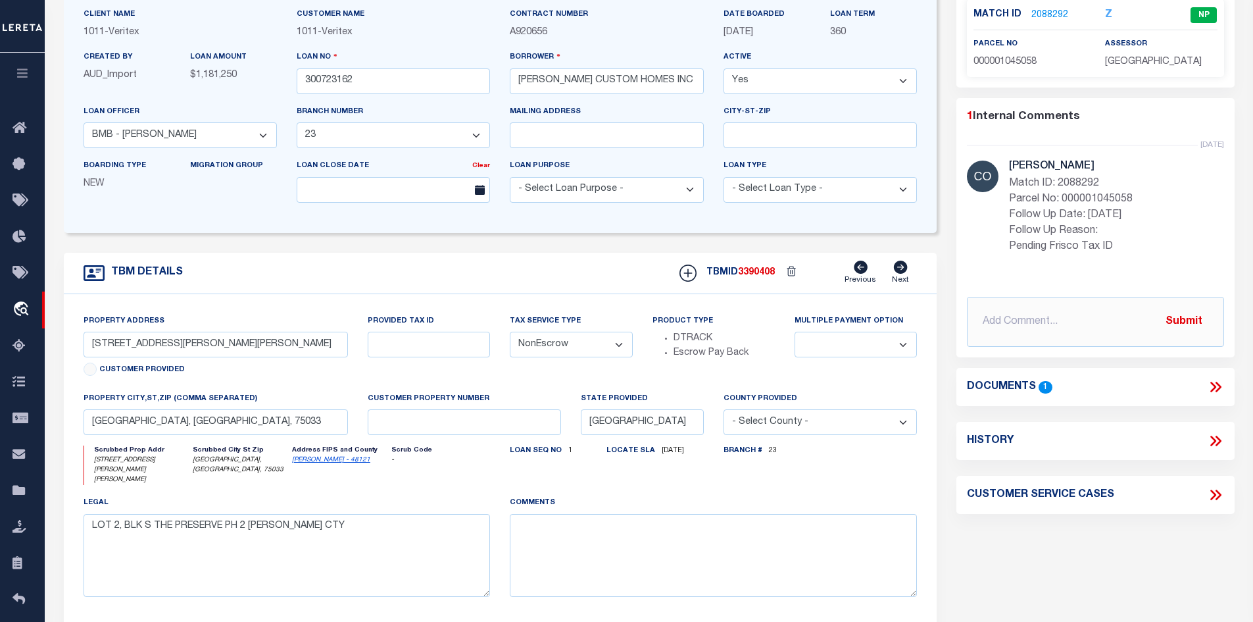
click at [333, 311] on div "Property Address [STREET_ADDRESS][PERSON_NAME][PERSON_NAME] Customer Provided P…" at bounding box center [501, 465] width 874 height 343
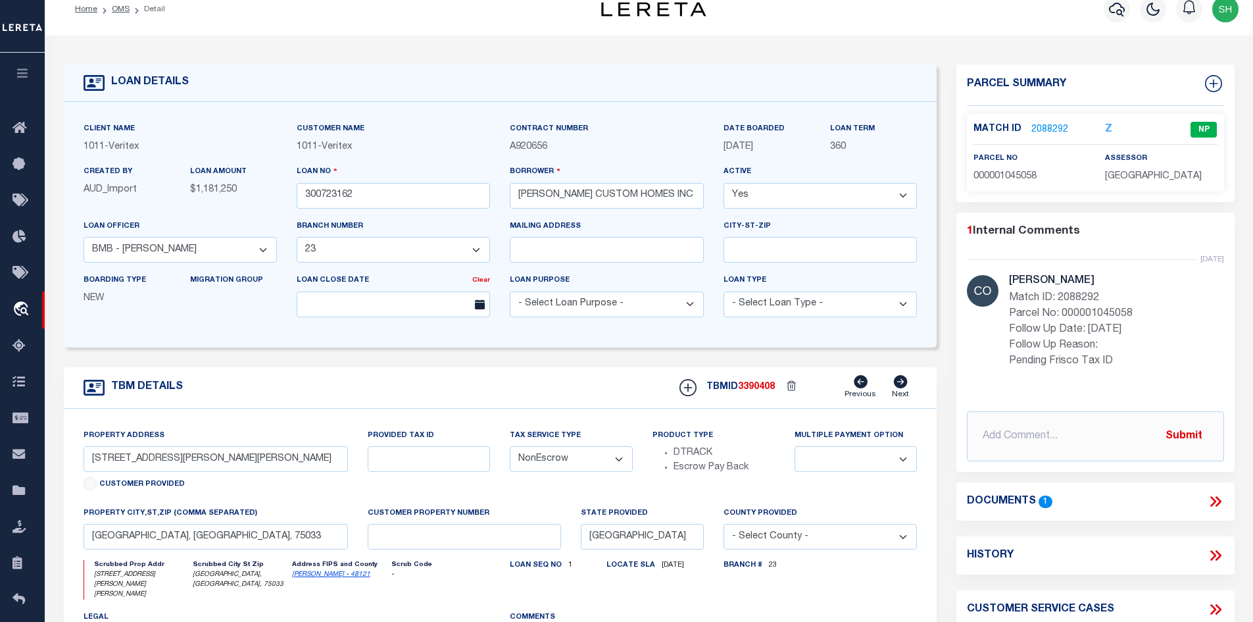
scroll to position [0, 0]
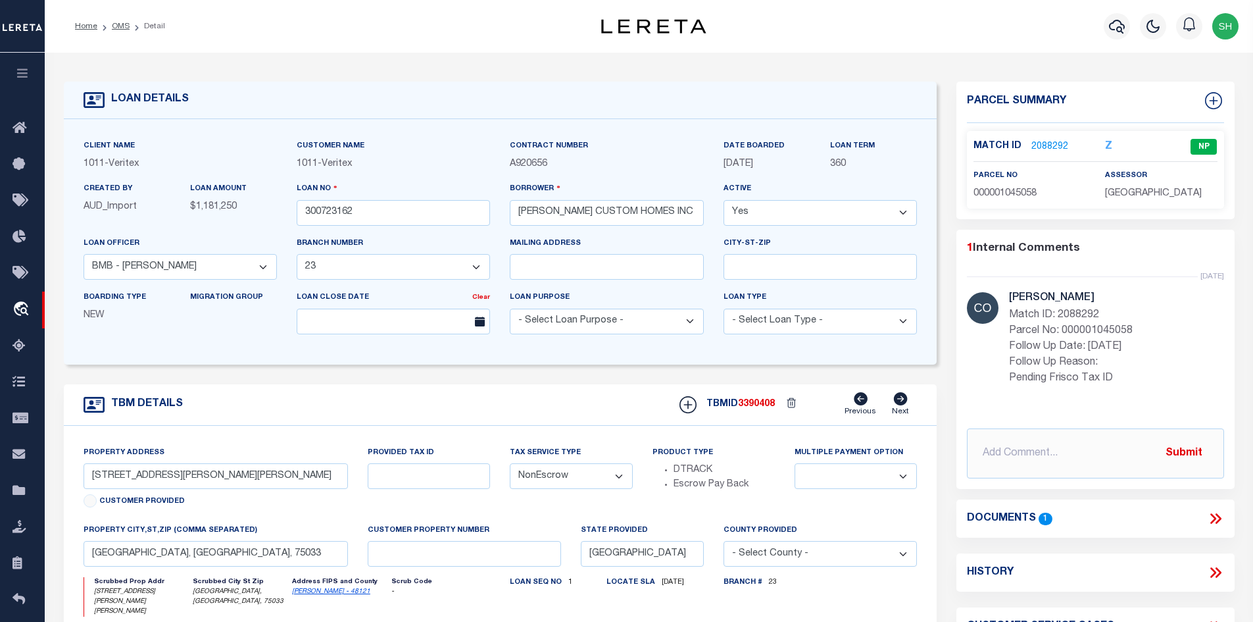
click at [611, 371] on form "LOAN DETAILS Client Name 1011 - Veritex 1011 -" at bounding box center [501, 451] width 874 height 739
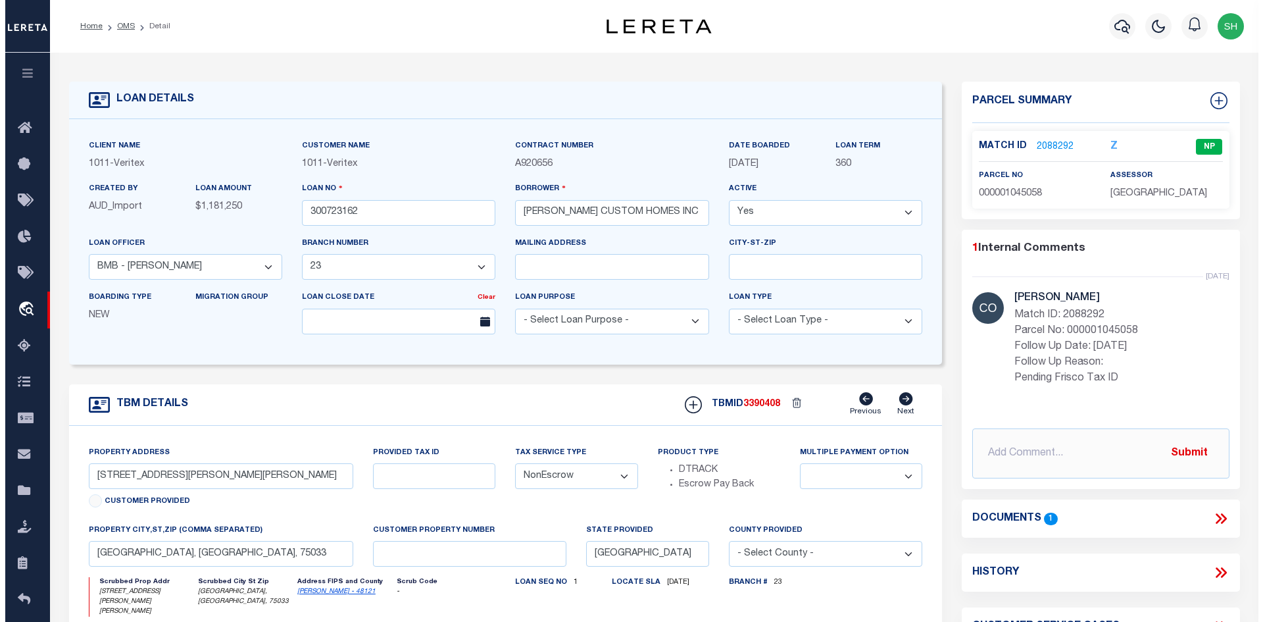
scroll to position [263, 0]
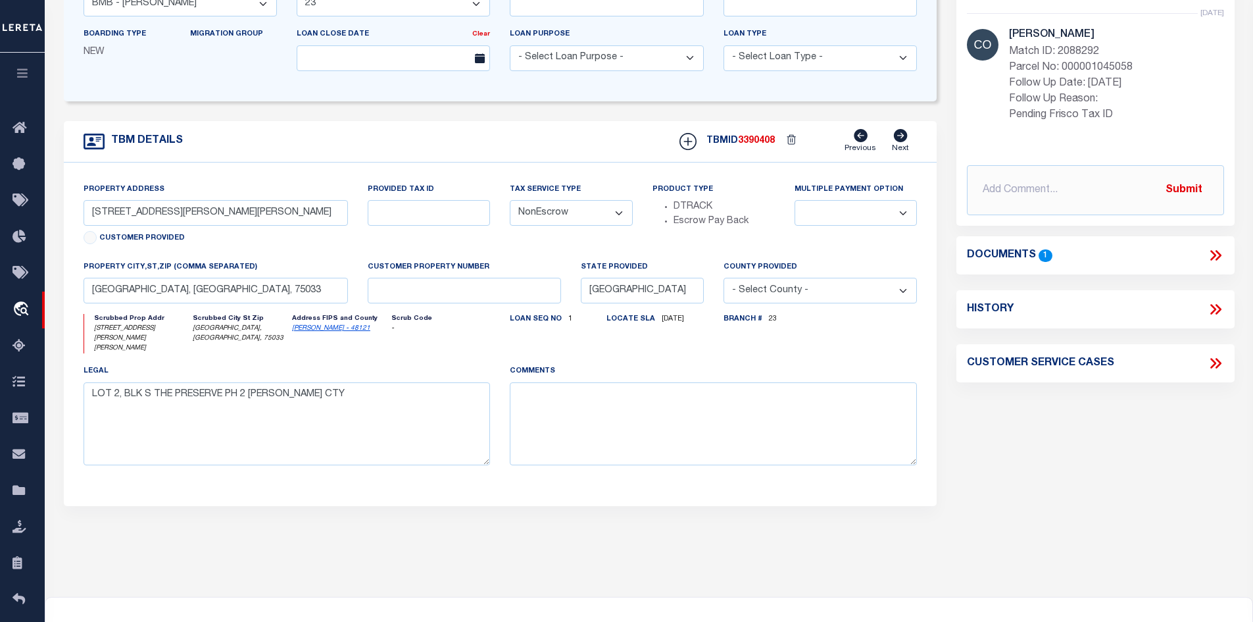
click at [1219, 253] on icon at bounding box center [1218, 255] width 6 height 11
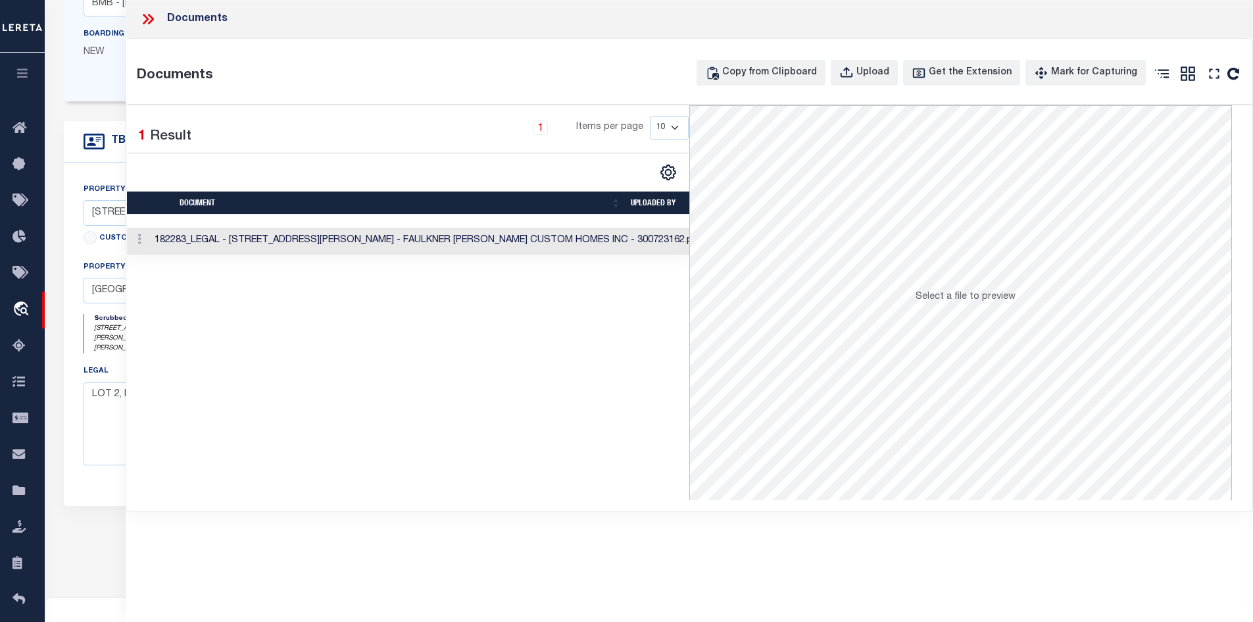
click at [542, 241] on td "182283_LEGAL - [STREET_ADDRESS][PERSON_NAME] - FAULKNER [PERSON_NAME] CUSTOM HO…" at bounding box center [428, 241] width 559 height 27
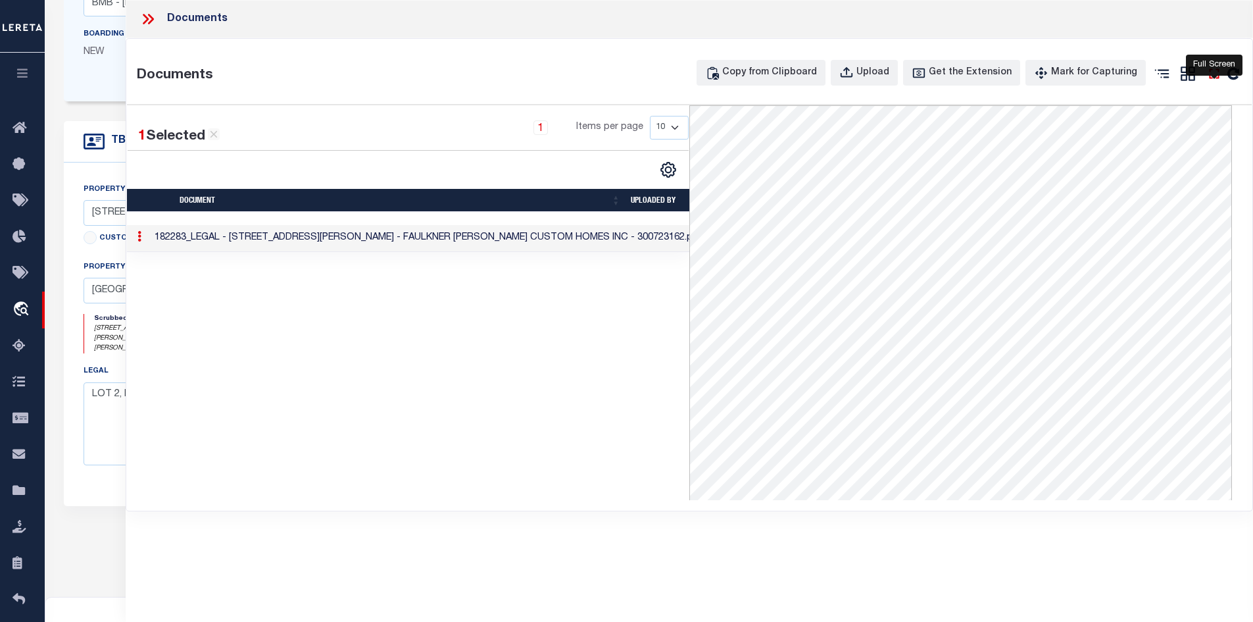
click at [1212, 70] on icon "" at bounding box center [1214, 73] width 10 height 10
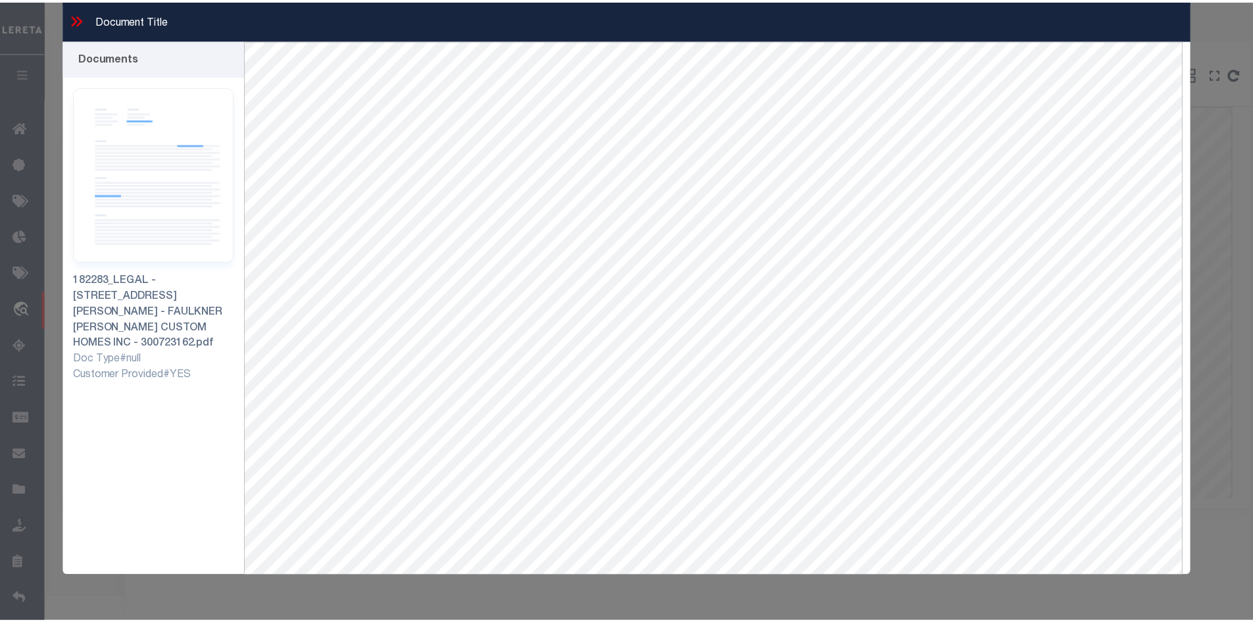
scroll to position [57, 0]
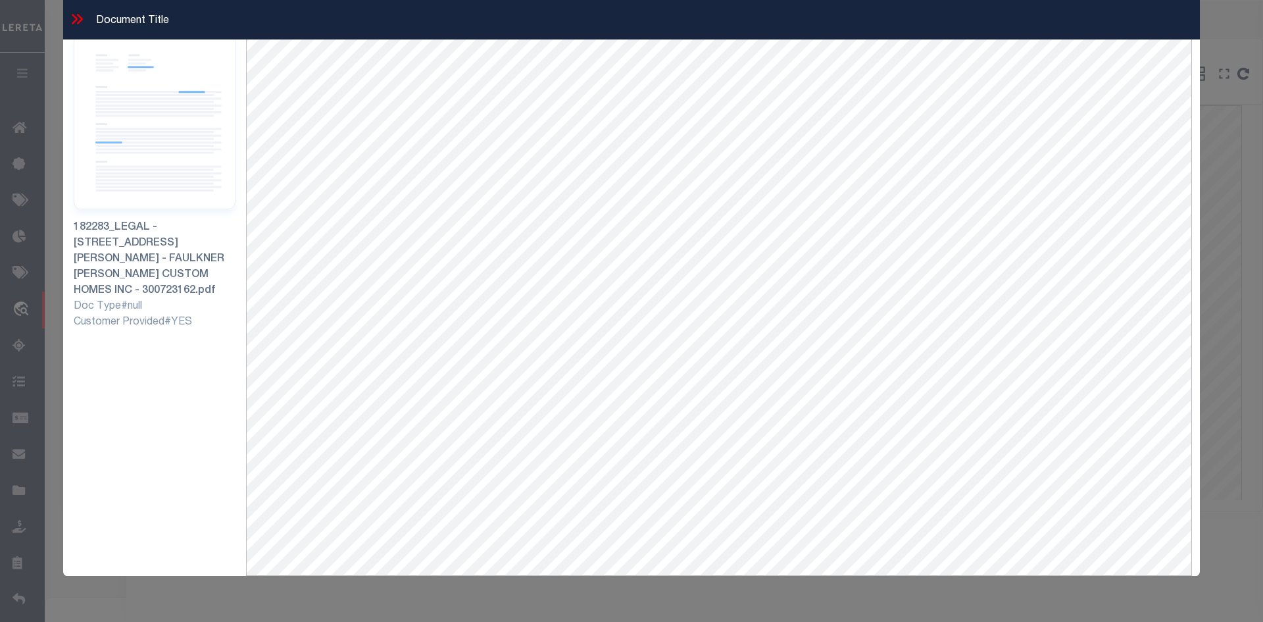
click at [77, 21] on icon at bounding box center [76, 19] width 17 height 17
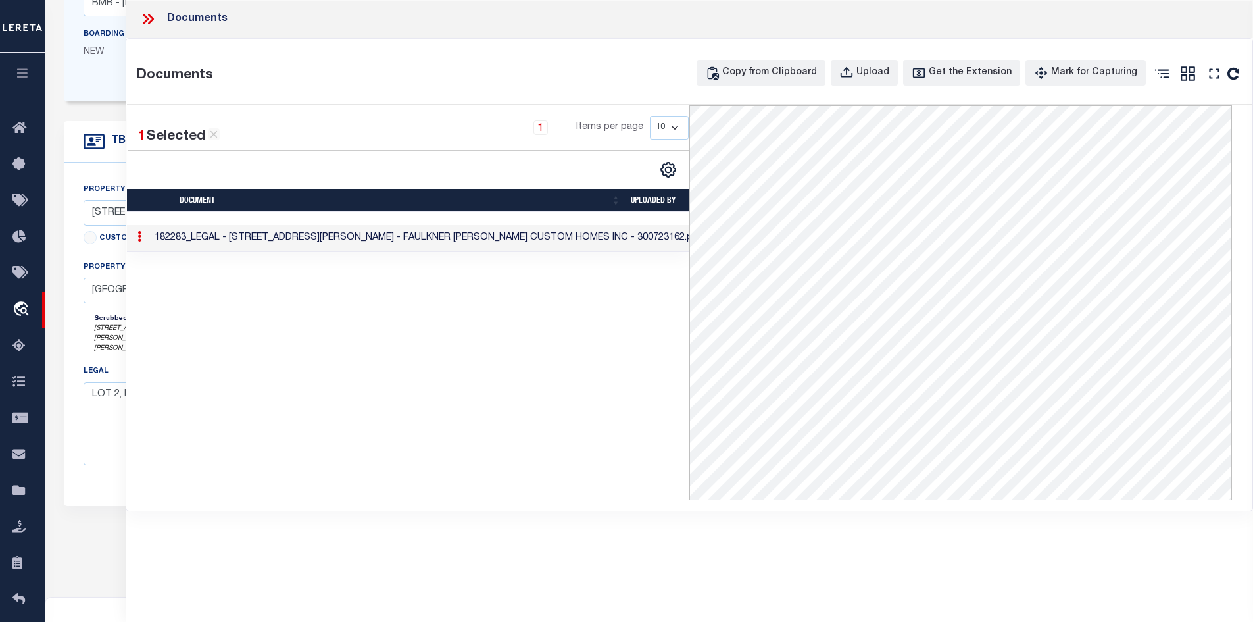
click at [144, 24] on icon at bounding box center [147, 19] width 17 height 17
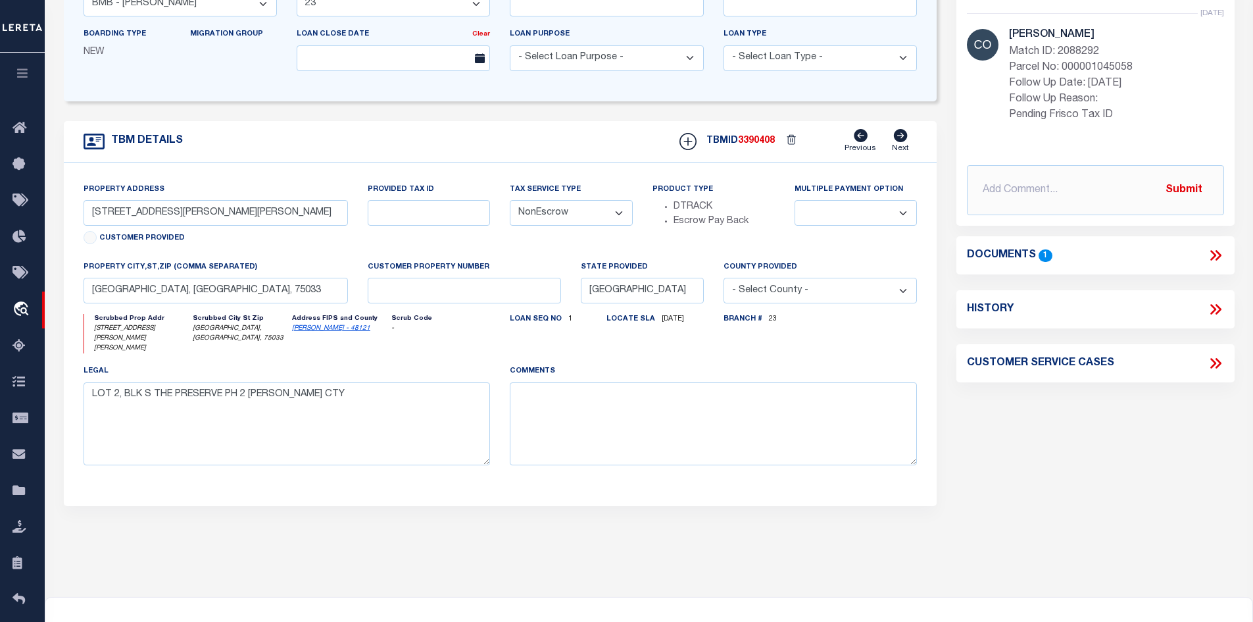
scroll to position [0, 0]
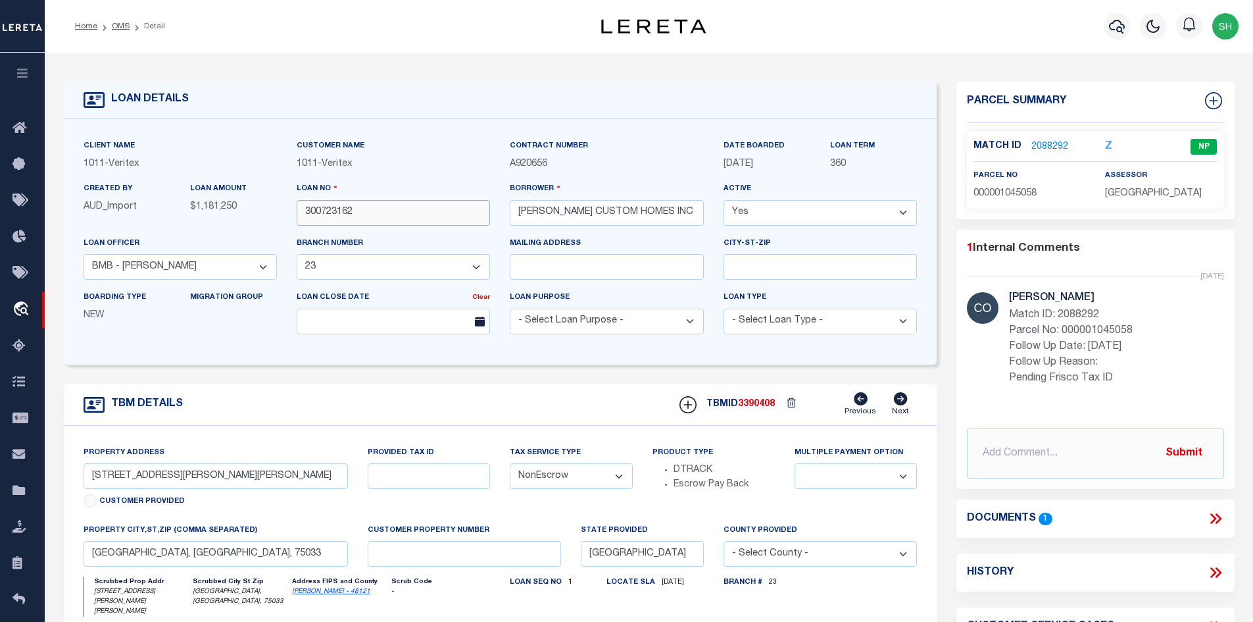
drag, startPoint x: 361, startPoint y: 219, endPoint x: 301, endPoint y: 216, distance: 59.3
click at [301, 216] on input "300723162" at bounding box center [393, 213] width 193 height 26
click at [1060, 150] on link "2088292" at bounding box center [1050, 147] width 37 height 14
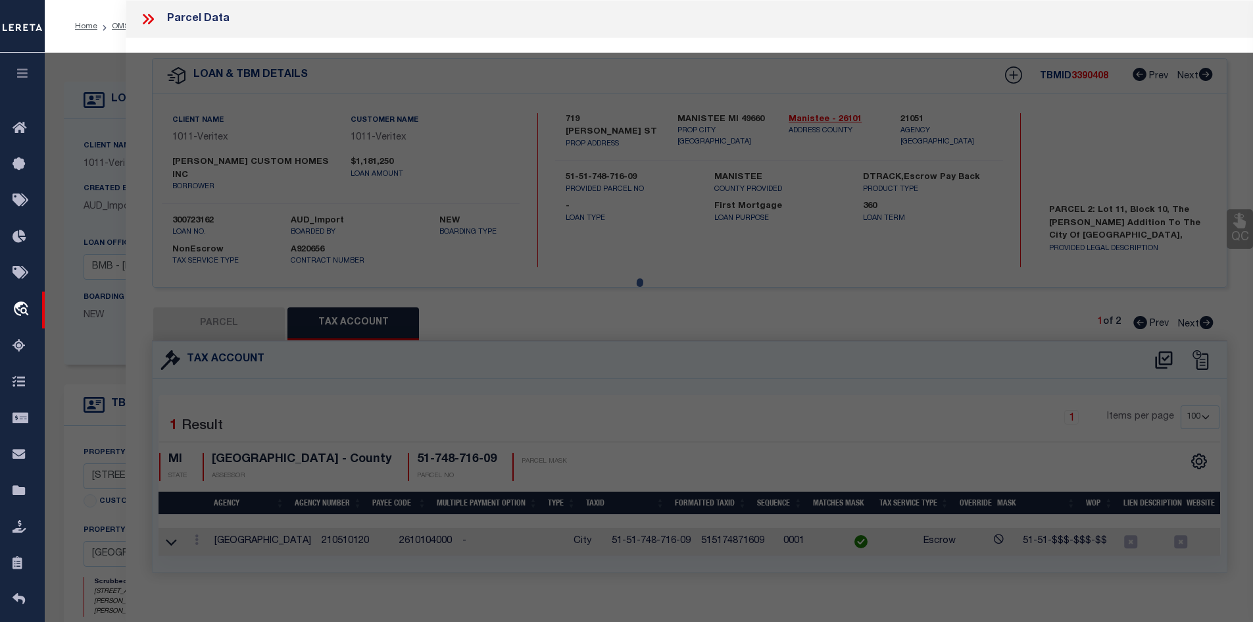
select select "AS"
select select
checkbox input "false"
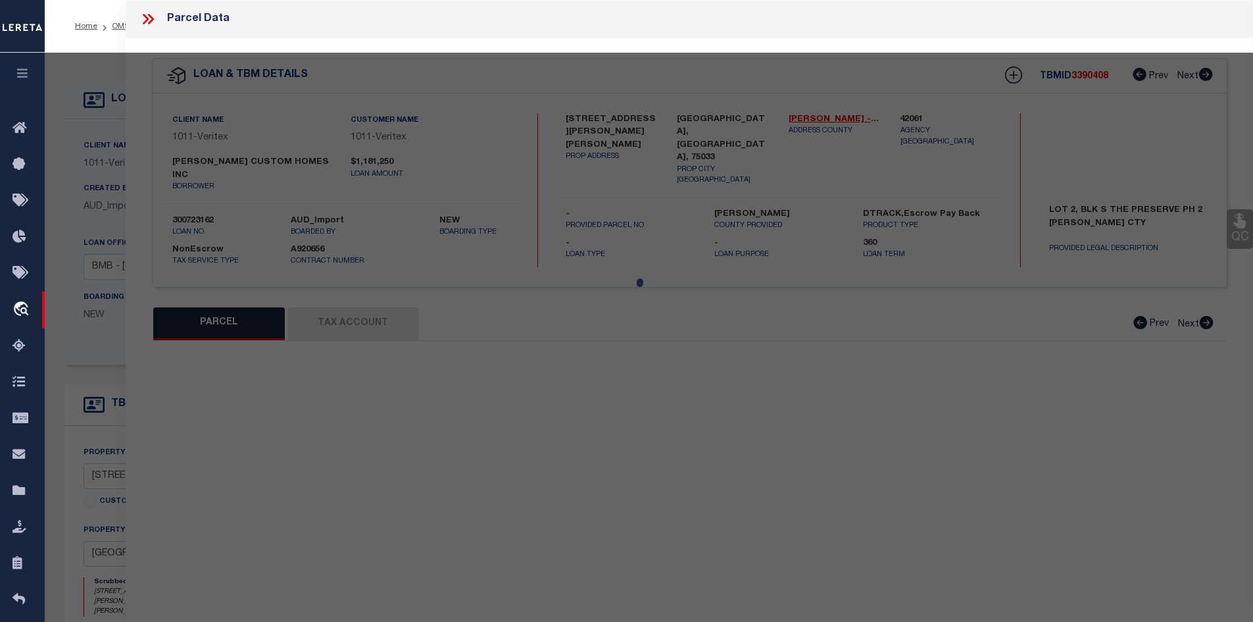
select select "NP"
type input "[DATE]"
type textarea "Pending Frisco Tax ID"
type input "FIELDS PRESERVE INVESTMENT PARTNERS LP"
select select "AGW"
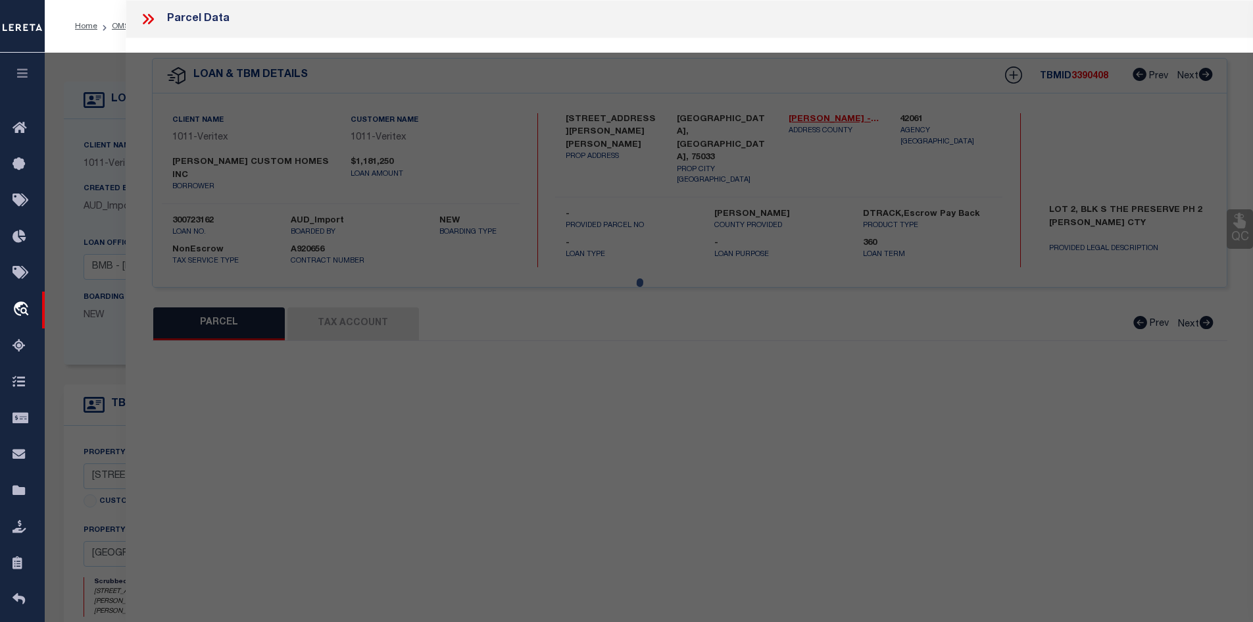
select select "LEG"
type input "BIRCHWOOD LN"
type input "[GEOGRAPHIC_DATA], [GEOGRAPHIC_DATA], 75033"
type textarea "THE PRESERVE PHASE 2 (FRISCO) BLK S LOT 2"
type textarea "MC reviewed on [DATE] and still new property. MC reviewed on [DATE] and still n…"
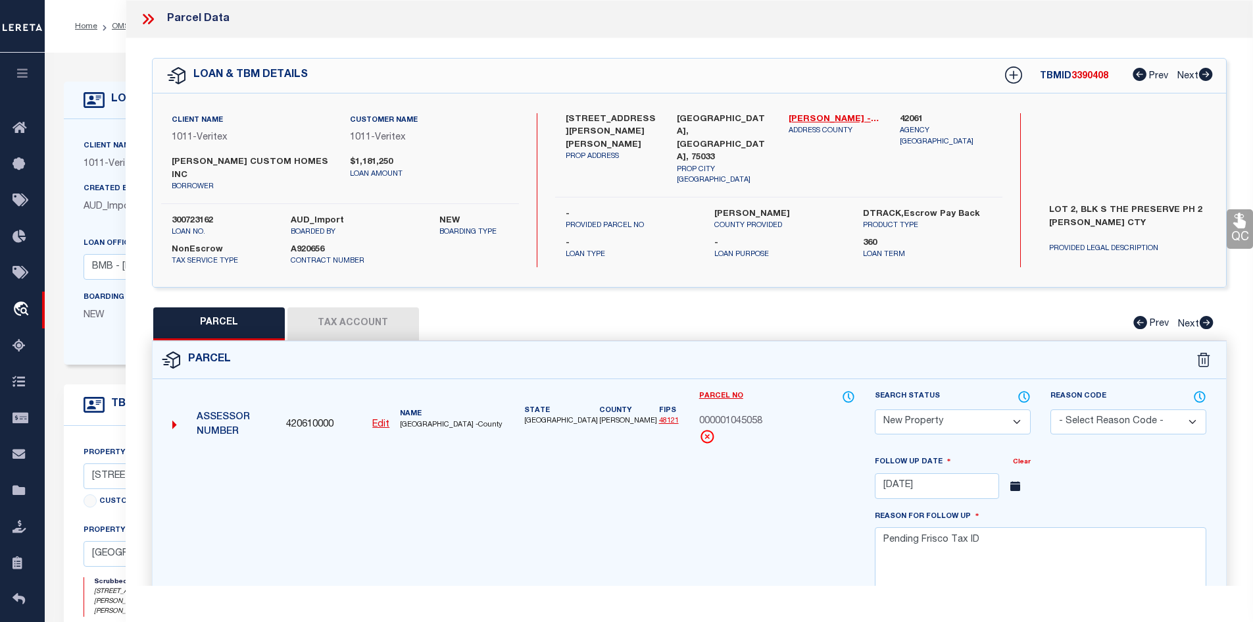
click at [955, 434] on div "Search Status Automated Search Bad Parcel Complete Duplicate Parcel High Dollar…" at bounding box center [953, 422] width 176 height 66
click at [901, 421] on select "Automated Search Bad Parcel Complete Duplicate Parcel High Dollar Reporting In …" at bounding box center [953, 422] width 156 height 26
click at [875, 409] on select "Automated Search Bad Parcel Complete Duplicate Parcel High Dollar Reporting In …" at bounding box center [953, 422] width 156 height 26
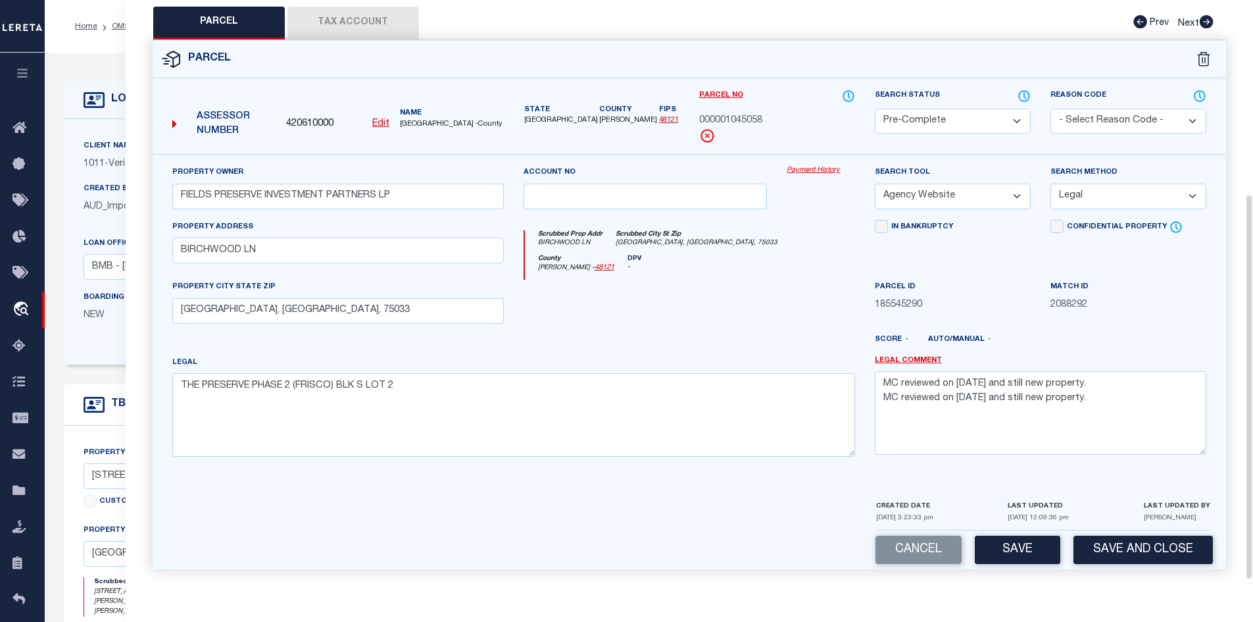
scroll to position [303, 0]
click at [926, 197] on select "-- Select Search Tool -- 3rd Party Website Agency File Agency Website ATLS CNV-…" at bounding box center [953, 197] width 156 height 26
click at [875, 184] on select "-- Select Search Tool -- 3rd Party Website Agency File Agency Website ATLS CNV-…" at bounding box center [953, 197] width 156 height 26
click at [1053, 555] on button "Save" at bounding box center [1018, 550] width 86 height 28
select select "AS"
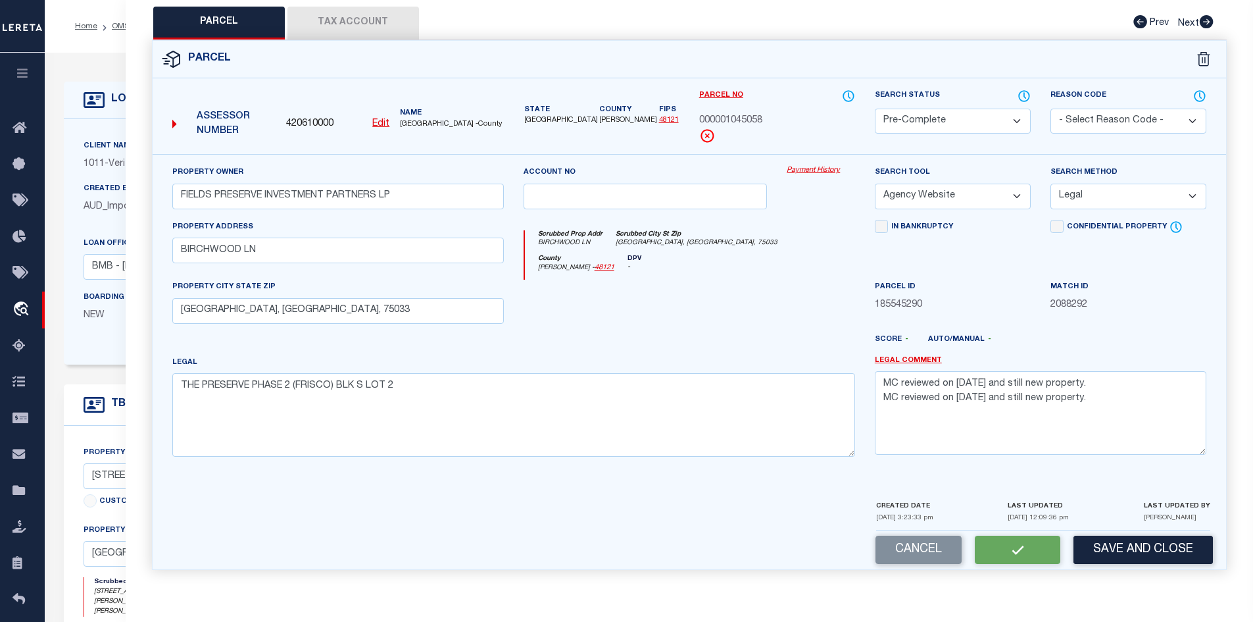
select select
checkbox input "false"
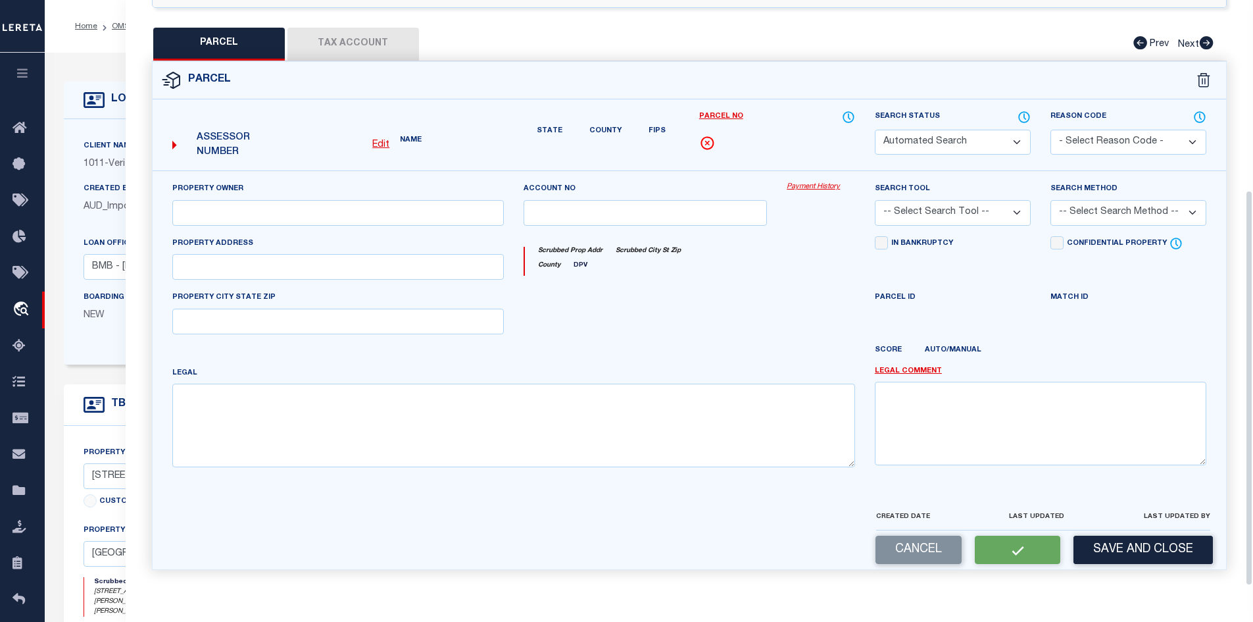
select select "PC"
type input "FIELDS PRESERVE INVESTMENT PARTNERS LP"
select select "AGW"
select select "LEG"
type input "BIRCHWOOD LN"
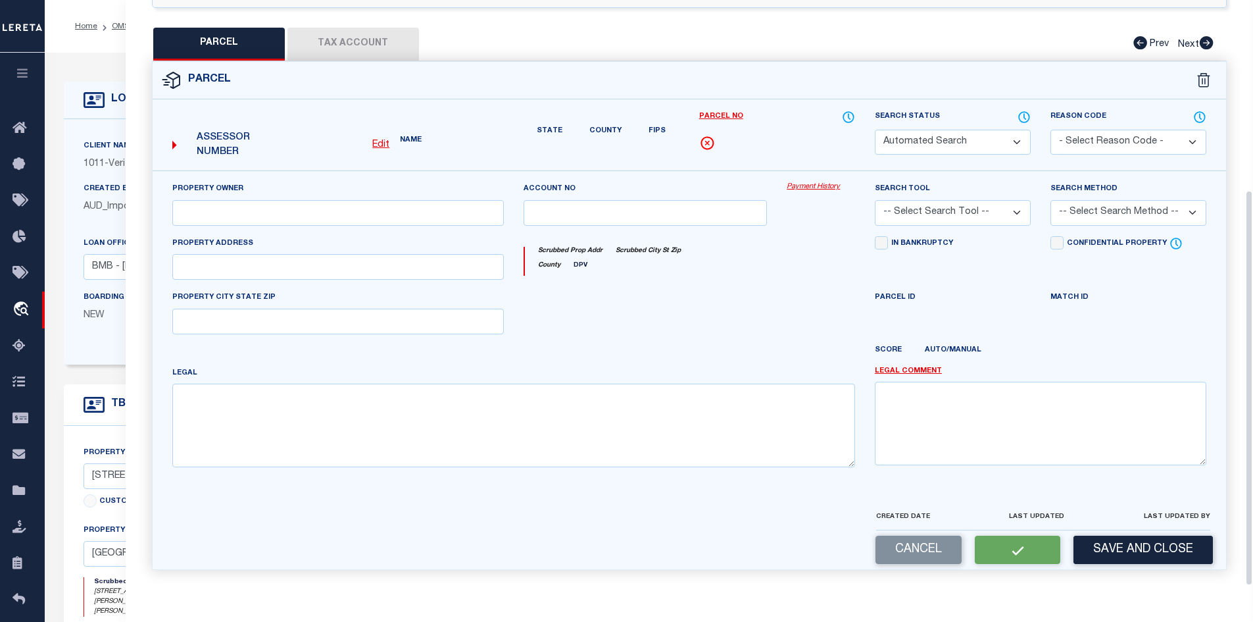
type input "[GEOGRAPHIC_DATA], [GEOGRAPHIC_DATA], 75033"
type textarea "THE PRESERVE PHASE 2 (FRISCO) BLK S LOT 2"
type textarea "MC reviewed on [DATE] and still new property. MC reviewed on [DATE] and still n…"
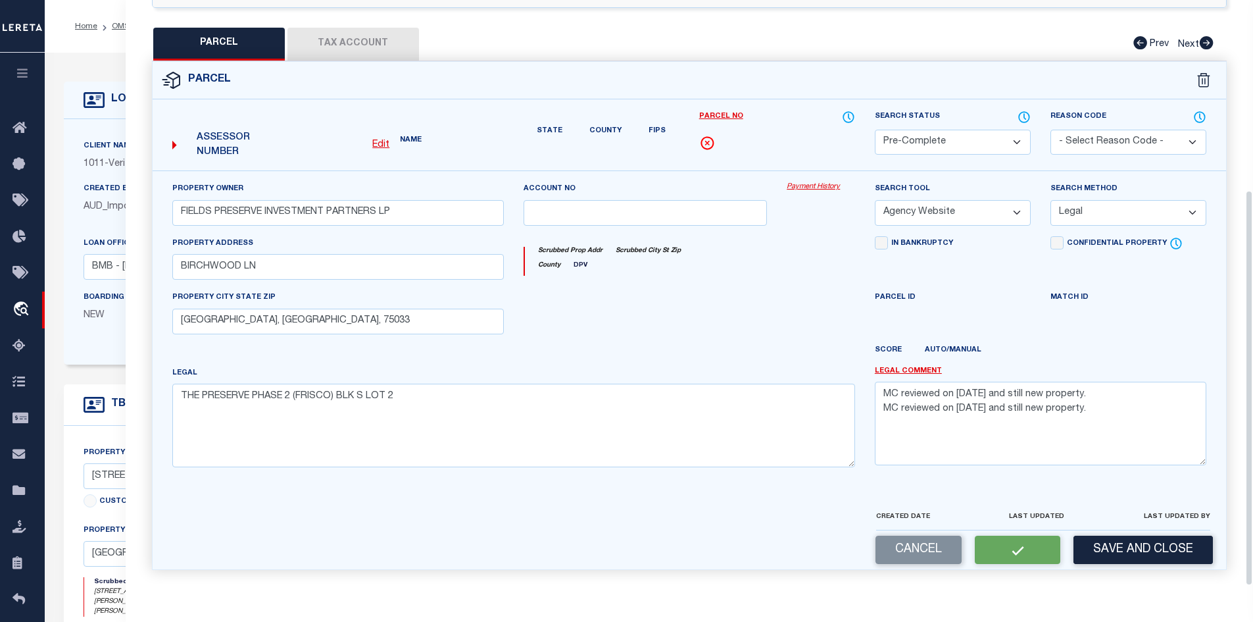
scroll to position [264, 0]
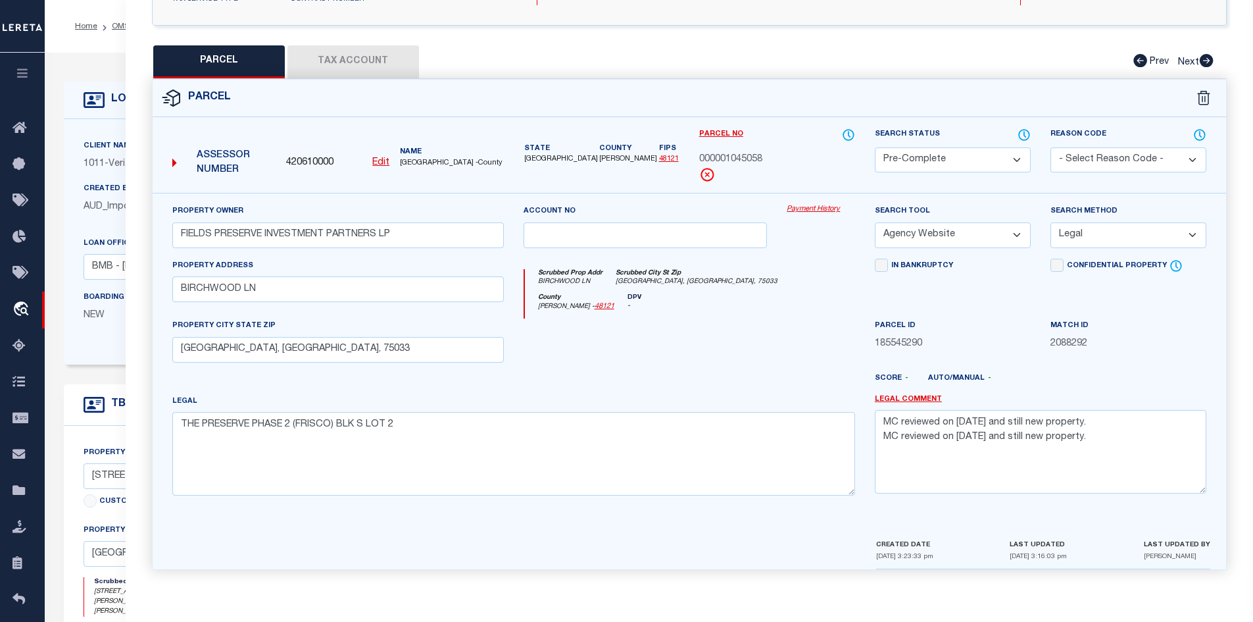
click at [322, 59] on button "Tax Account" at bounding box center [354, 61] width 132 height 33
select select "100"
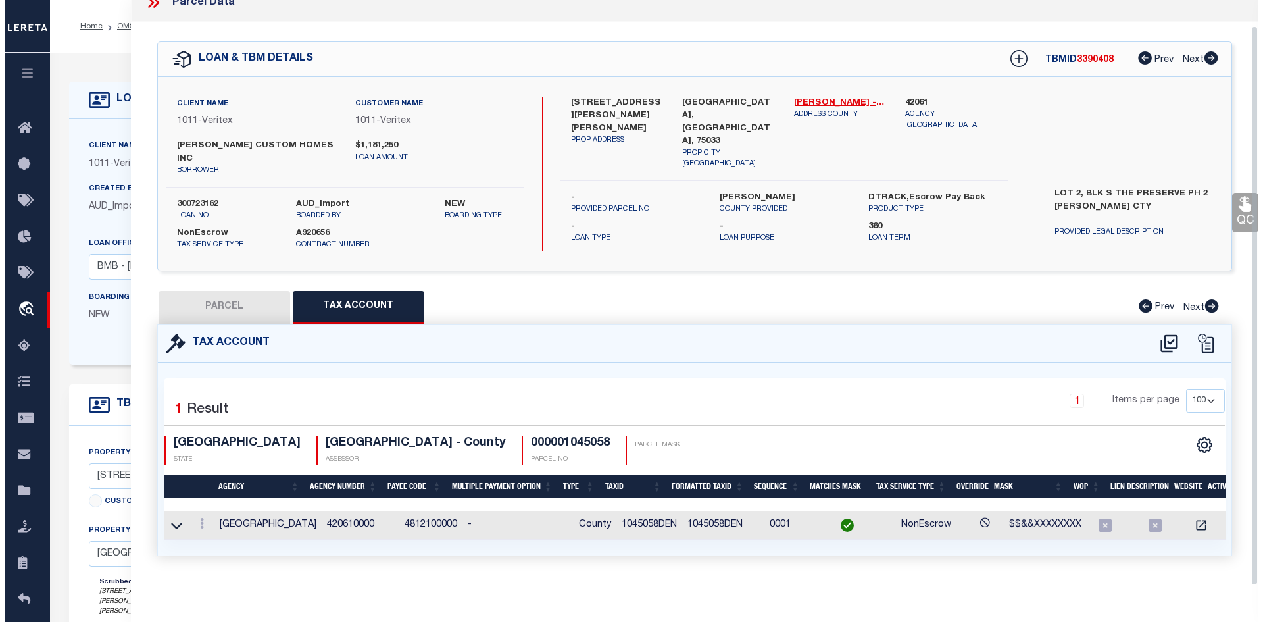
scroll to position [26, 0]
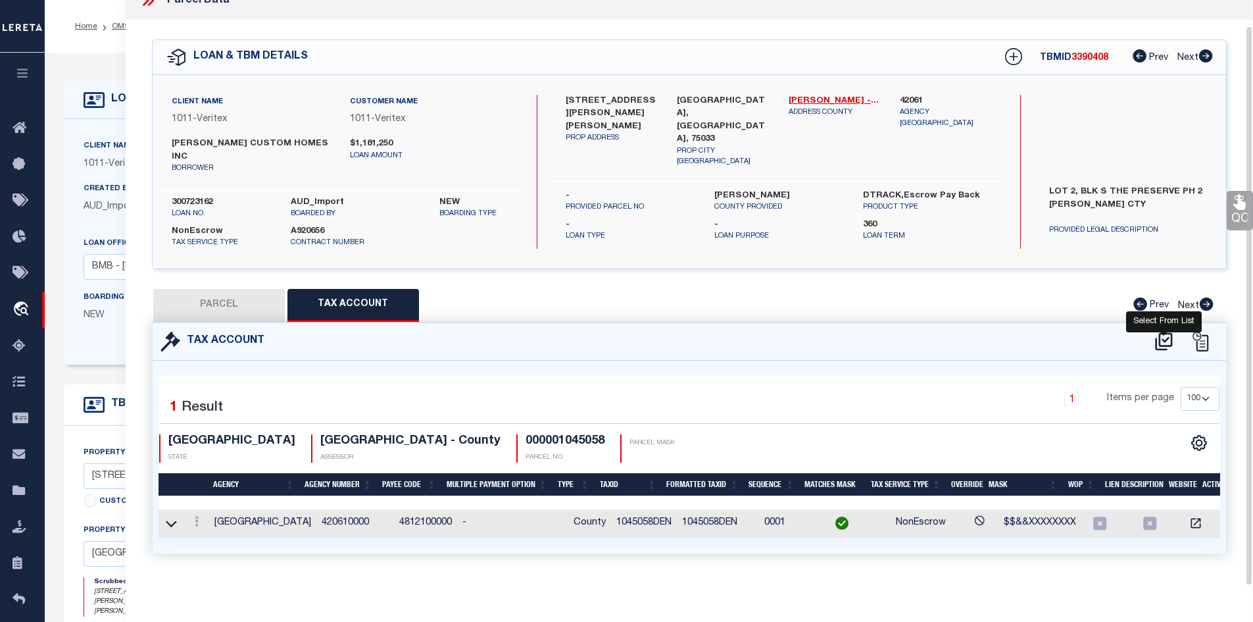
click at [1158, 331] on icon at bounding box center [1164, 341] width 22 height 21
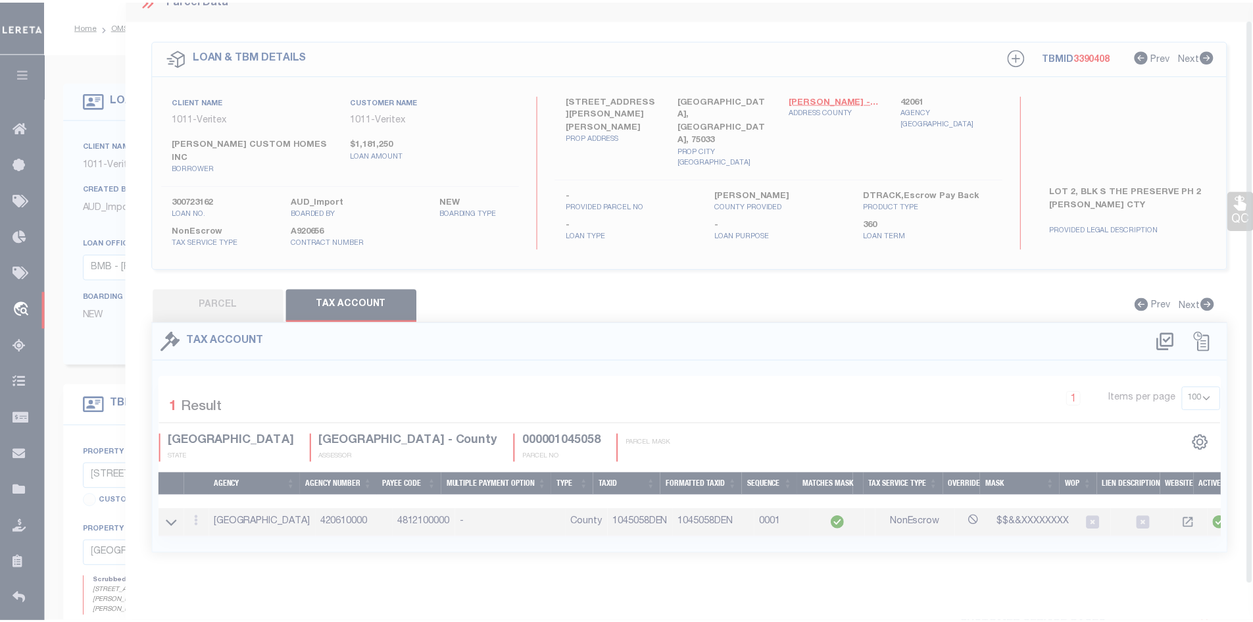
scroll to position [18, 0]
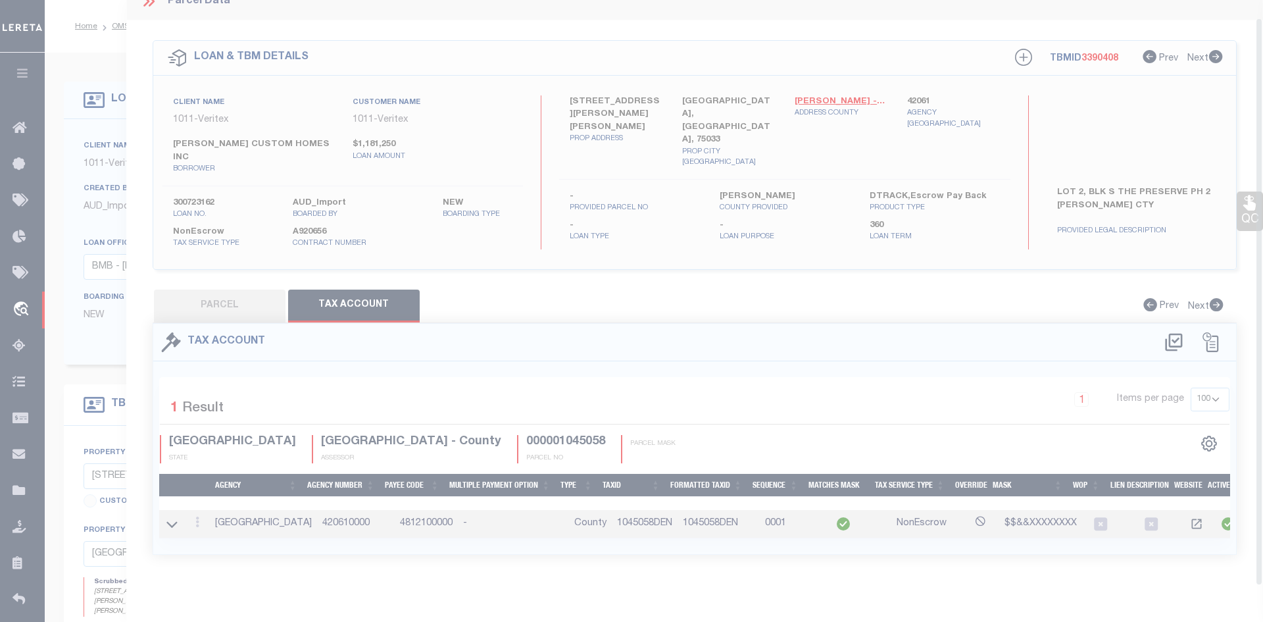
select select "100"
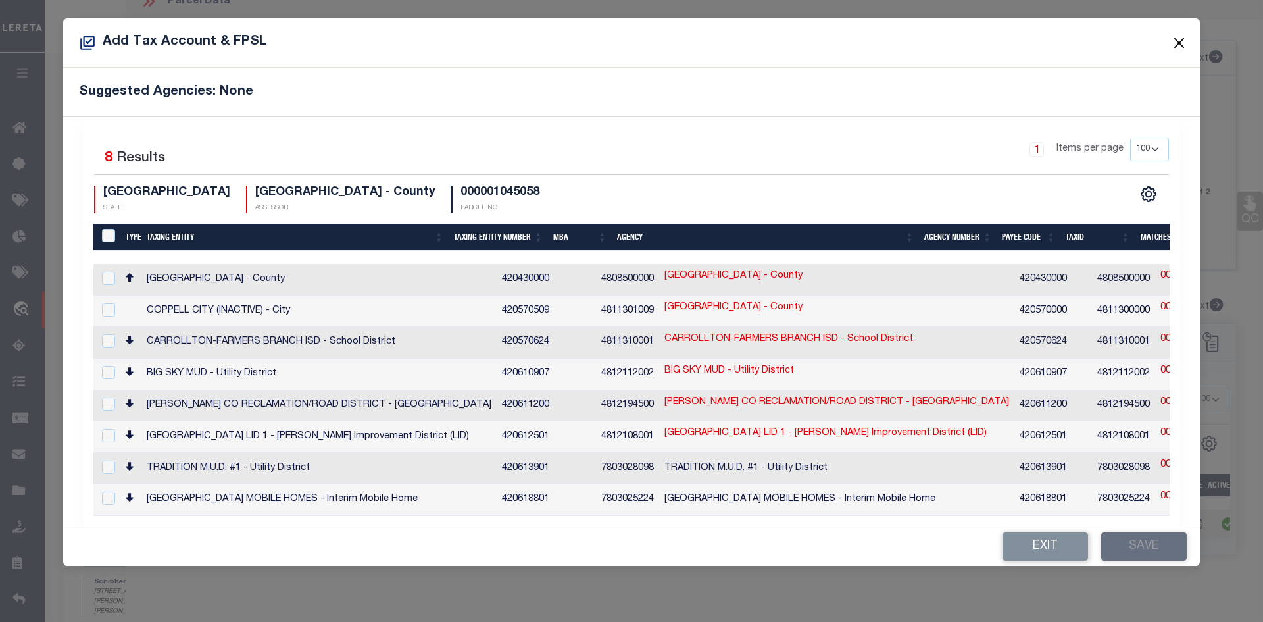
click at [1177, 49] on button "Close" at bounding box center [1179, 42] width 17 height 17
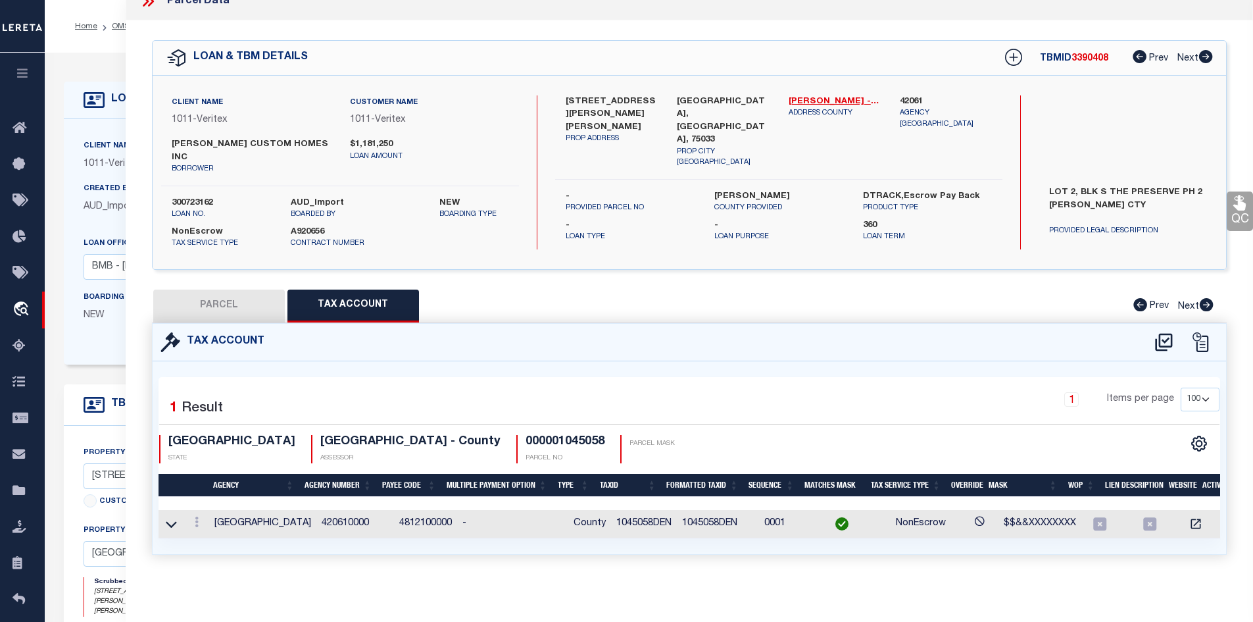
scroll to position [0, 0]
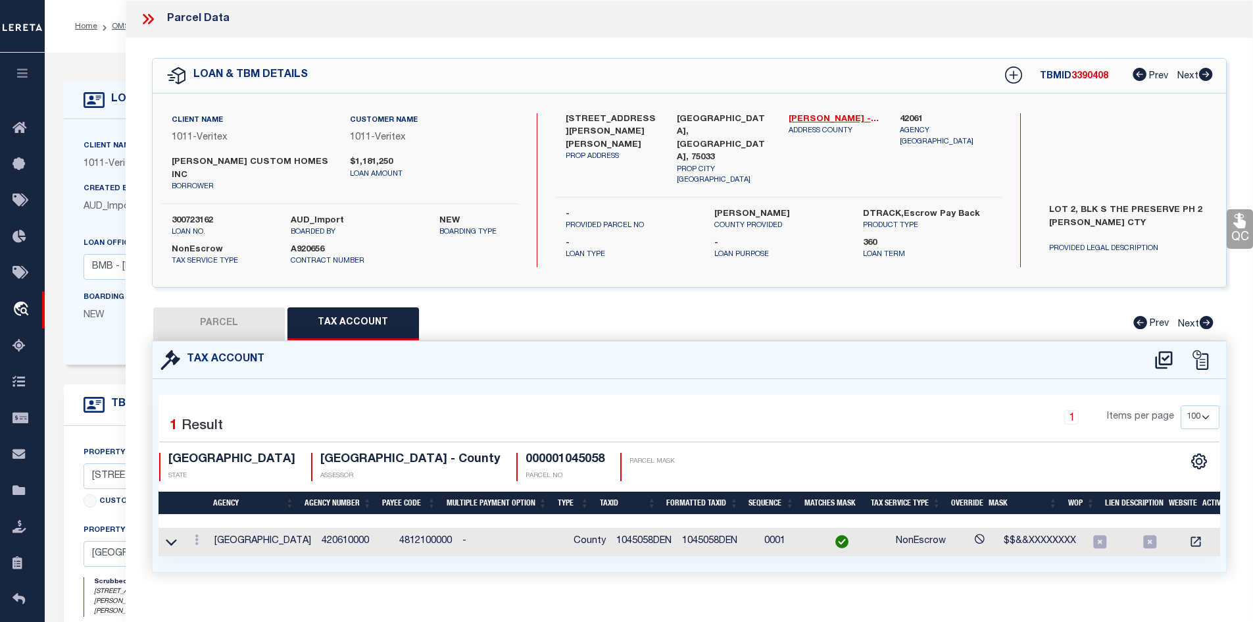
click at [144, 24] on icon at bounding box center [147, 19] width 17 height 17
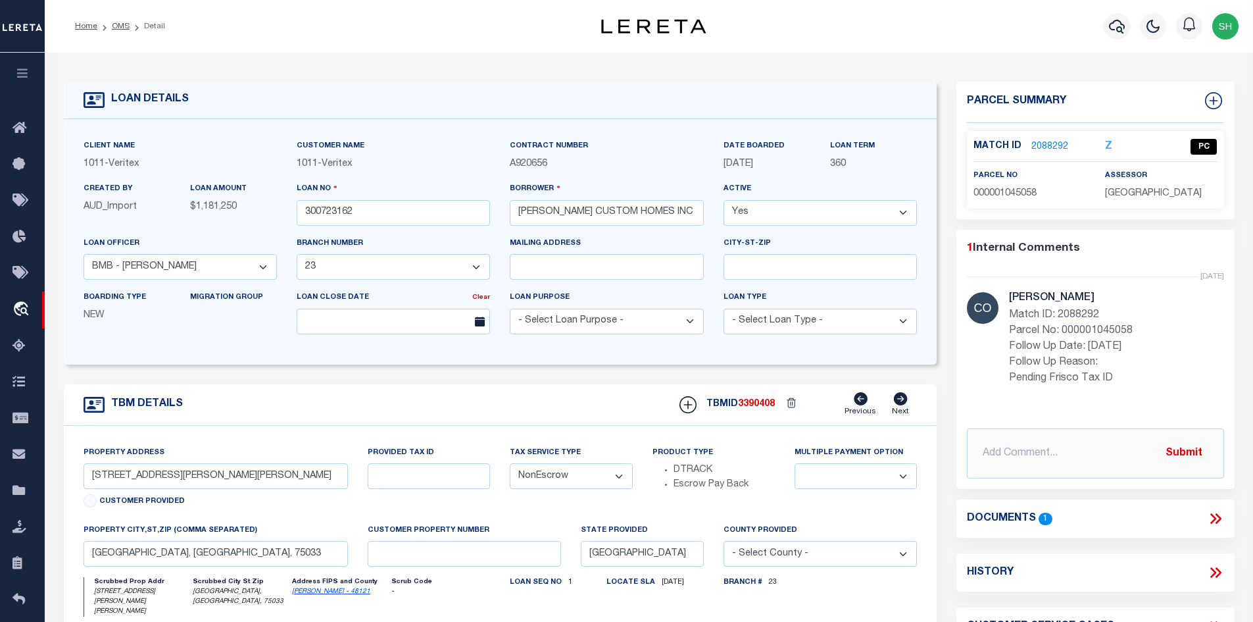
click at [1041, 140] on link "2088292" at bounding box center [1050, 147] width 37 height 14
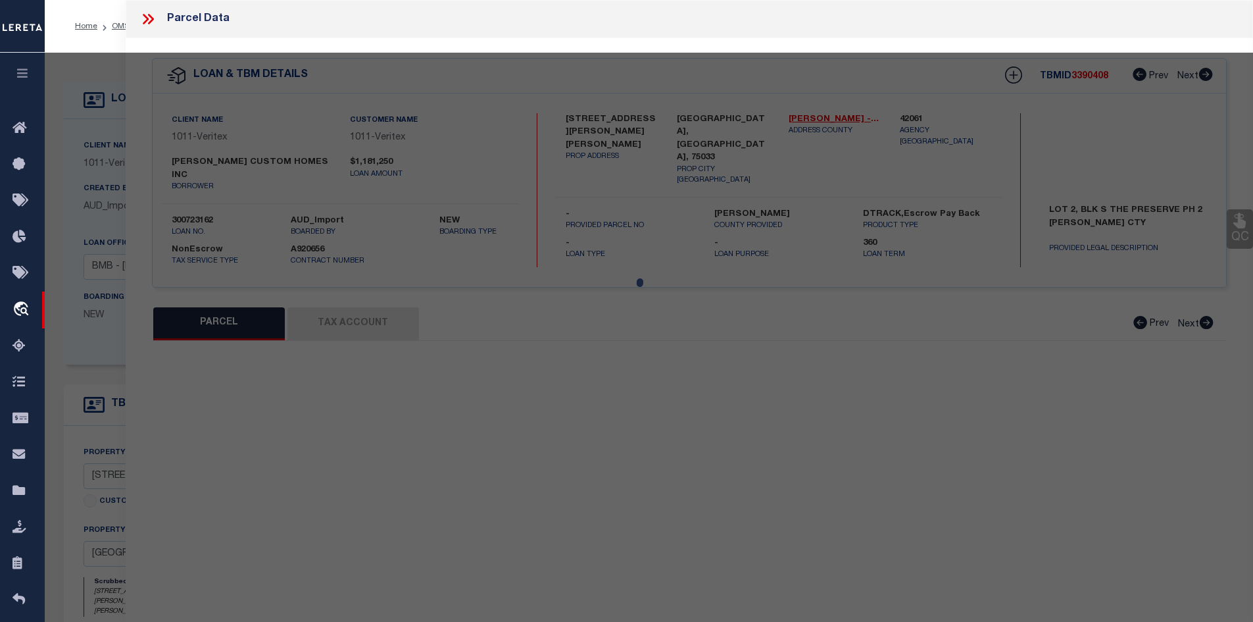
select select "AS"
select select
checkbox input "false"
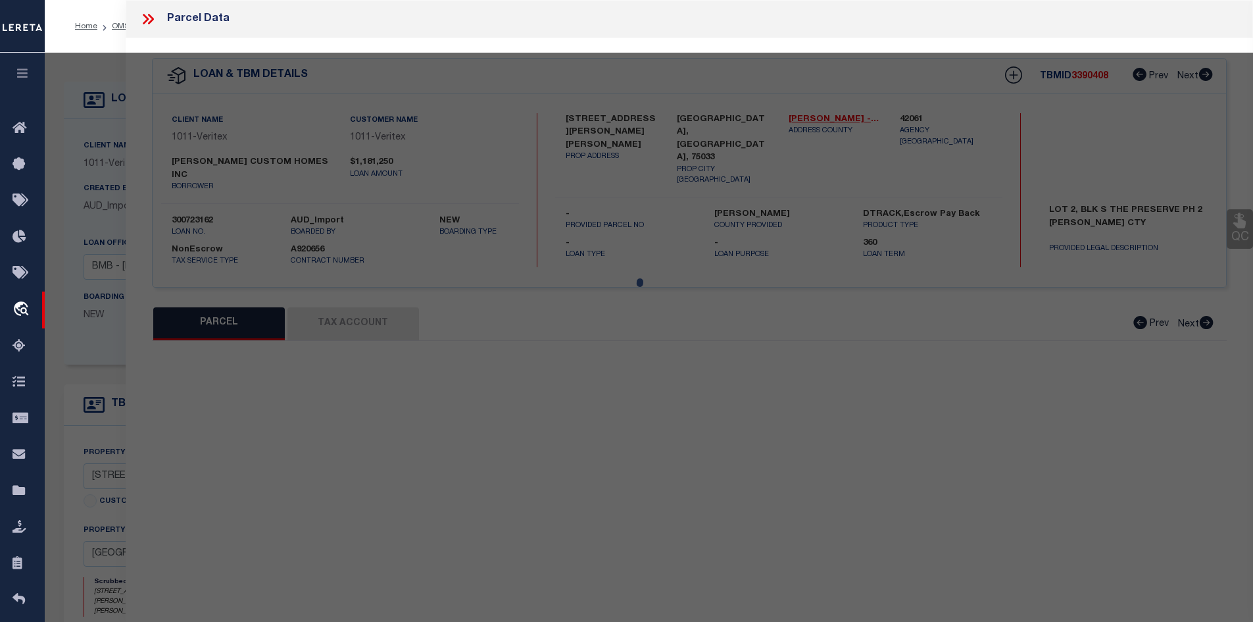
select select "QC"
type input "FIELDS PRESERVE INVESTMENT PARTNERS LP"
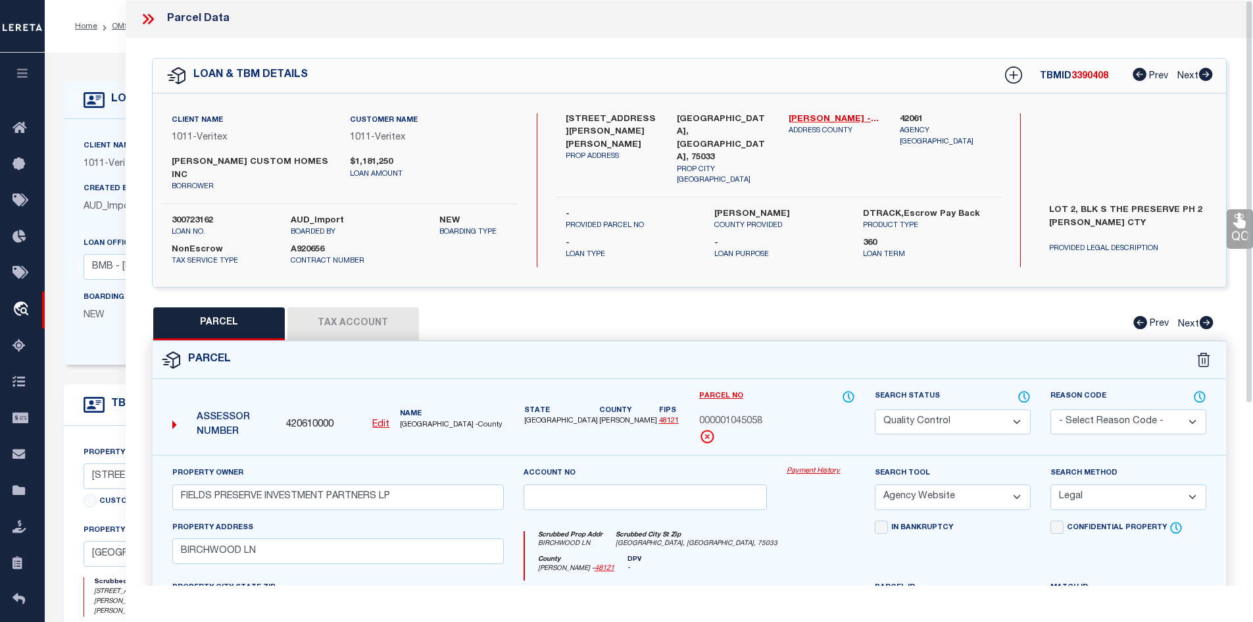
click at [373, 313] on button "Tax Account" at bounding box center [354, 323] width 132 height 33
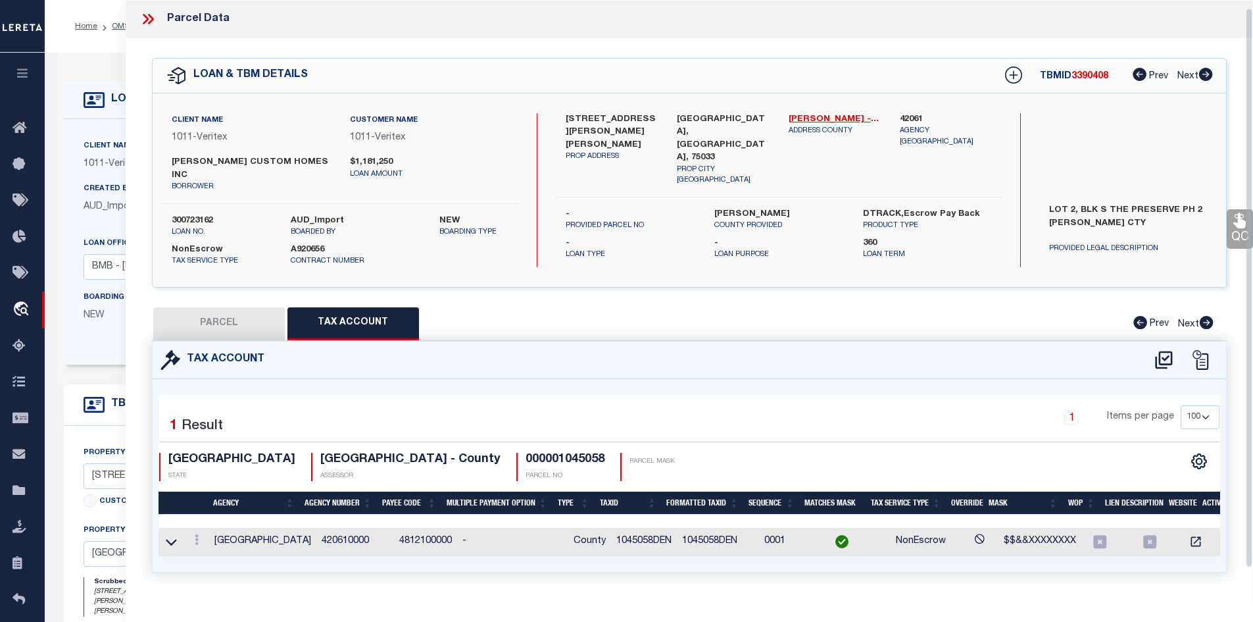
scroll to position [26, 0]
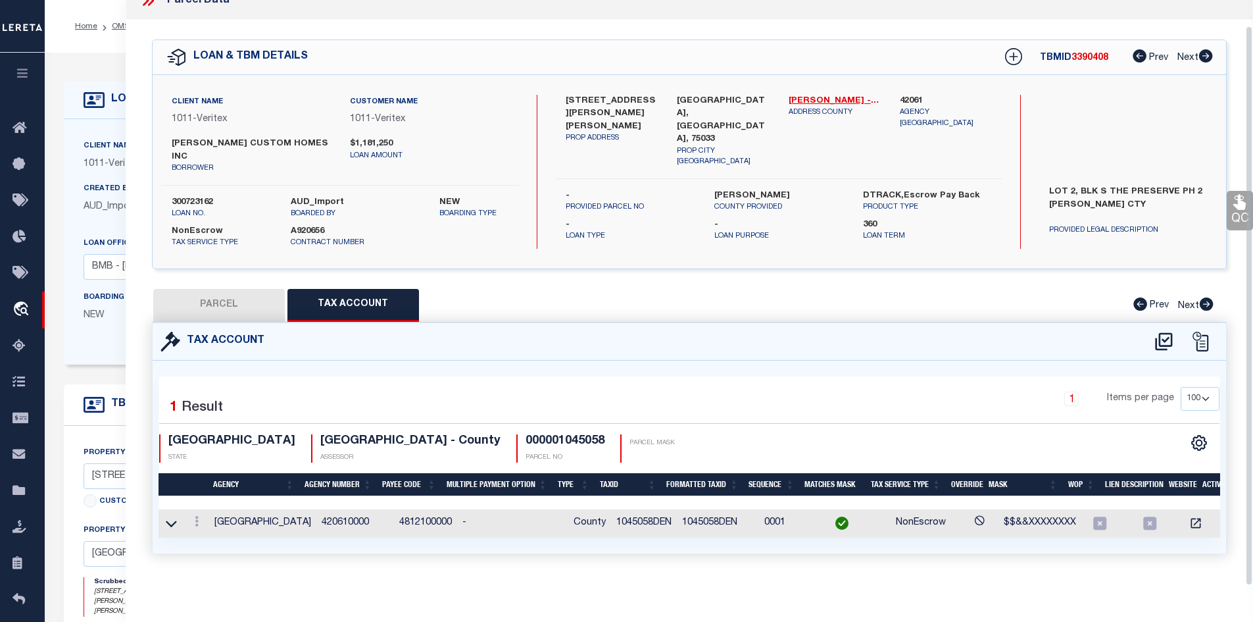
click at [143, 41] on div "QC QC QC" at bounding box center [690, 303] width 1128 height 566
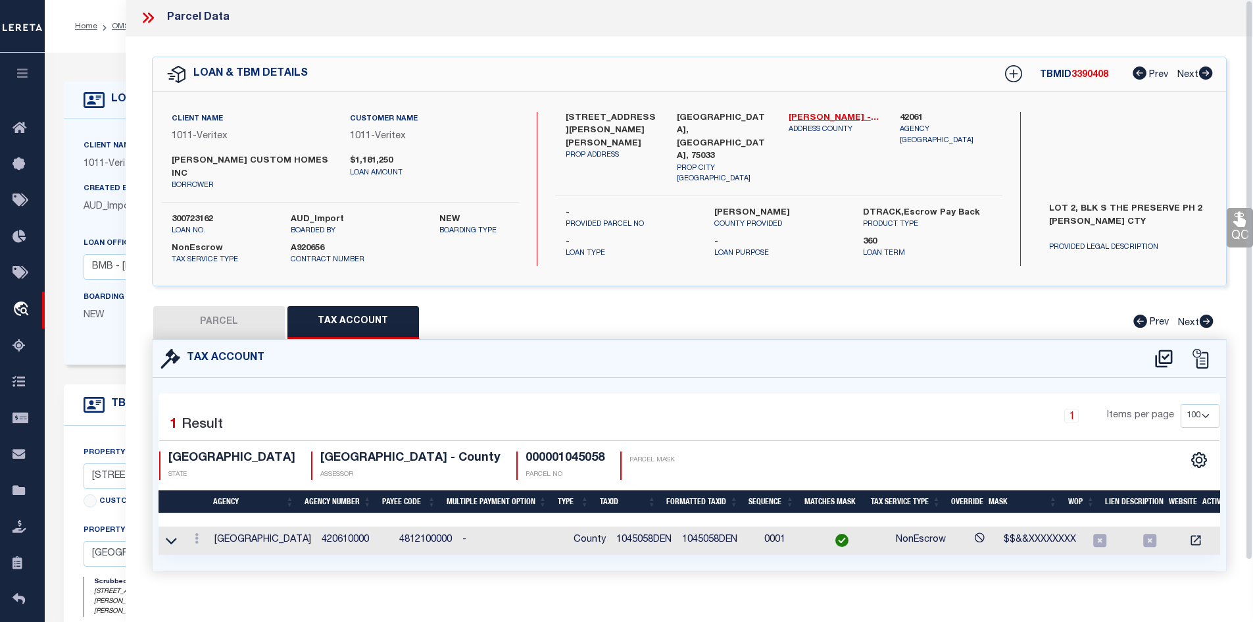
scroll to position [0, 0]
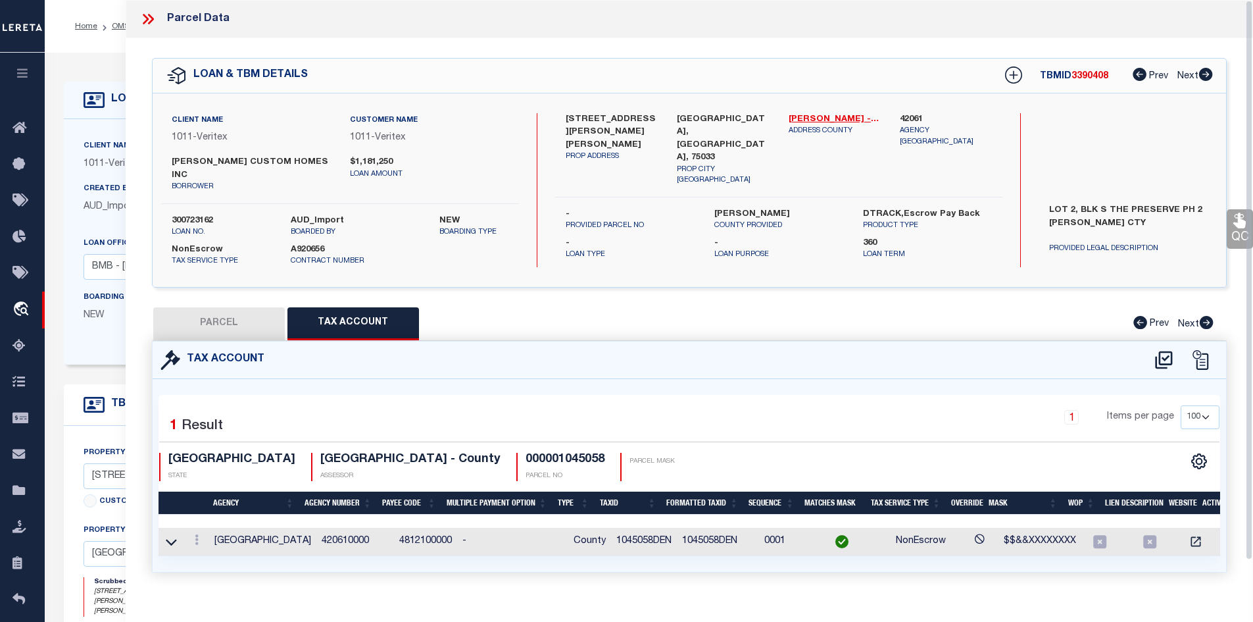
click at [151, 22] on icon at bounding box center [150, 19] width 6 height 11
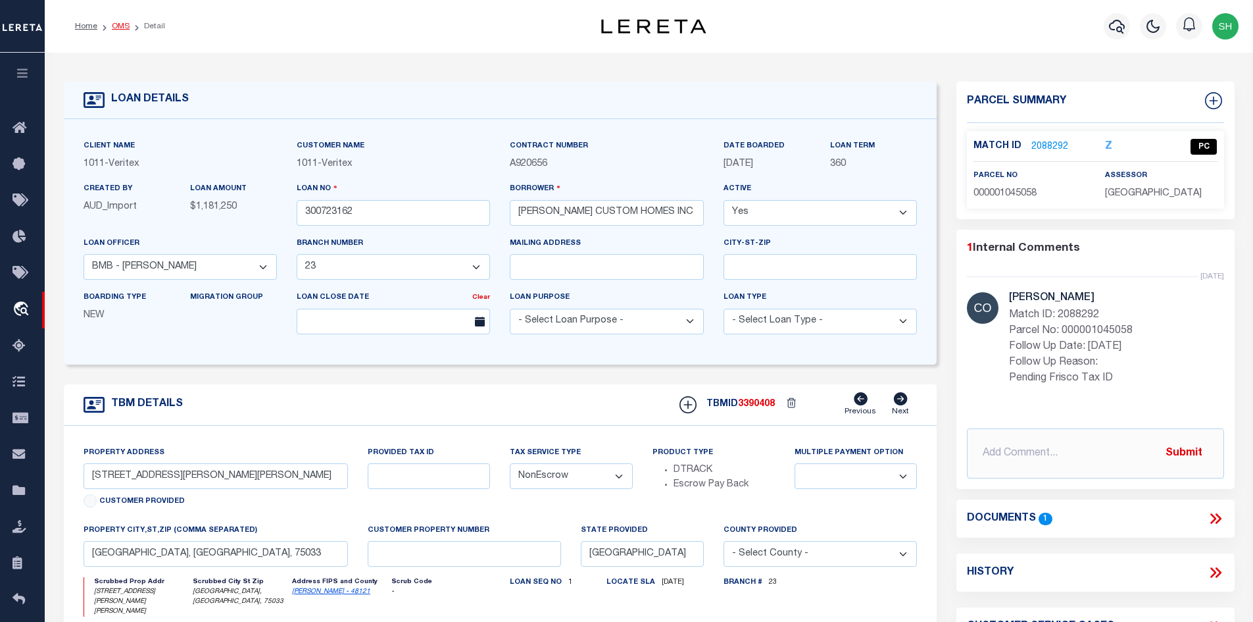
click at [115, 26] on link "OMS" at bounding box center [121, 26] width 18 height 8
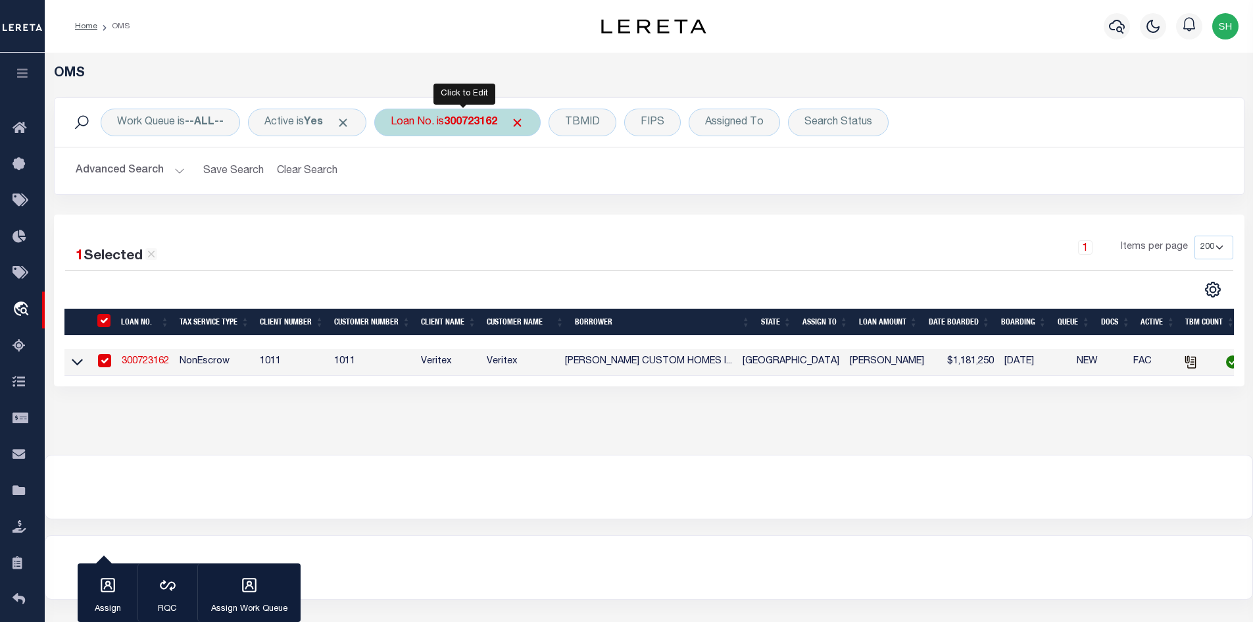
click at [456, 122] on b "300723162" at bounding box center [470, 122] width 53 height 11
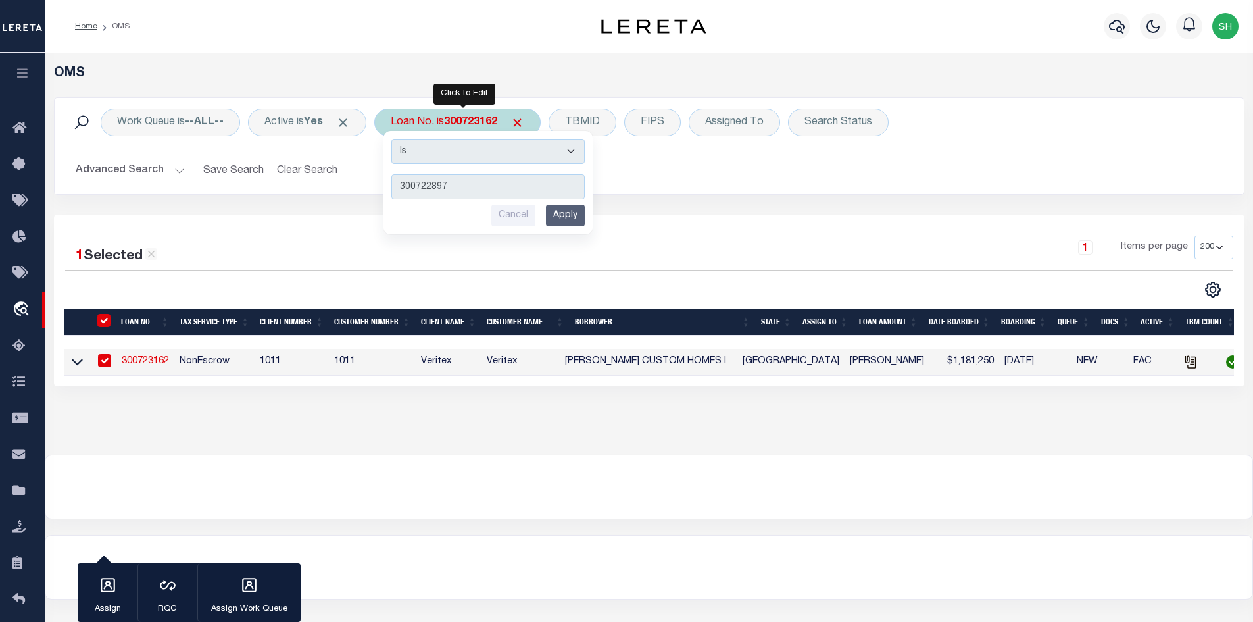
click at [576, 212] on input "Apply" at bounding box center [565, 216] width 39 height 22
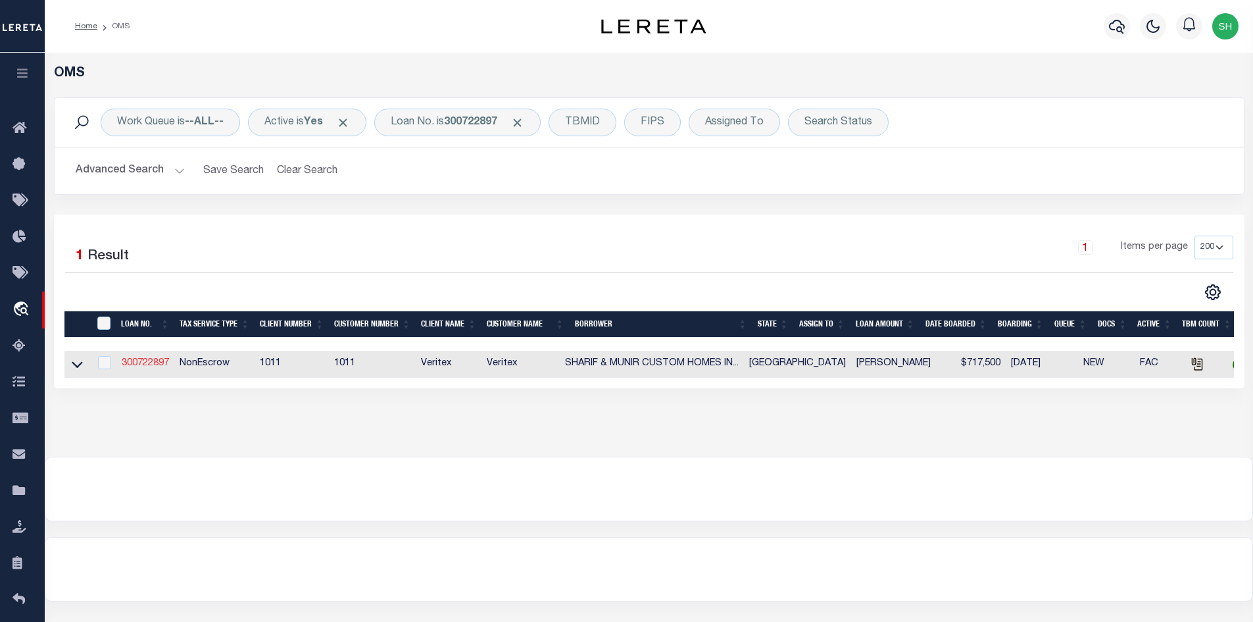
click at [162, 364] on link "300722897" at bounding box center [145, 363] width 47 height 9
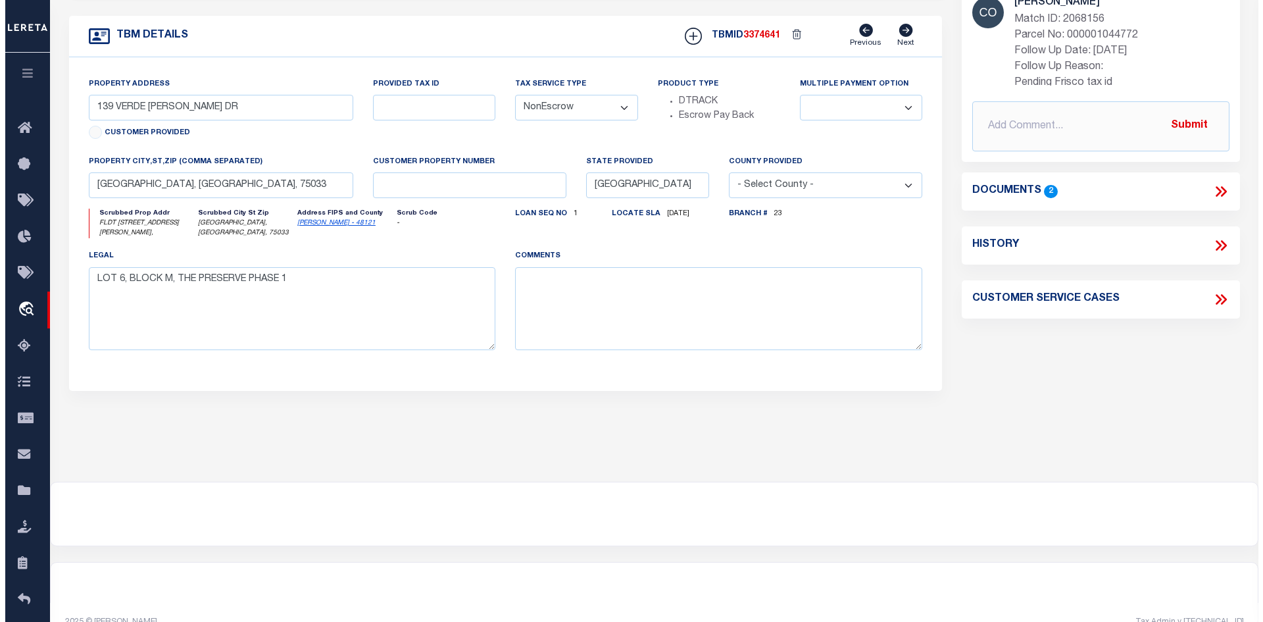
scroll to position [394, 0]
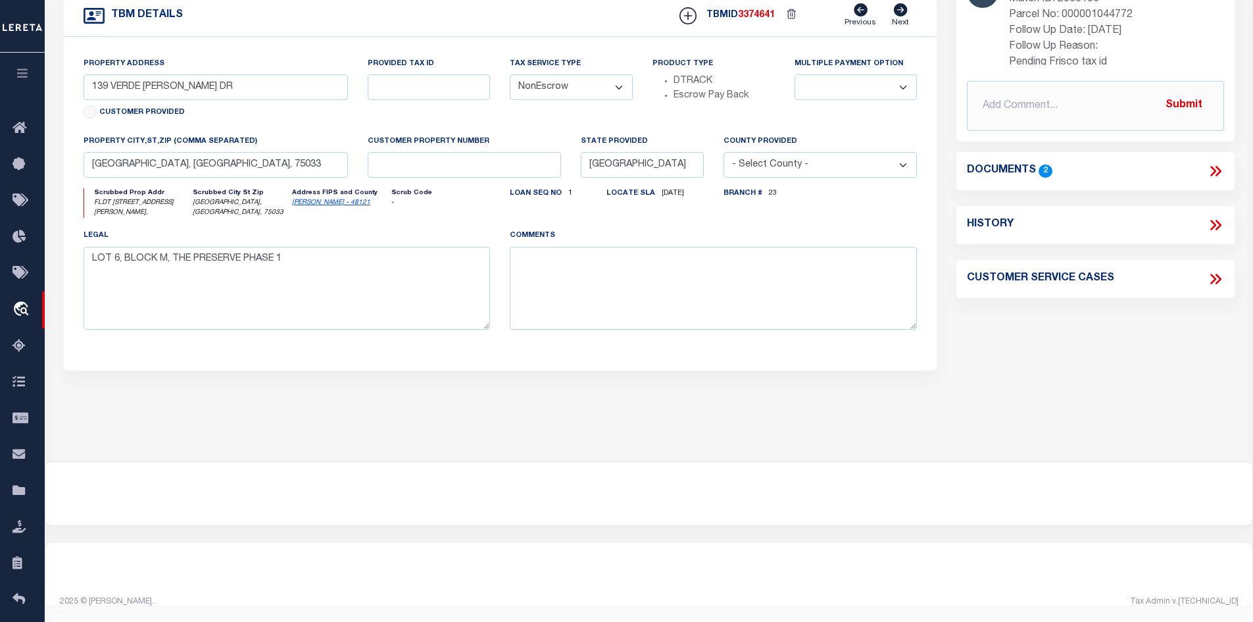
click at [1220, 163] on icon at bounding box center [1215, 171] width 17 height 17
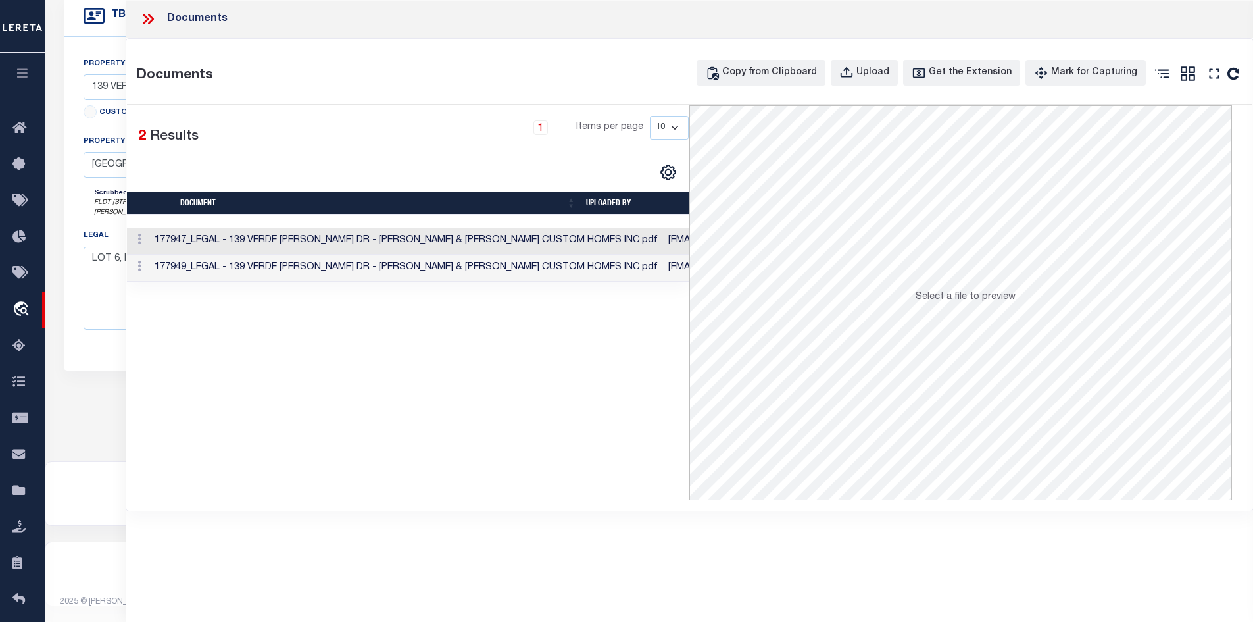
click at [510, 243] on td "177947_LEGAL - 139 VERDE [PERSON_NAME] DR - [PERSON_NAME] & [PERSON_NAME] CUSTO…" at bounding box center [406, 241] width 514 height 27
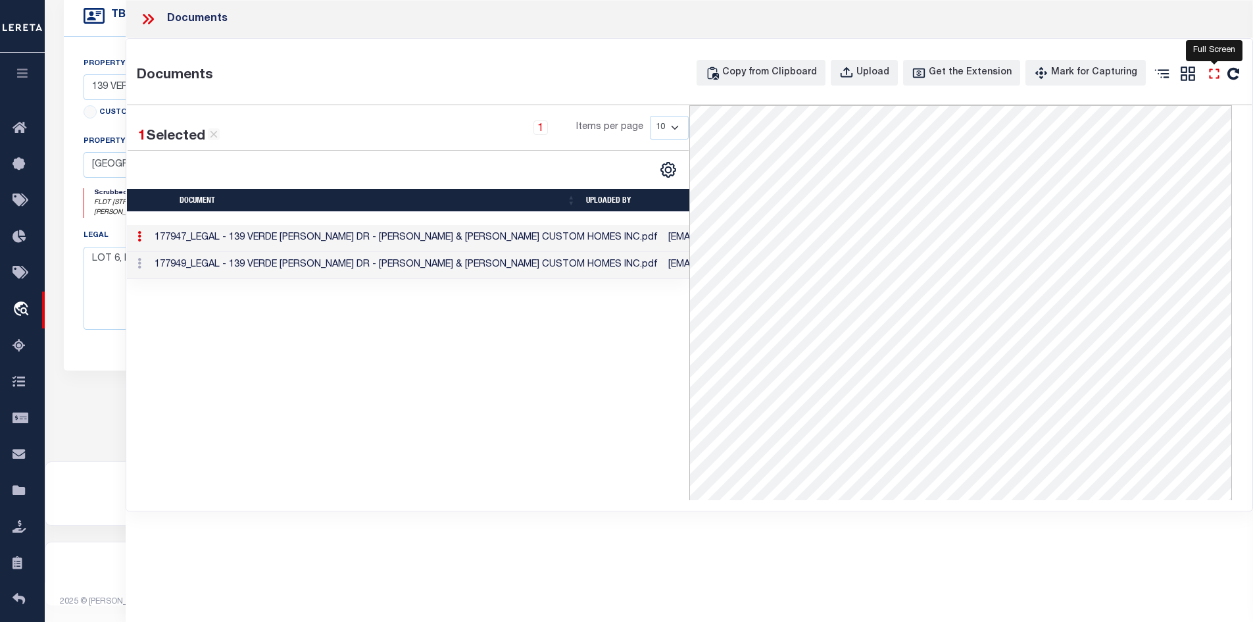
click at [1213, 80] on icon "" at bounding box center [1214, 73] width 17 height 17
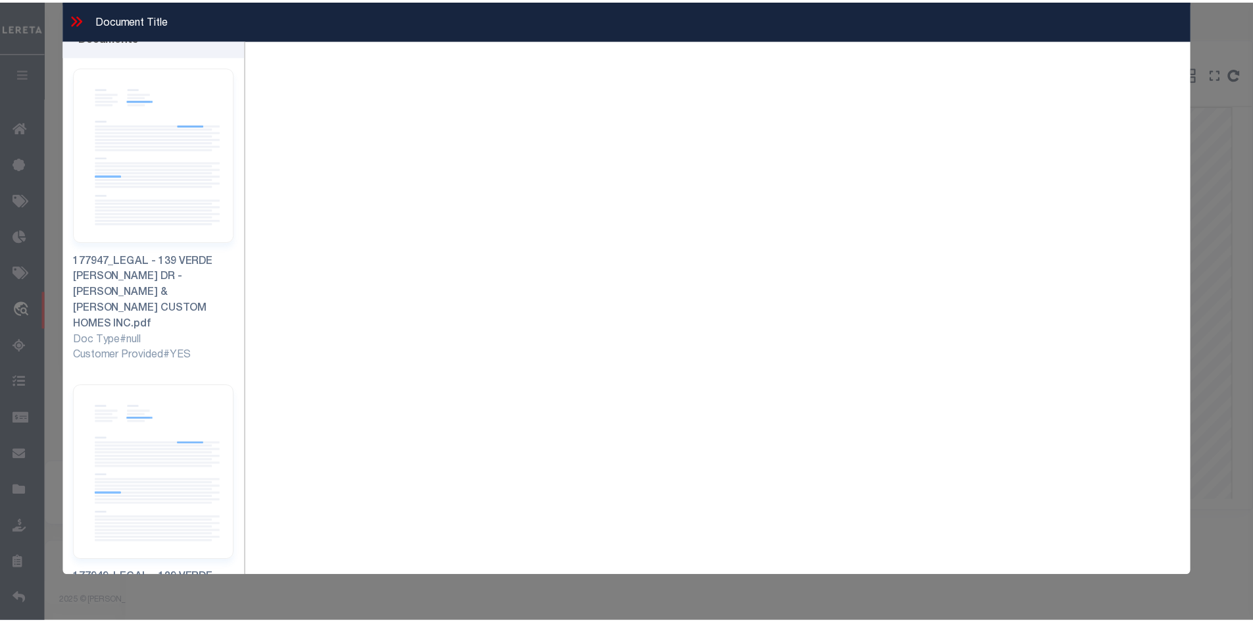
scroll to position [0, 0]
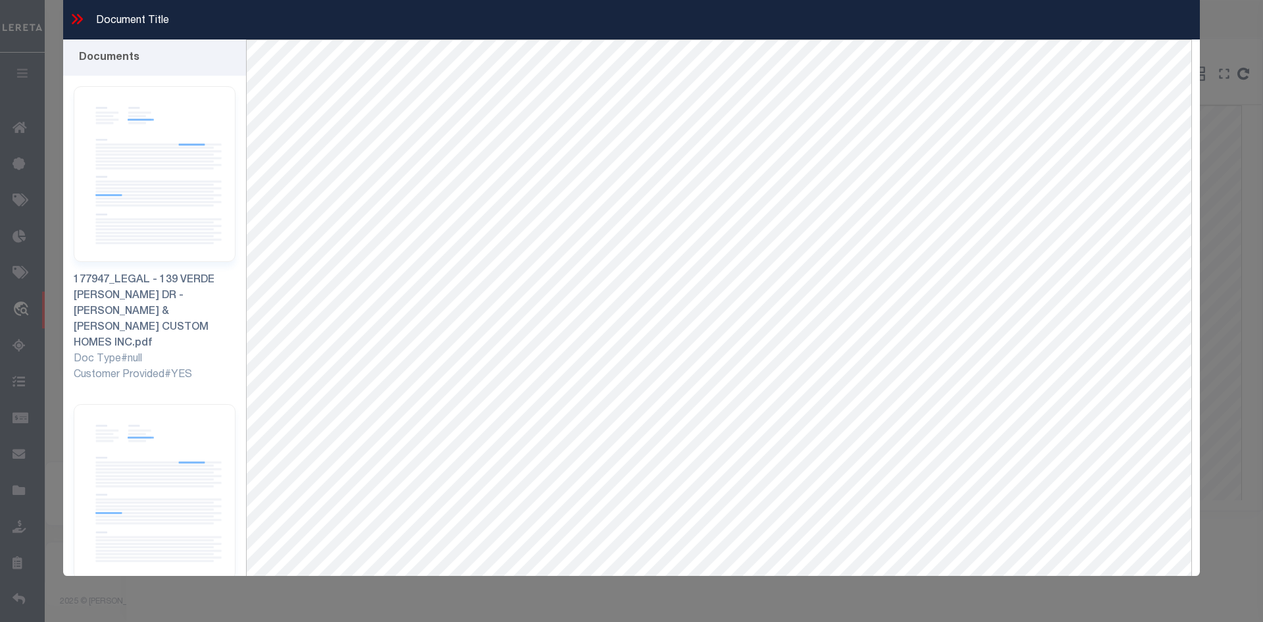
click at [78, 14] on icon at bounding box center [80, 19] width 6 height 11
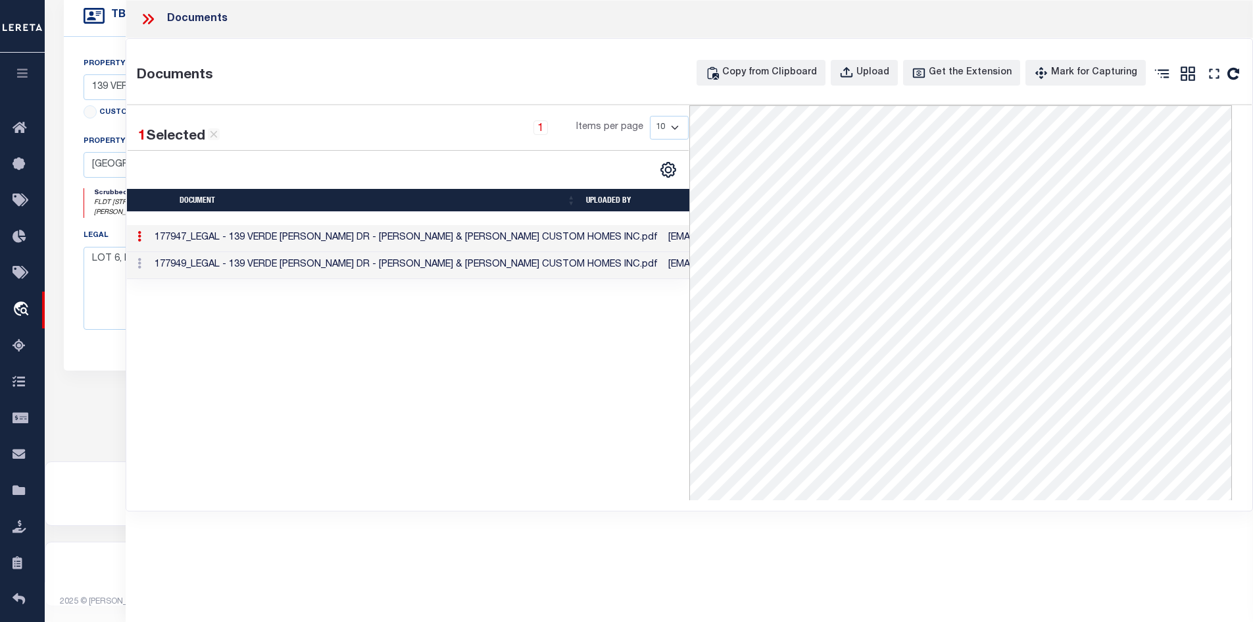
click at [141, 21] on icon at bounding box center [147, 19] width 17 height 17
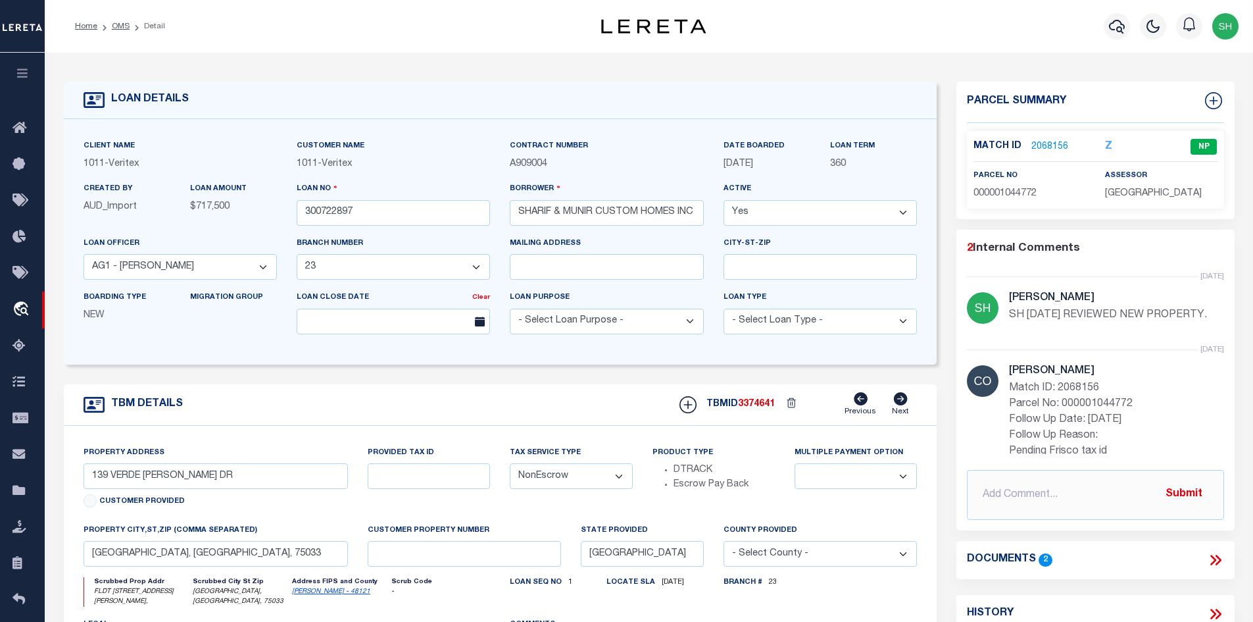
click at [1053, 145] on link "2068156" at bounding box center [1050, 147] width 37 height 14
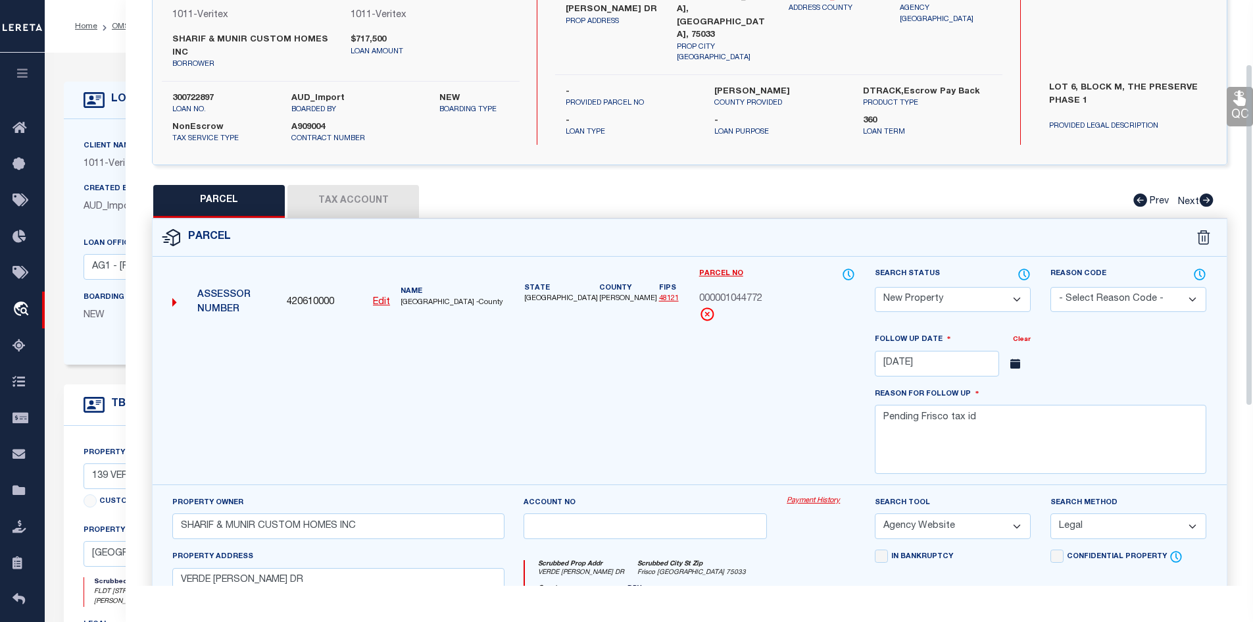
scroll to position [132, 0]
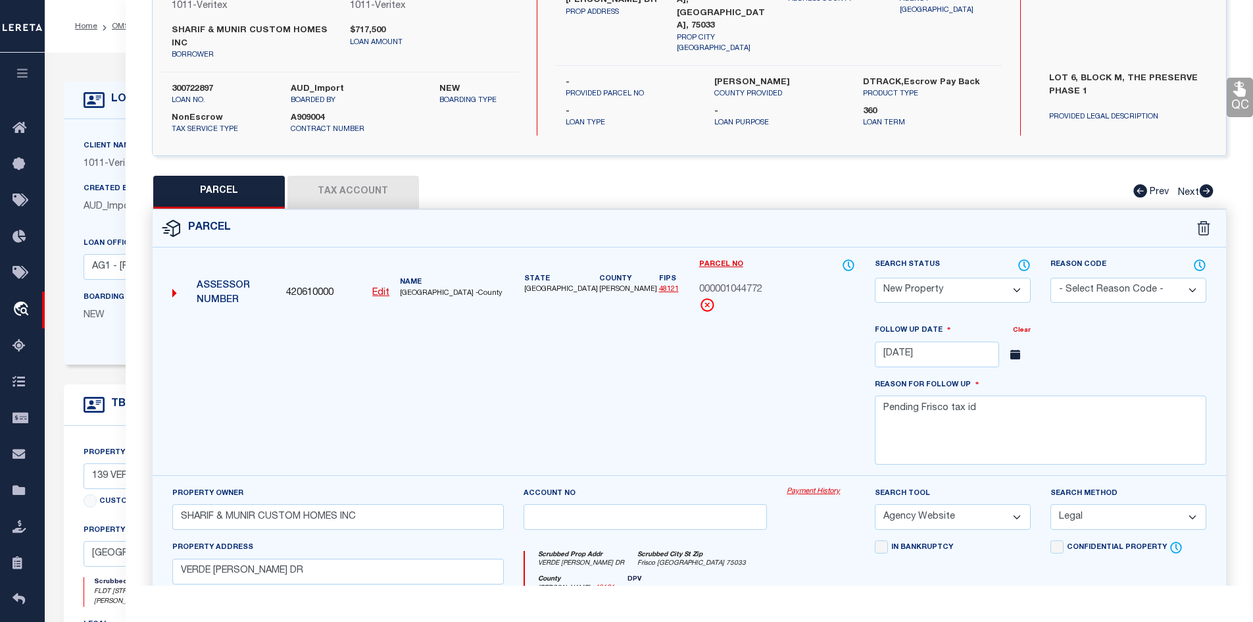
click at [359, 189] on button "Tax Account" at bounding box center [354, 192] width 132 height 33
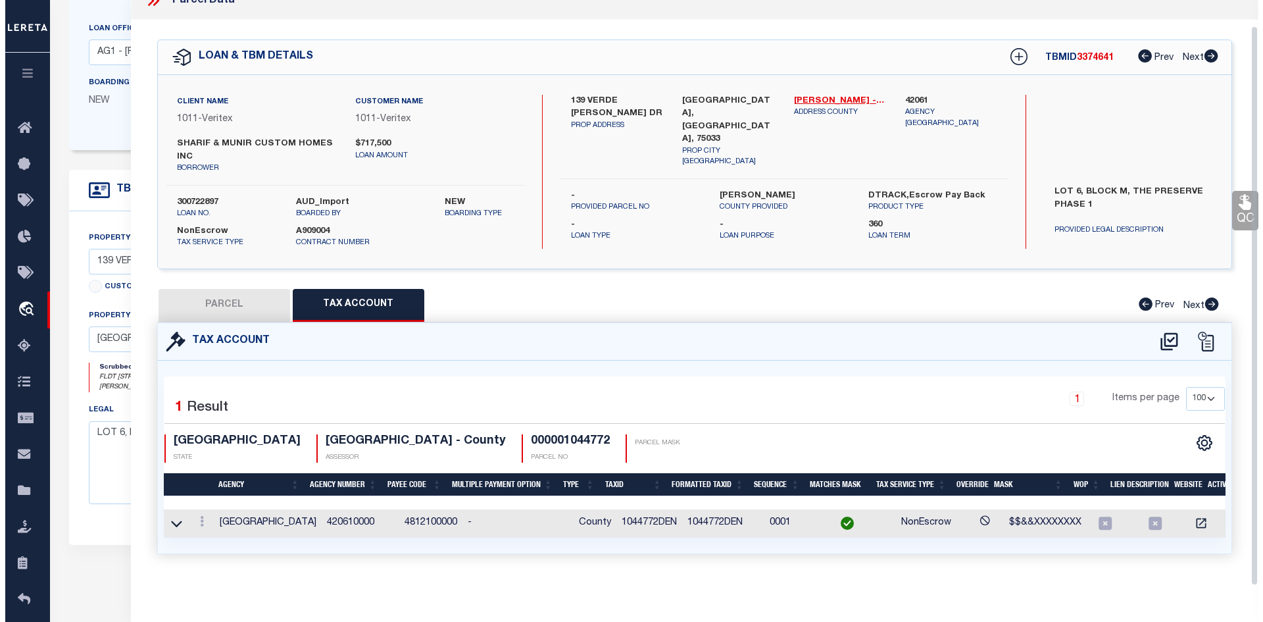
scroll to position [329, 0]
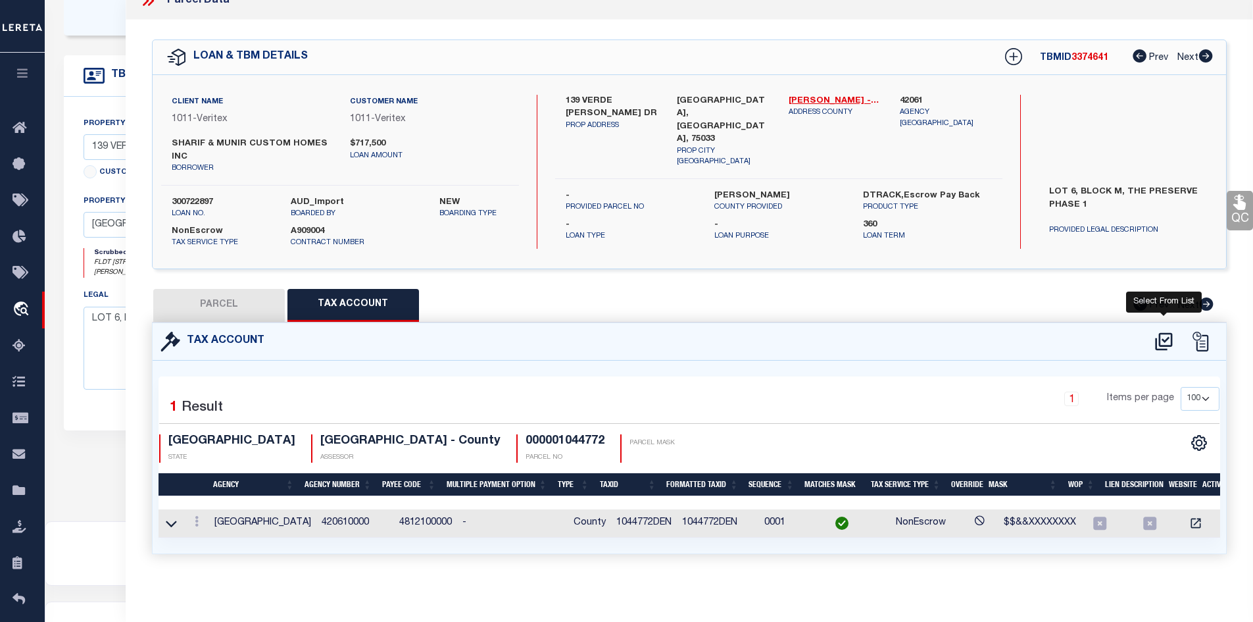
click at [1161, 333] on icon at bounding box center [1164, 341] width 22 height 21
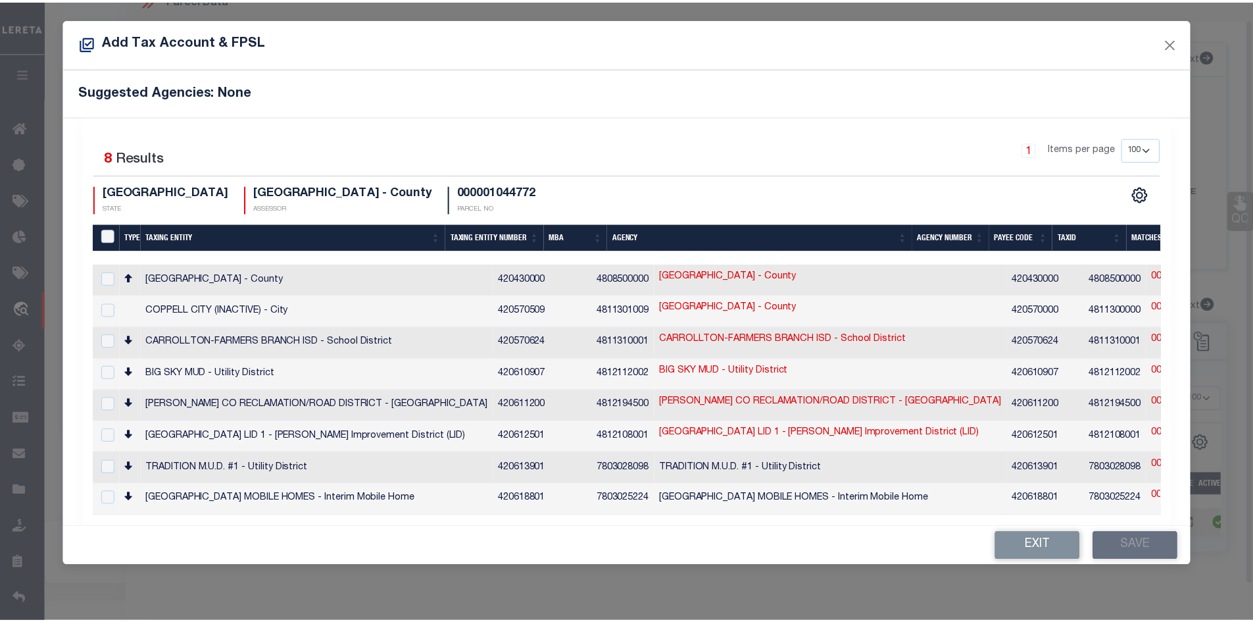
scroll to position [18, 0]
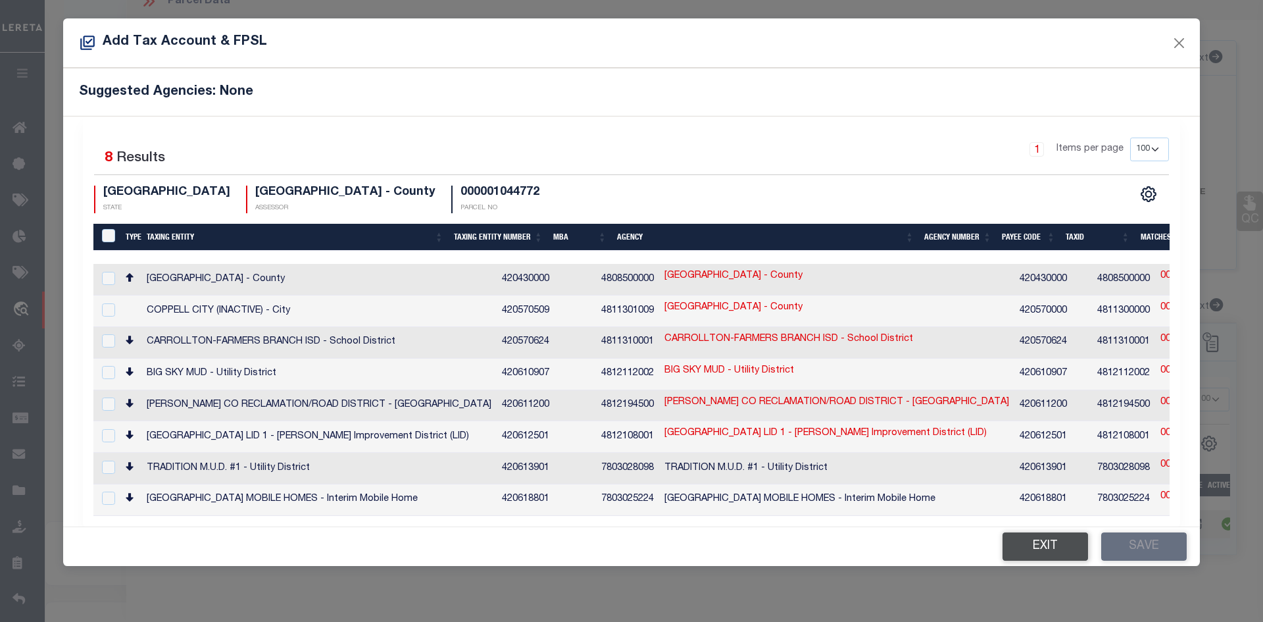
click at [1041, 537] on button "Exit" at bounding box center [1046, 546] width 86 height 28
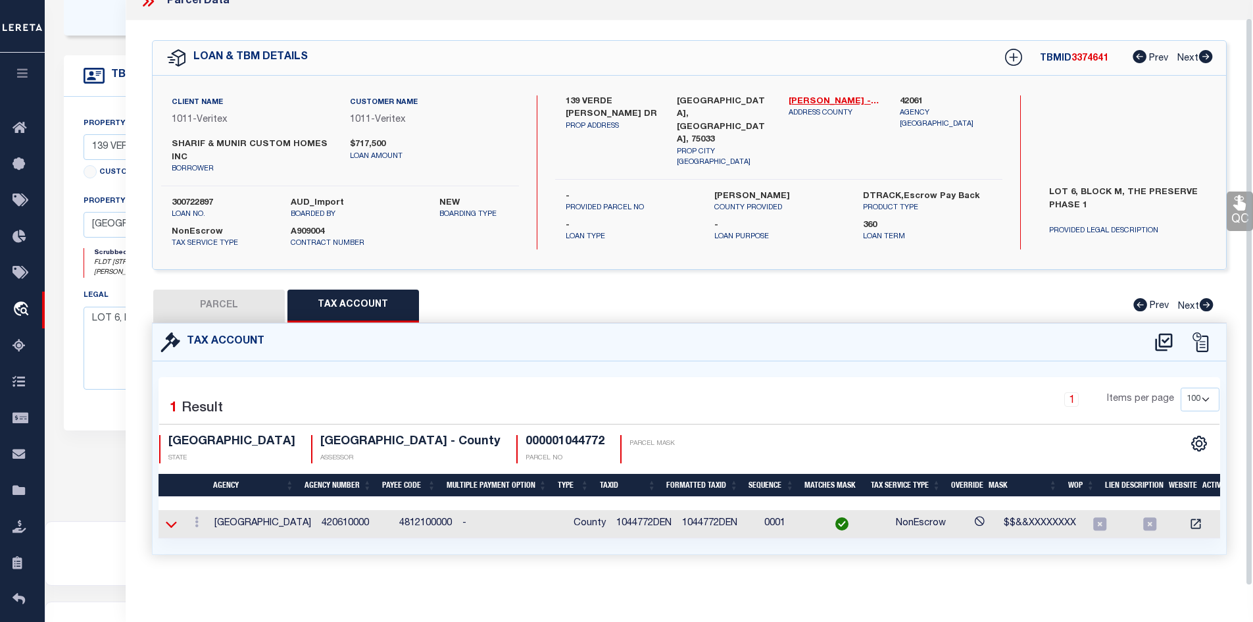
click at [167, 524] on icon at bounding box center [171, 524] width 11 height 7
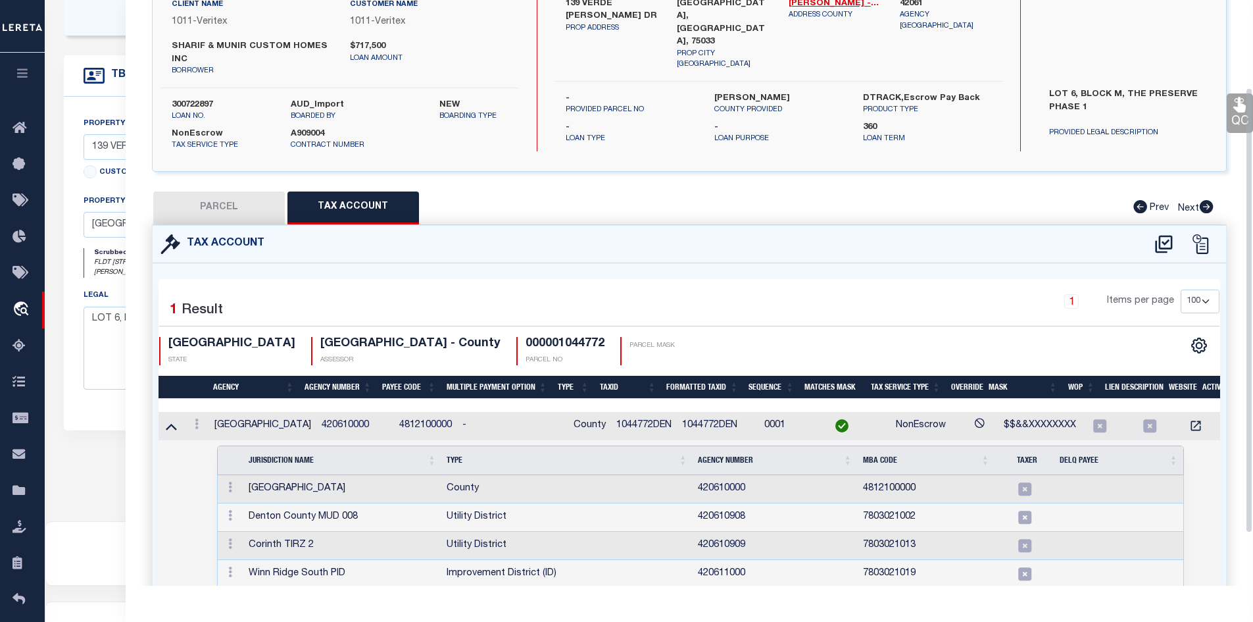
scroll to position [184, 0]
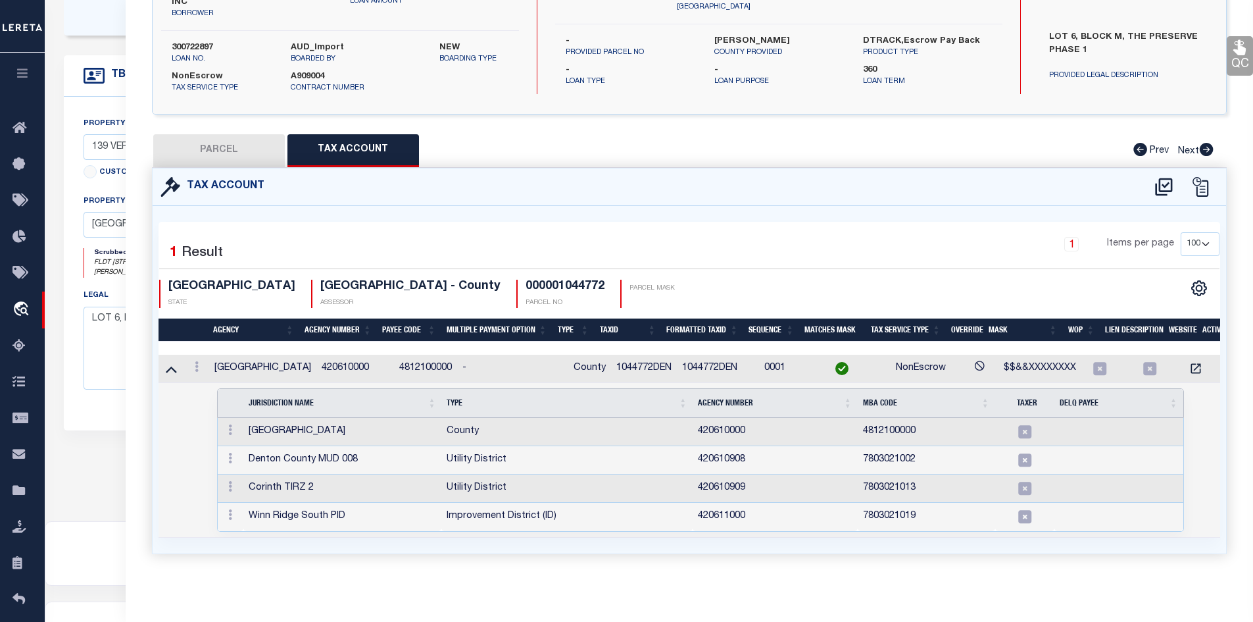
click at [200, 141] on button "PARCEL" at bounding box center [219, 150] width 132 height 33
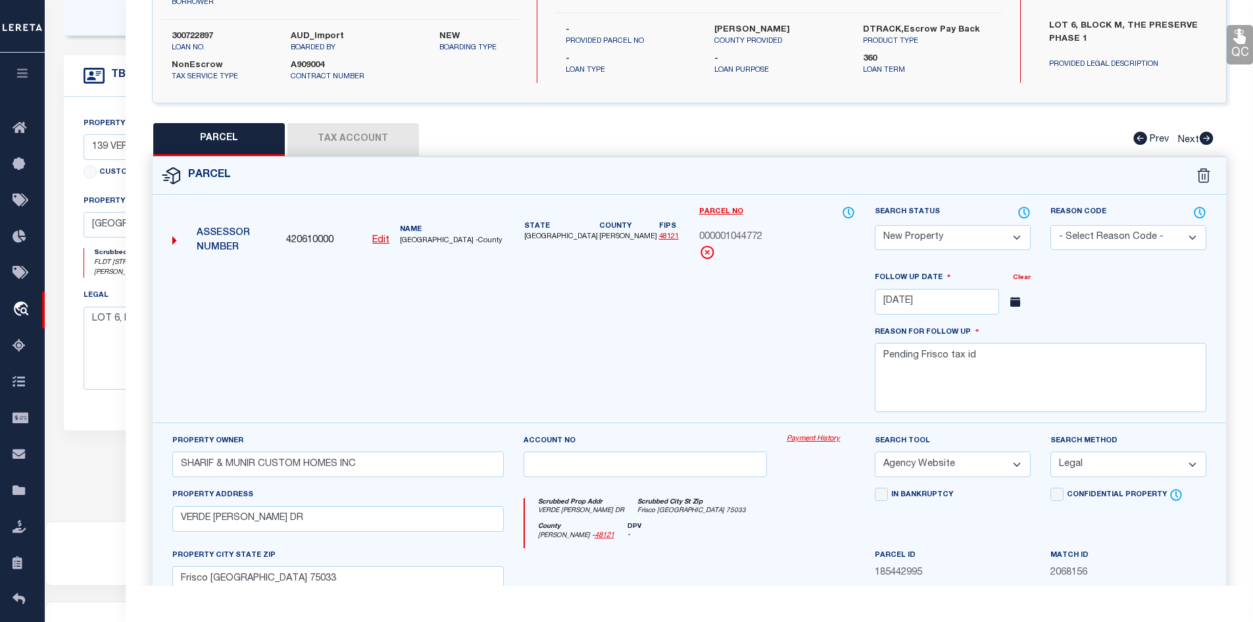
drag, startPoint x: 361, startPoint y: 117, endPoint x: 367, endPoint y: 128, distance: 12.4
click at [361, 119] on div "QC QC QC" at bounding box center [690, 334] width 1128 height 961
click at [376, 144] on button "Tax Account" at bounding box center [354, 139] width 132 height 33
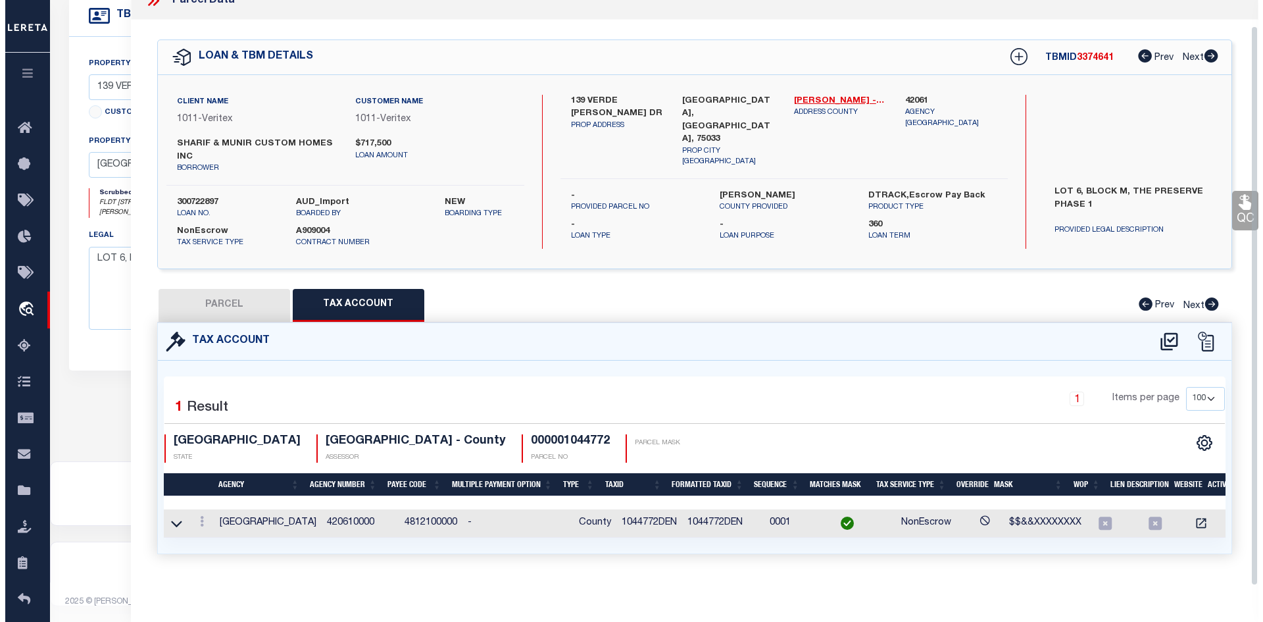
scroll to position [26, 0]
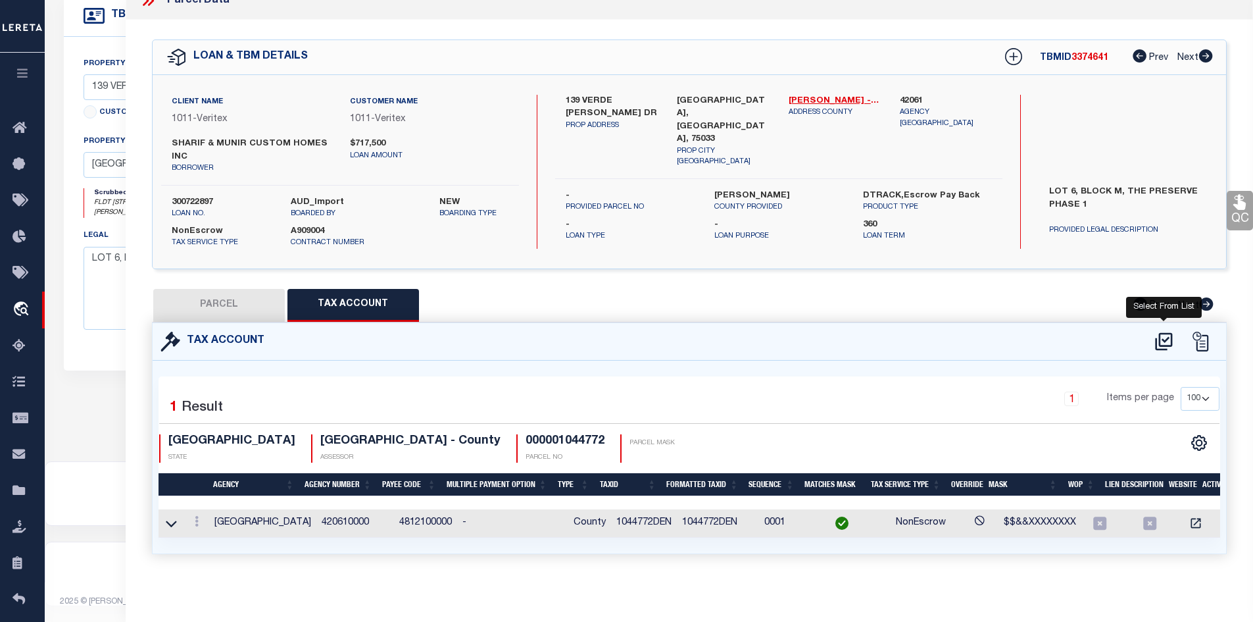
click at [1164, 335] on icon at bounding box center [1164, 341] width 22 height 21
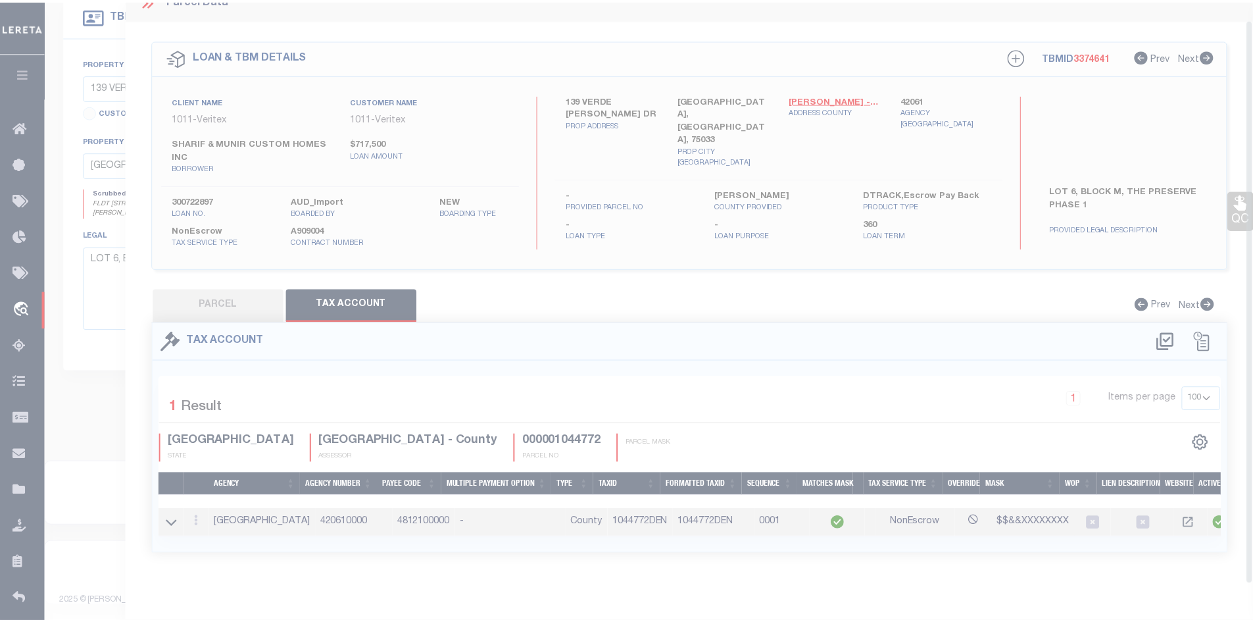
scroll to position [18, 0]
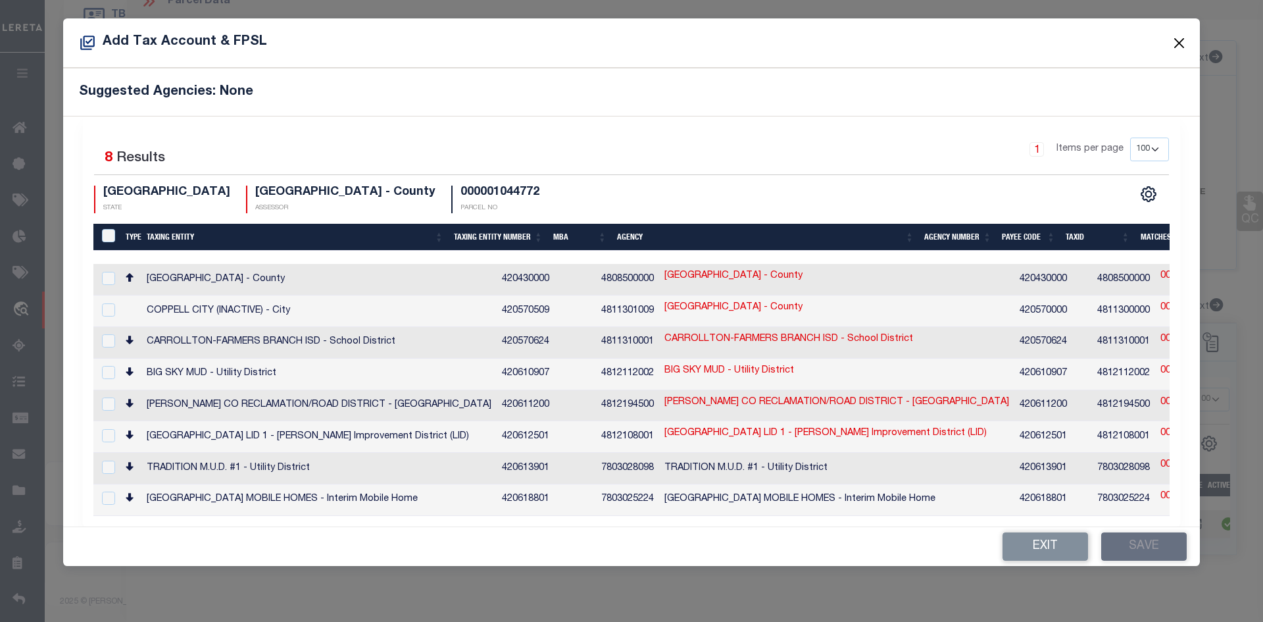
click at [1175, 46] on button "Close" at bounding box center [1179, 42] width 17 height 17
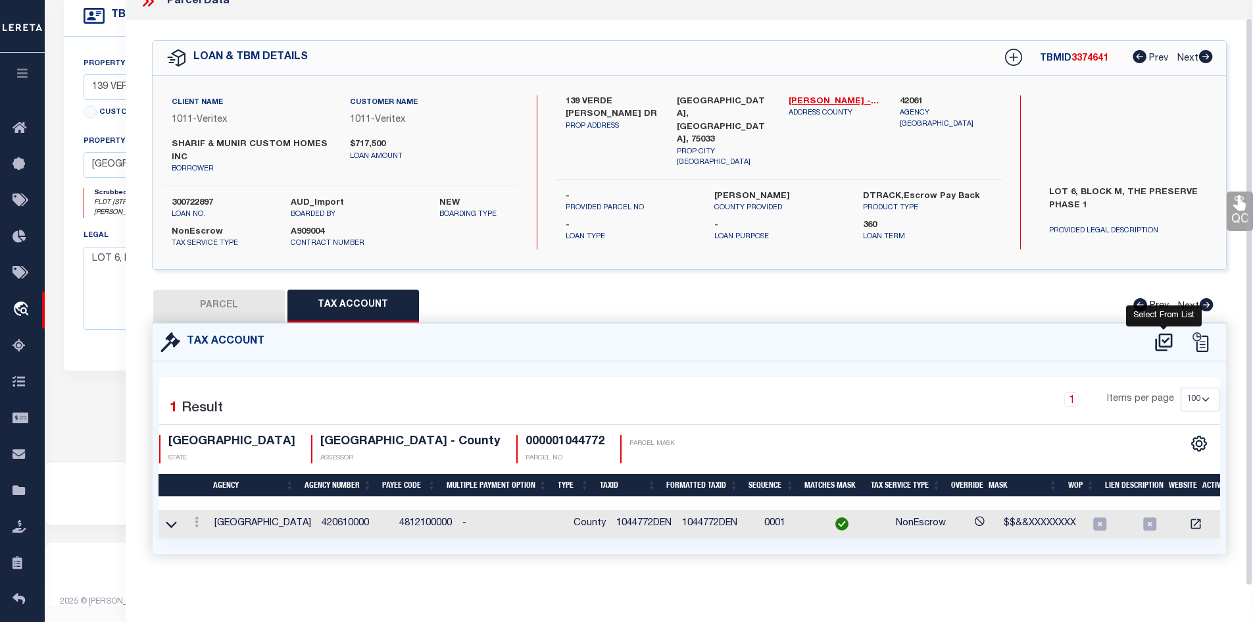
click at [1168, 339] on icon at bounding box center [1164, 342] width 22 height 21
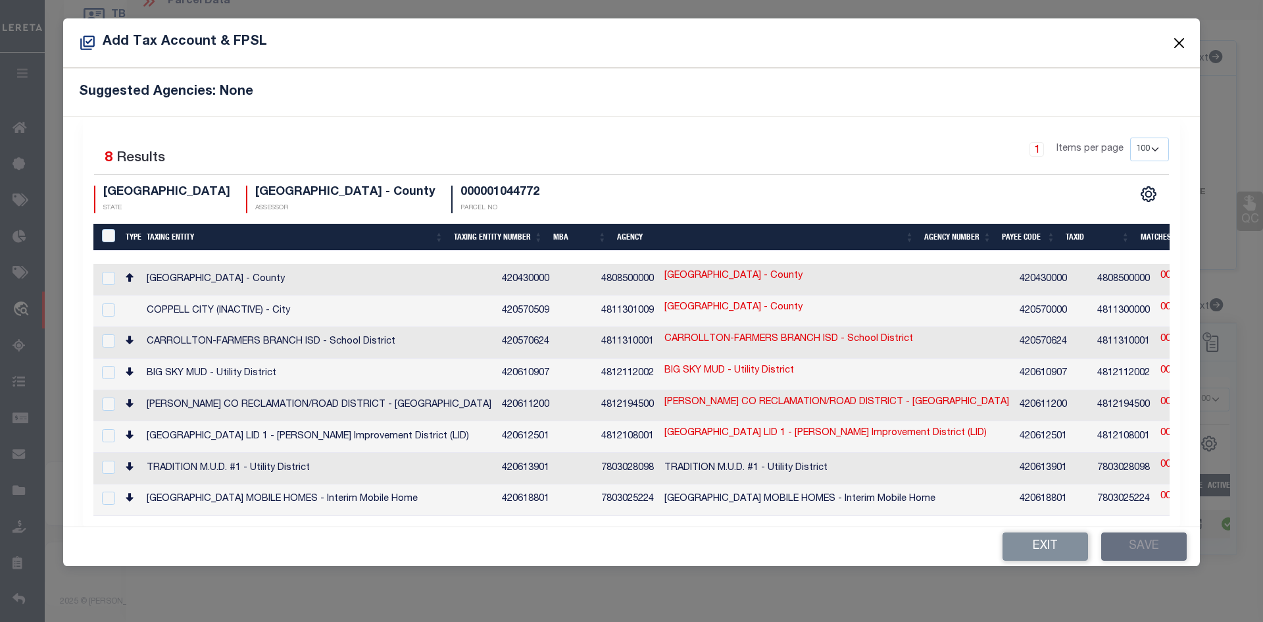
click at [1178, 39] on button "Close" at bounding box center [1179, 42] width 17 height 17
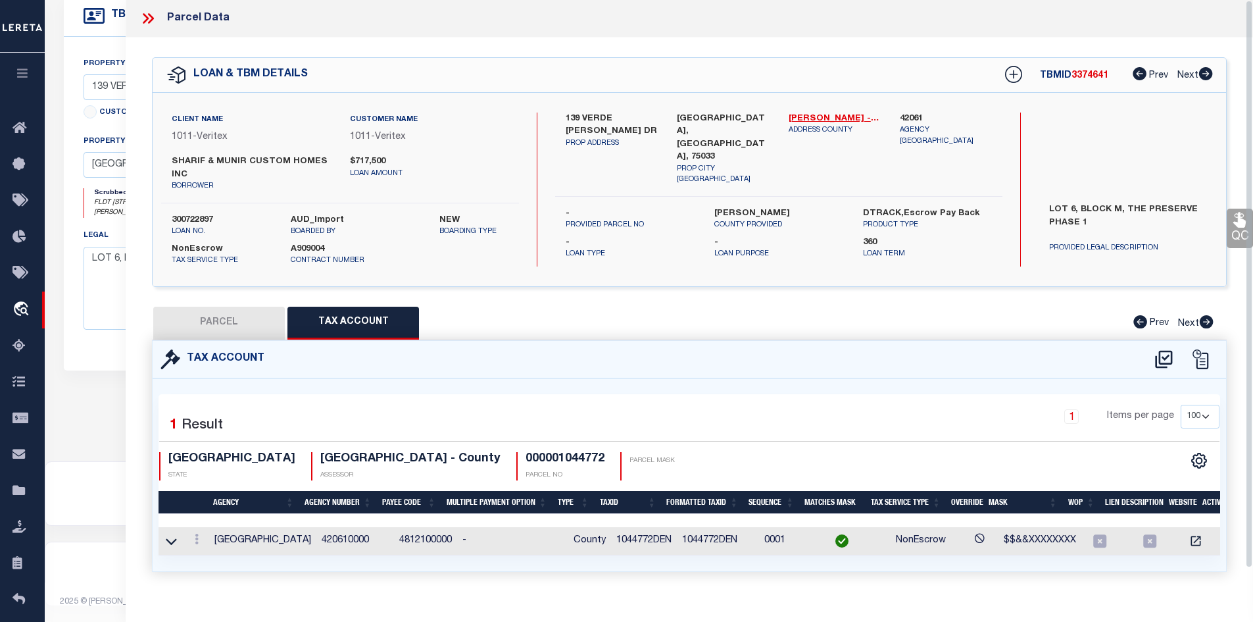
scroll to position [0, 0]
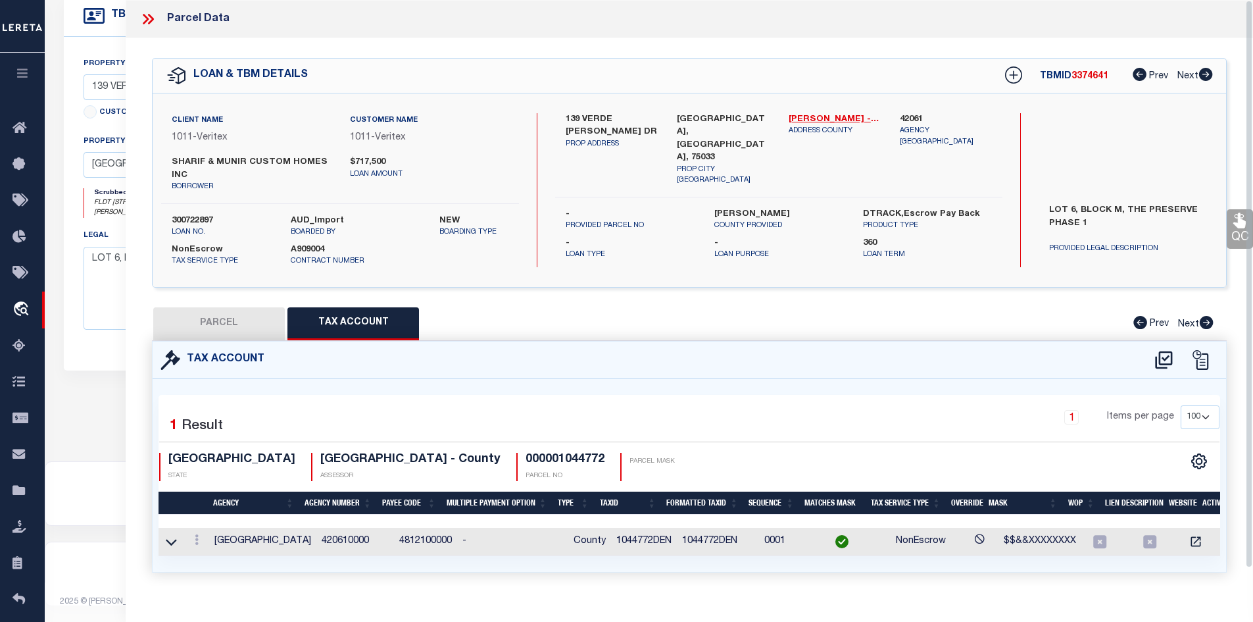
click at [149, 20] on icon at bounding box center [147, 19] width 17 height 17
